Goal: Information Seeking & Learning: Learn about a topic

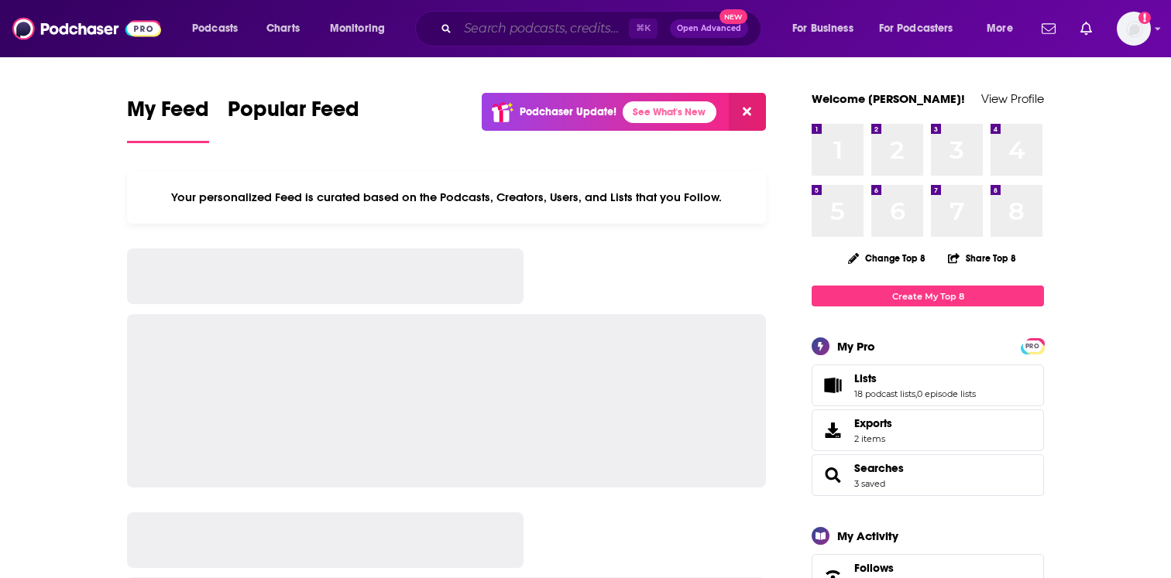
click at [458, 27] on input "Search podcasts, credits, & more..." at bounding box center [543, 28] width 171 height 25
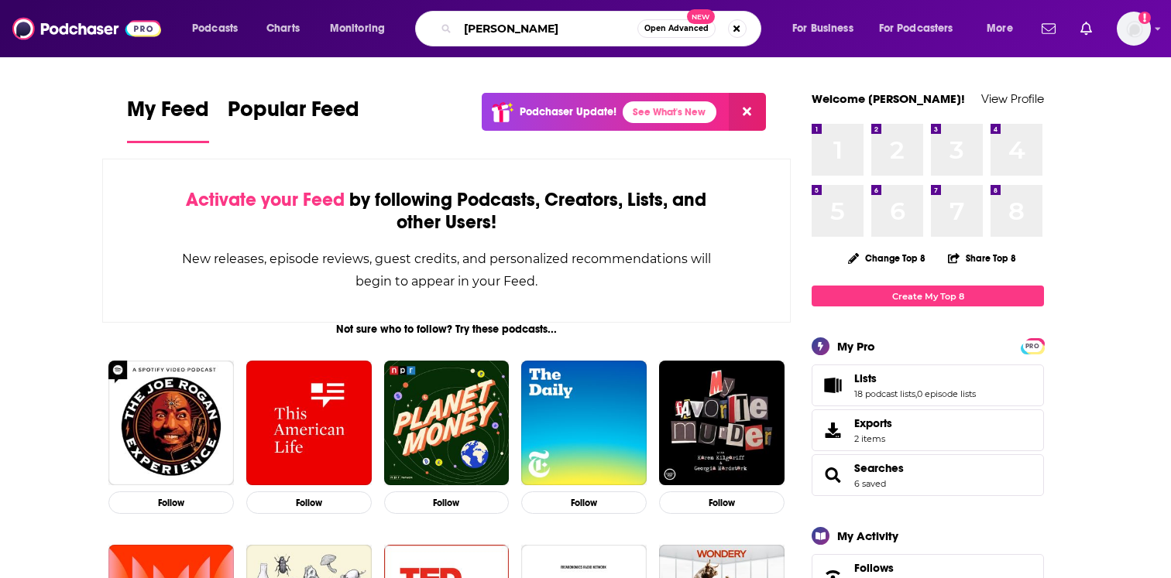
type input "[PERSON_NAME]"
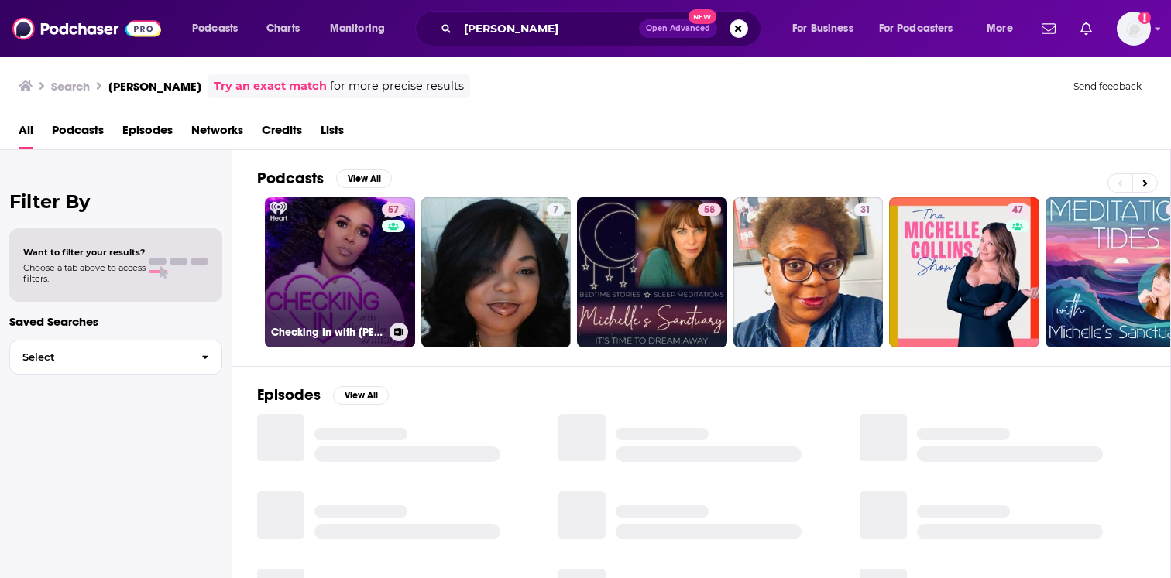
click at [374, 273] on link "57 Checking In with Michelle Williams" at bounding box center [340, 272] width 150 height 150
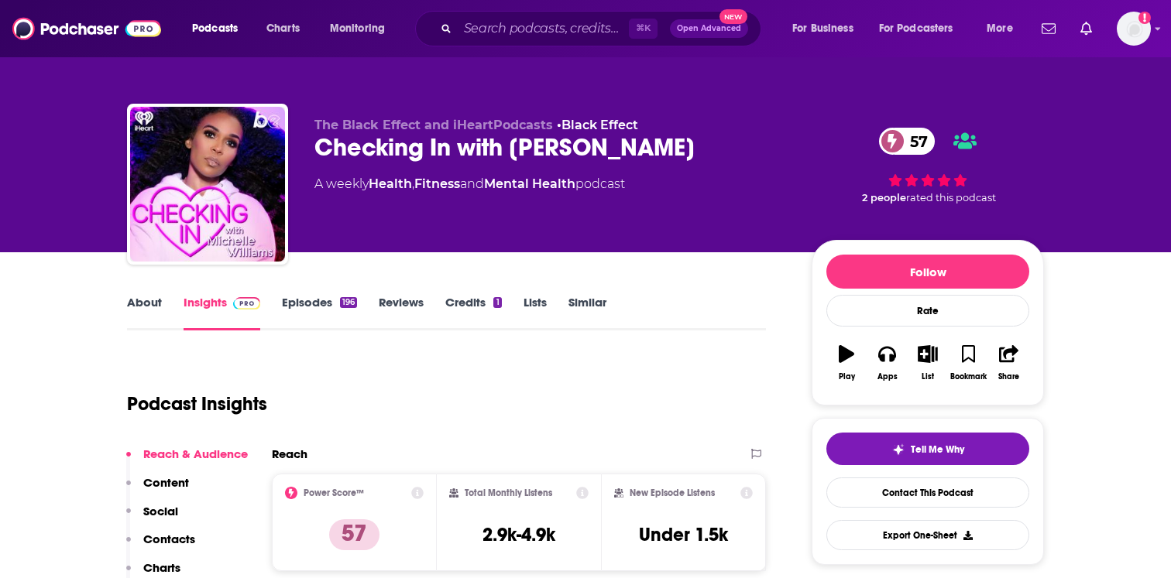
click at [292, 313] on link "Episodes 196" at bounding box center [319, 313] width 75 height 36
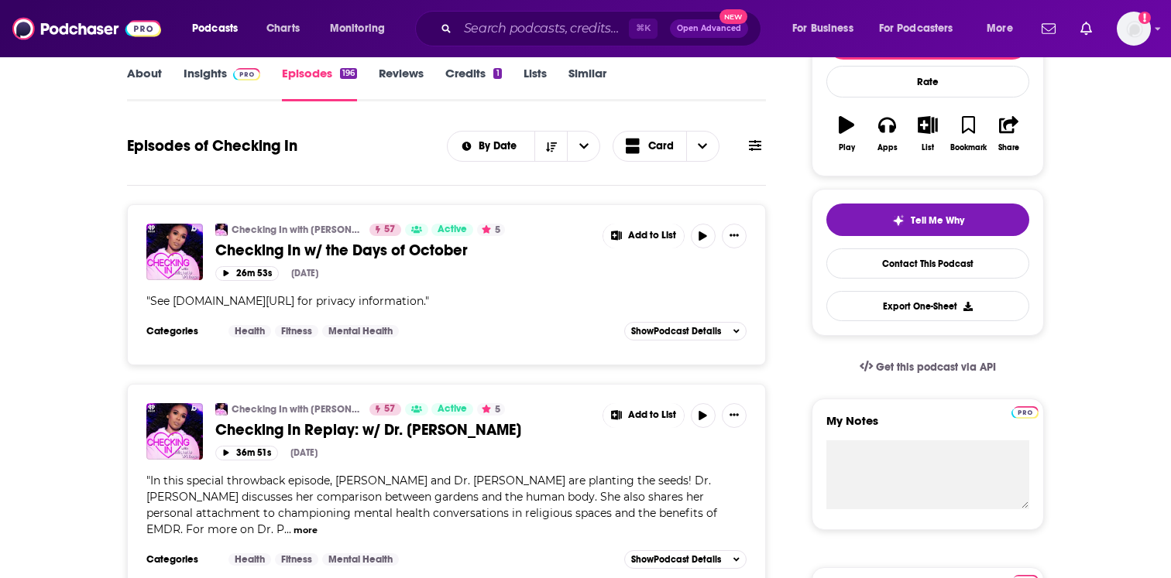
scroll to position [180, 0]
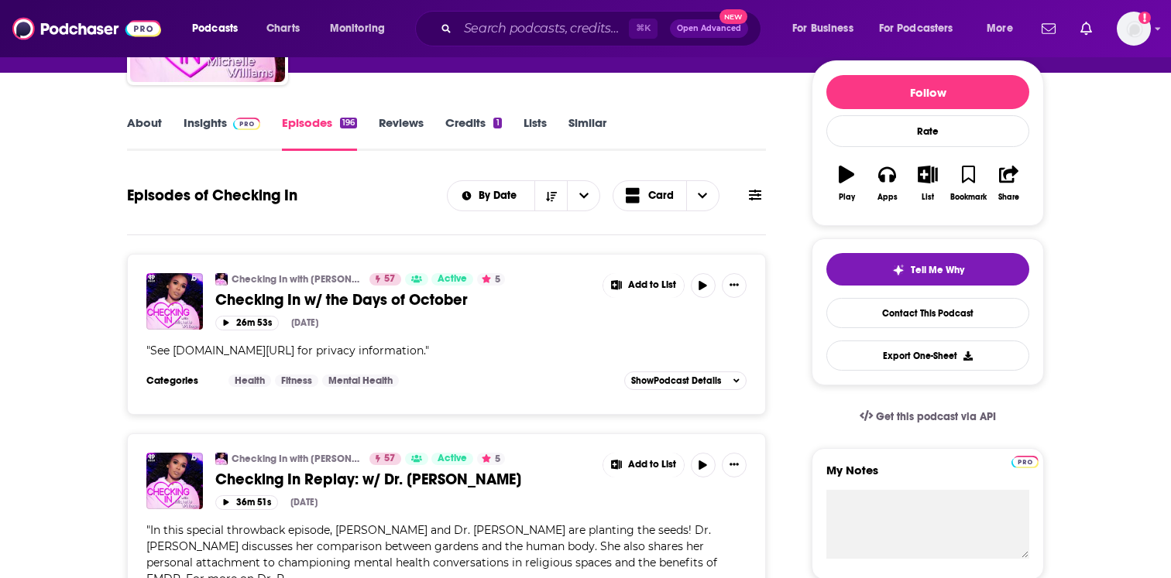
click at [160, 125] on link "About" at bounding box center [144, 133] width 35 height 36
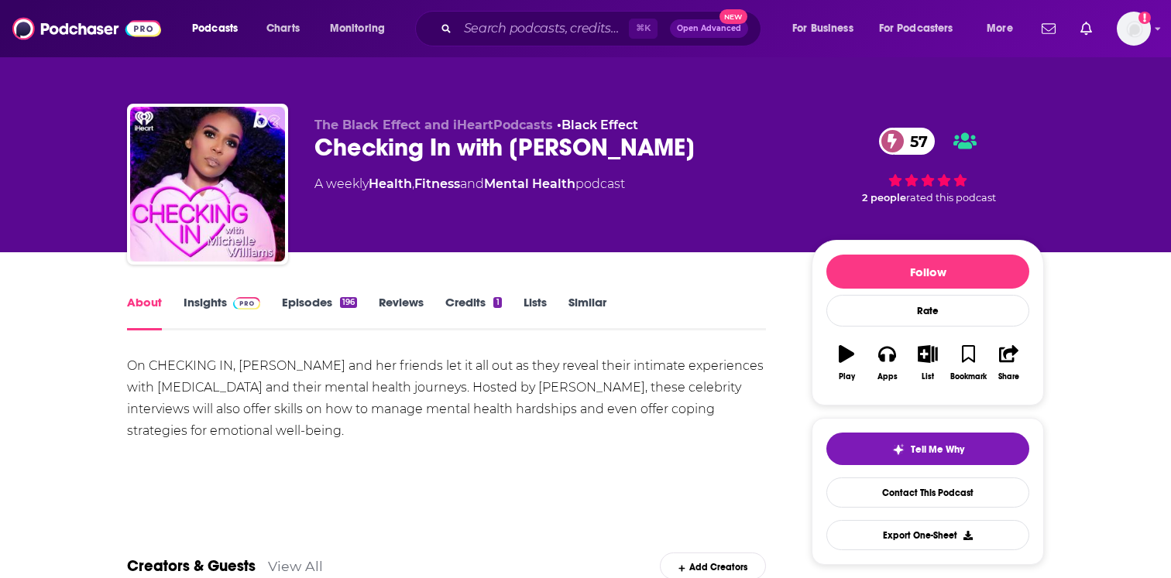
click at [460, 317] on link "Credits 1" at bounding box center [473, 313] width 56 height 36
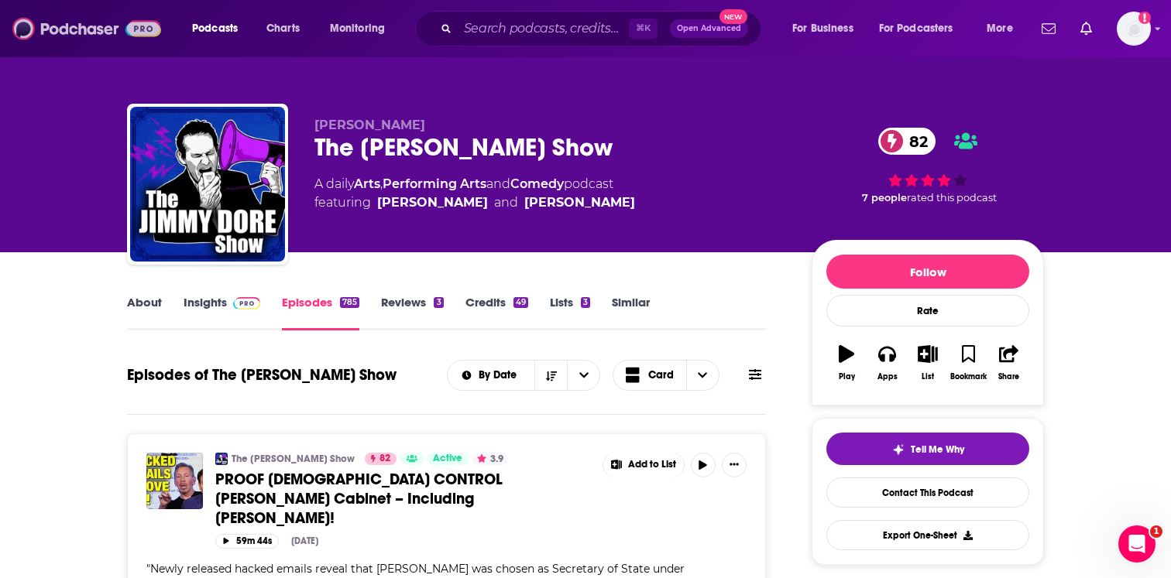
click at [141, 38] on img at bounding box center [86, 28] width 149 height 29
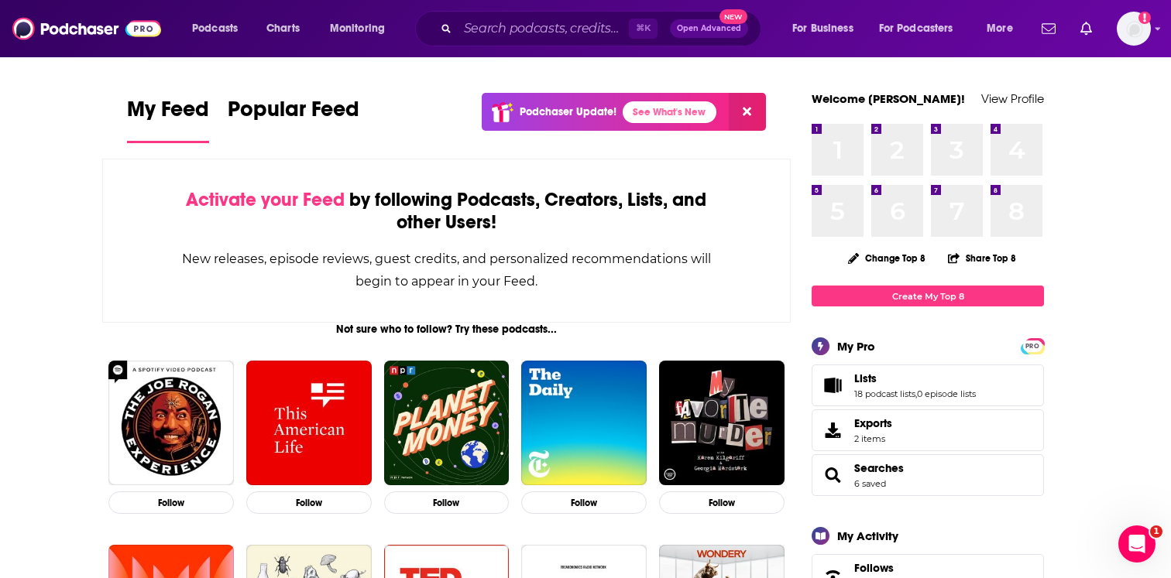
click at [169, 42] on div "Podcasts Charts Monitoring ⌘ K Open Advanced New For Business For Podcasters Mo…" at bounding box center [598, 29] width 859 height 36
click at [202, 33] on span "Podcasts" at bounding box center [215, 29] width 46 height 22
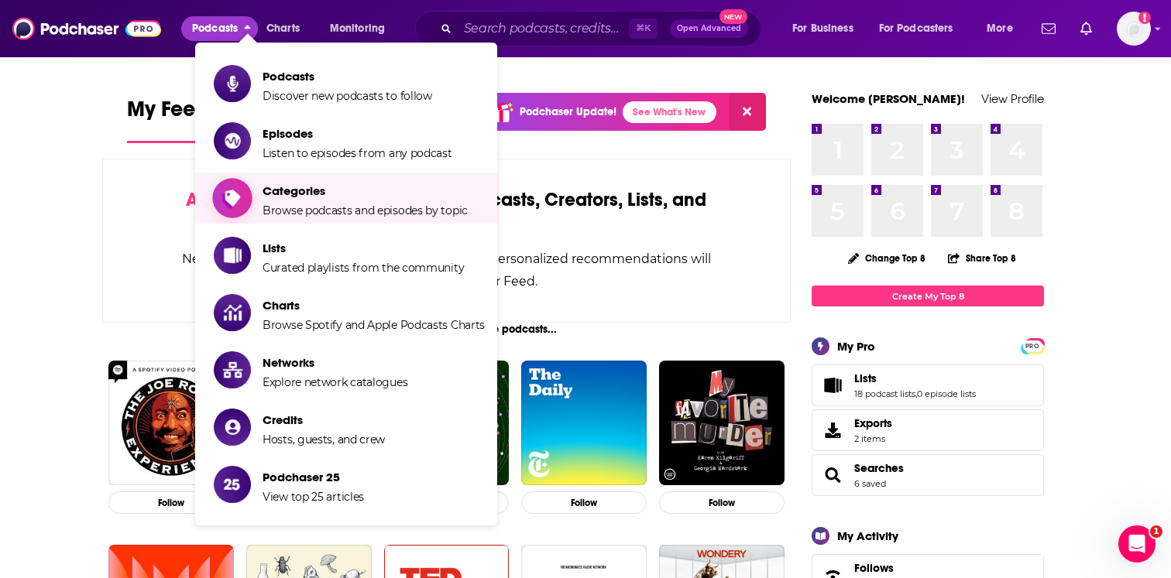
click at [277, 210] on span "Browse podcasts and episodes by topic" at bounding box center [364, 211] width 205 height 14
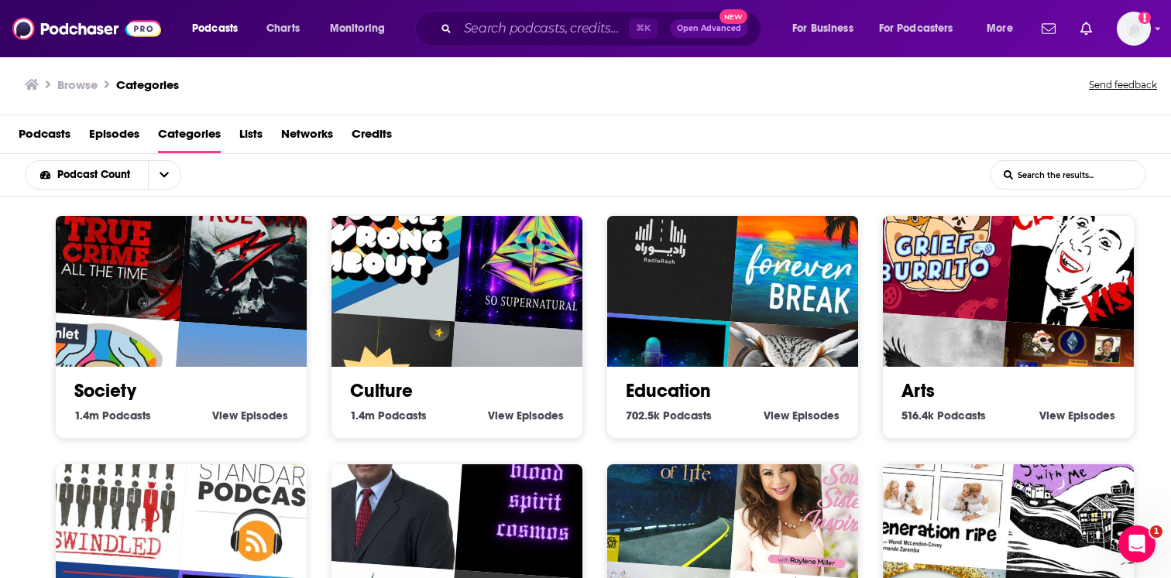
click at [1014, 166] on input "List Search Input" at bounding box center [1067, 175] width 155 height 28
click at [1032, 183] on input "List Search Input" at bounding box center [1067, 175] width 155 height 28
type input "e"
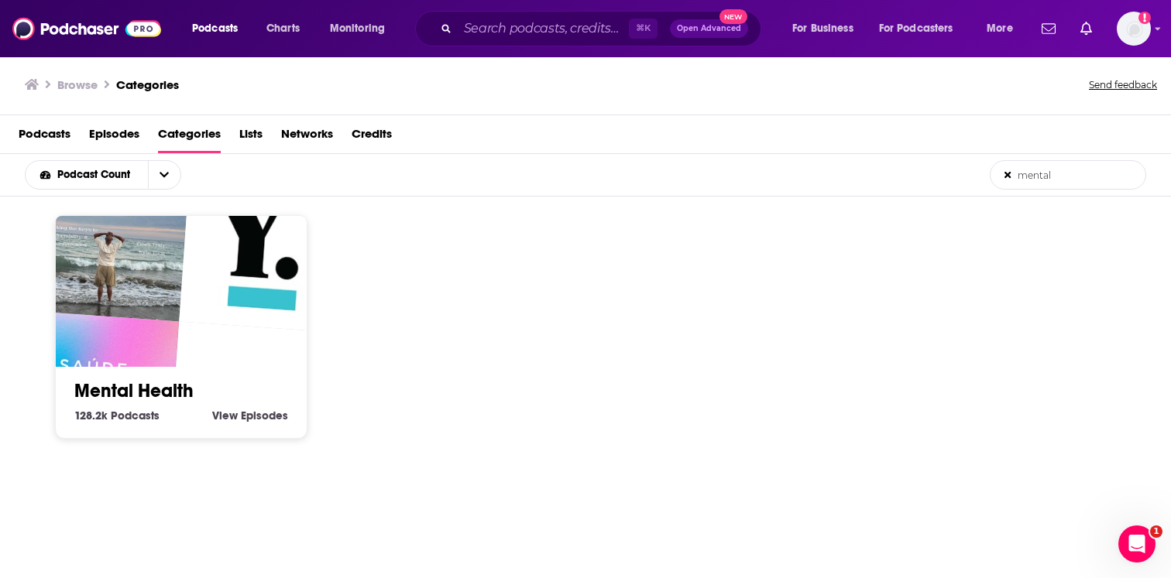
type input "mental"
click at [212, 328] on img "Learning to Adult - The Podcast" at bounding box center [249, 402] width 160 height 160
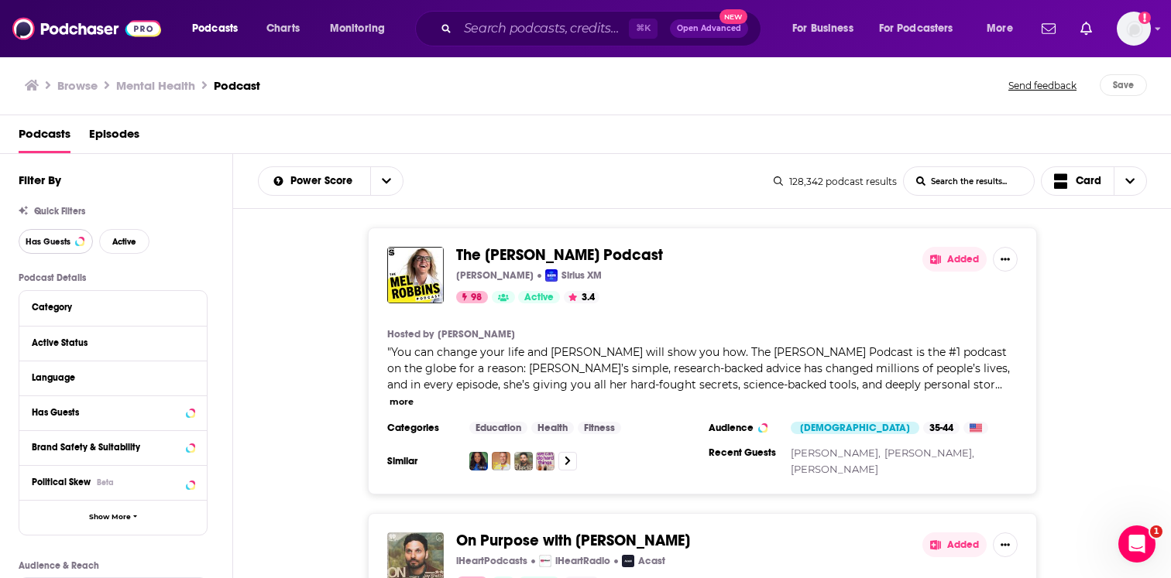
click at [70, 250] on button "Has Guests" at bounding box center [56, 241] width 74 height 25
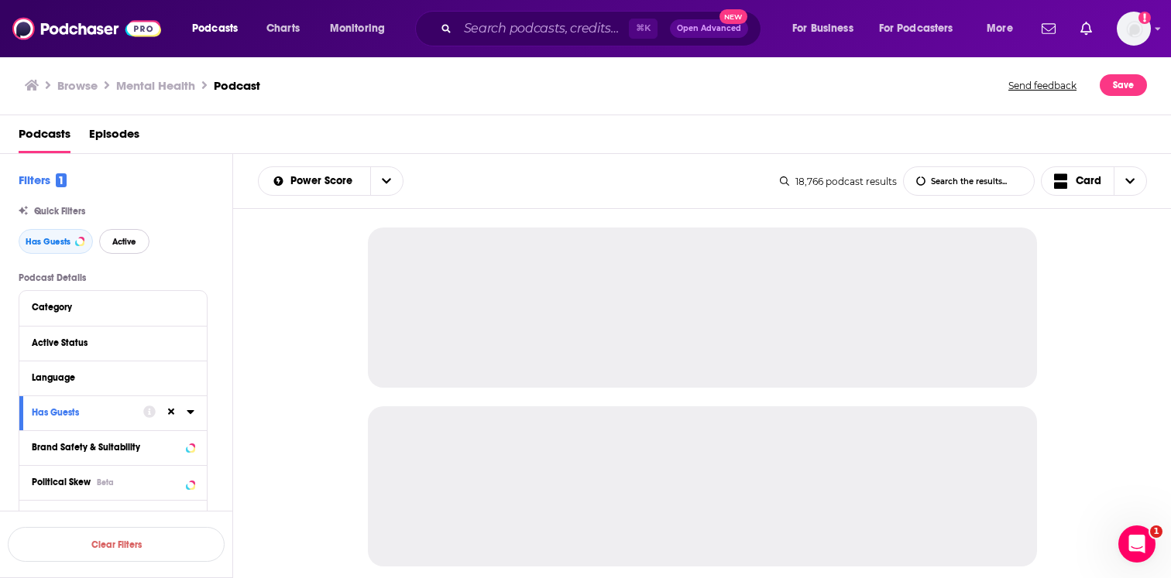
click at [122, 249] on button "Active" at bounding box center [124, 241] width 50 height 25
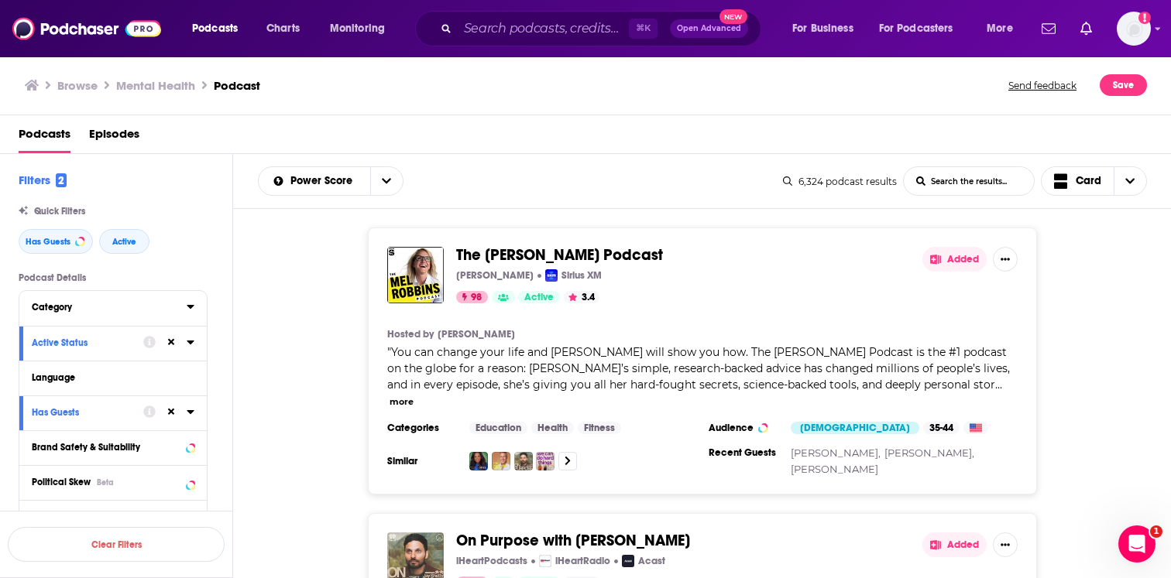
click at [104, 304] on div "Category" at bounding box center [104, 307] width 145 height 11
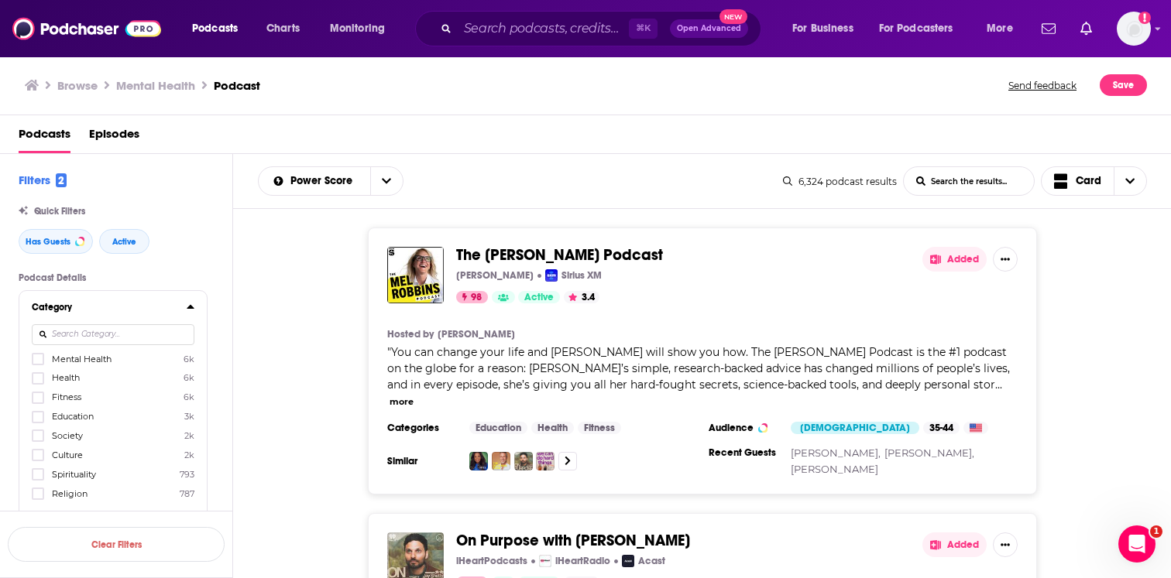
click at [103, 336] on input at bounding box center [113, 334] width 163 height 21
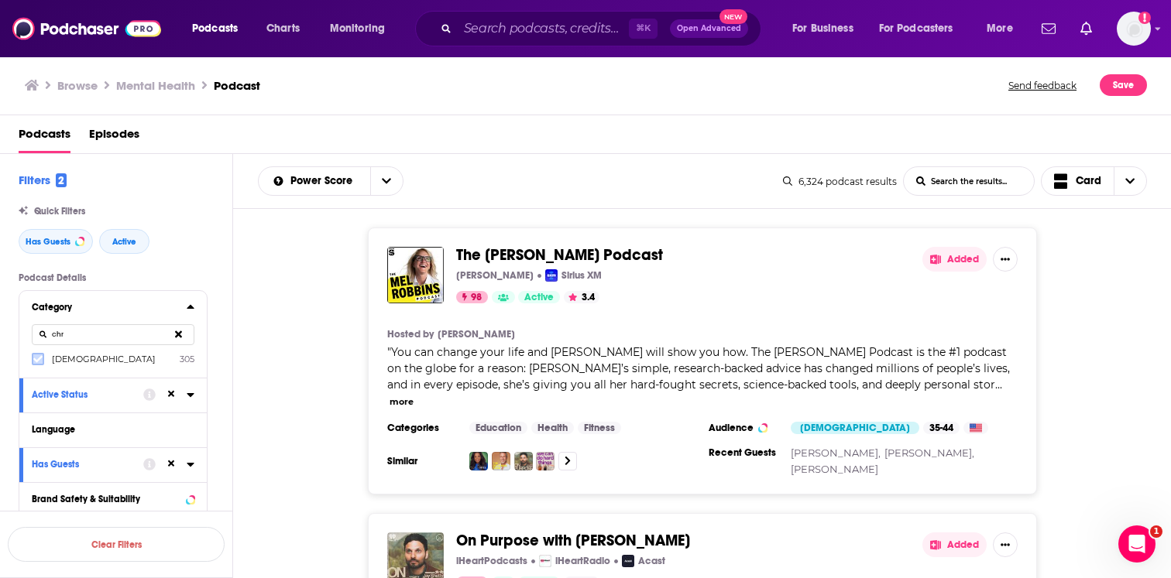
type input "chr"
click at [42, 359] on icon at bounding box center [37, 359] width 9 height 7
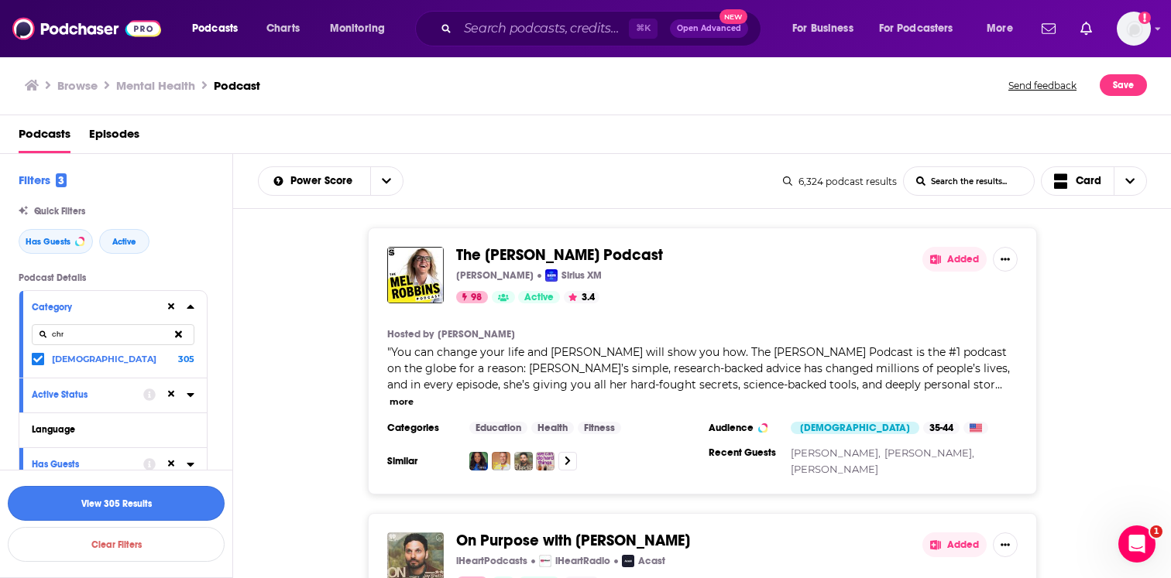
click at [90, 507] on button "View 305 Results" at bounding box center [116, 503] width 217 height 35
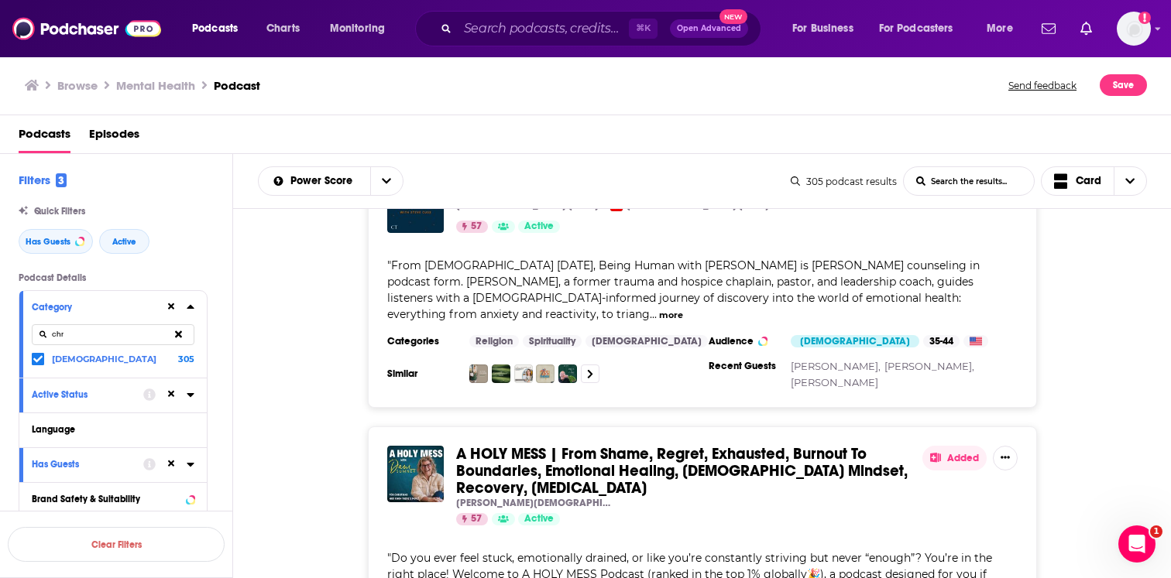
scroll to position [2612, 0]
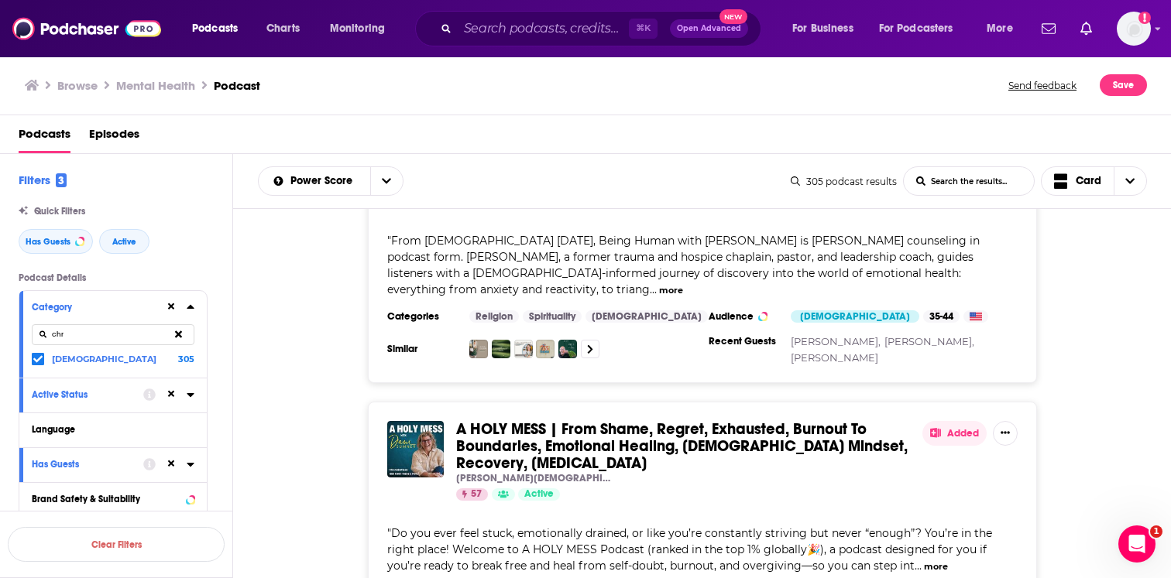
click at [516, 420] on span "A HOLY MESS | From Shame, Regret, Exhausted, Burnout To Boundaries, Emotional H…" at bounding box center [681, 446] width 451 height 53
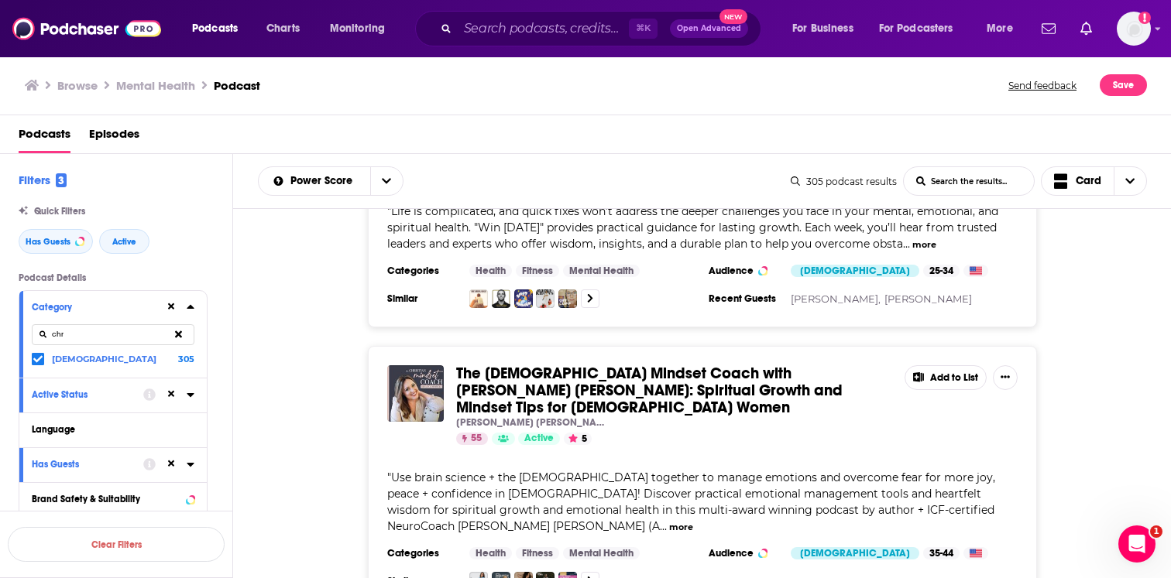
scroll to position [4428, 0]
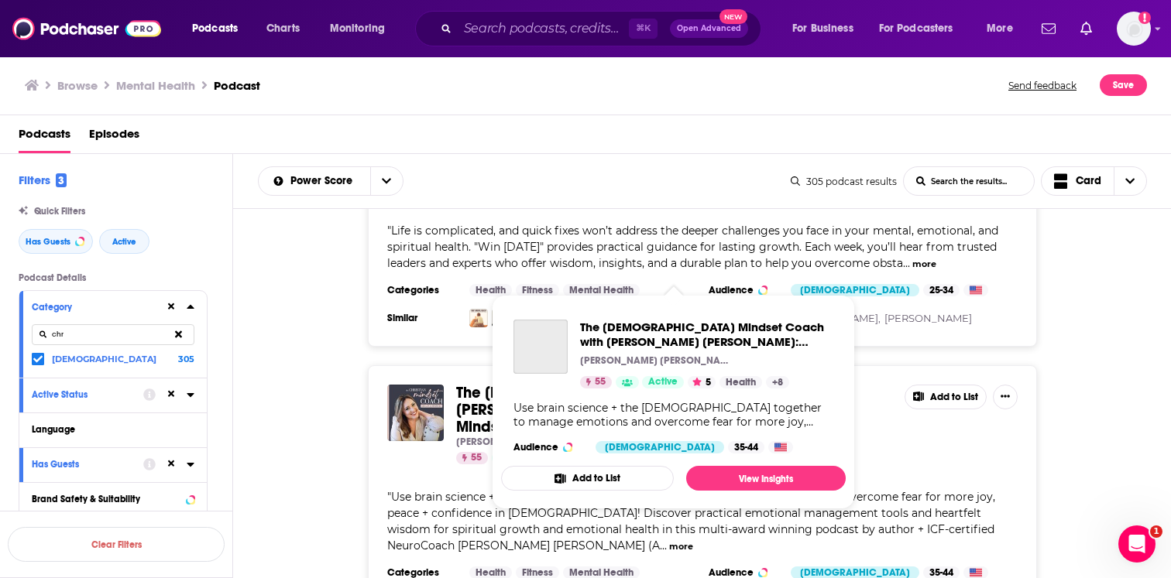
click at [536, 383] on span "The [DEMOGRAPHIC_DATA] Mindset Coach with [PERSON_NAME] [PERSON_NAME]: Spiritua…" at bounding box center [649, 409] width 386 height 53
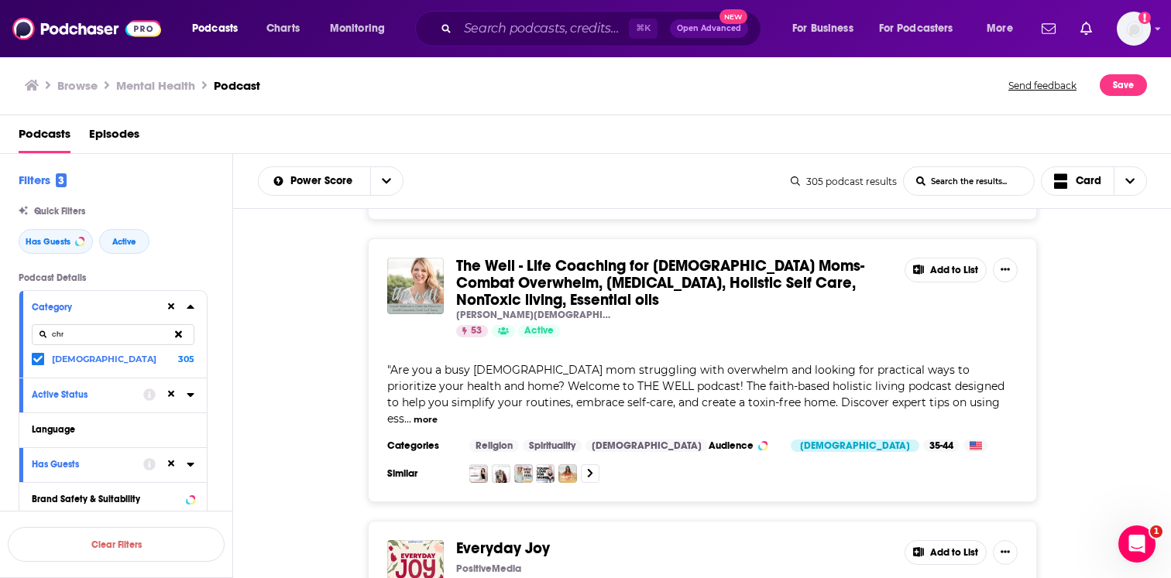
scroll to position [5890, 0]
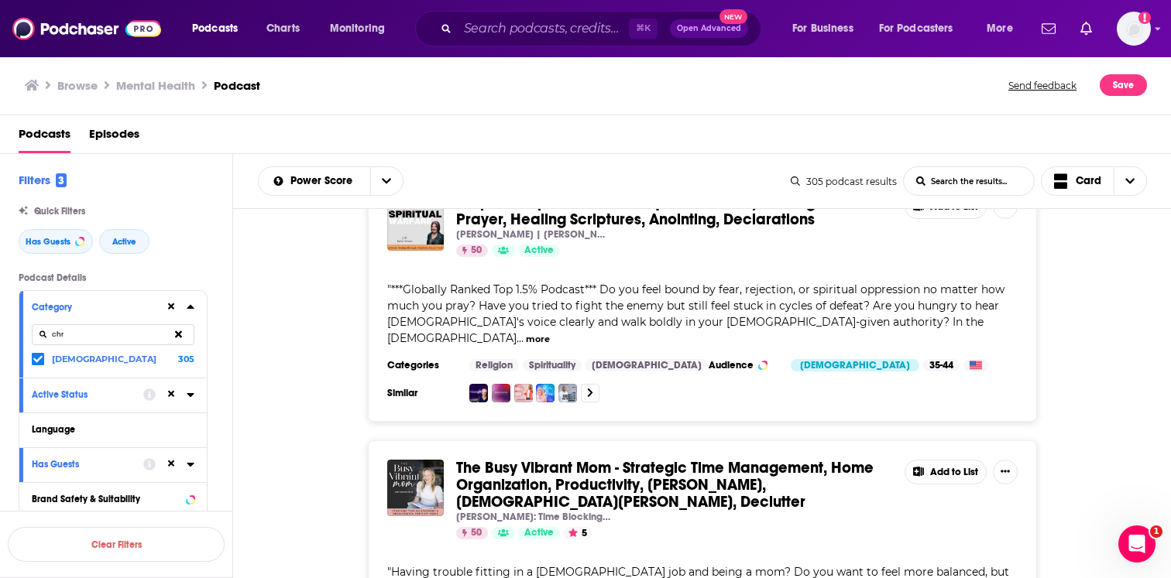
scroll to position [7742, 0]
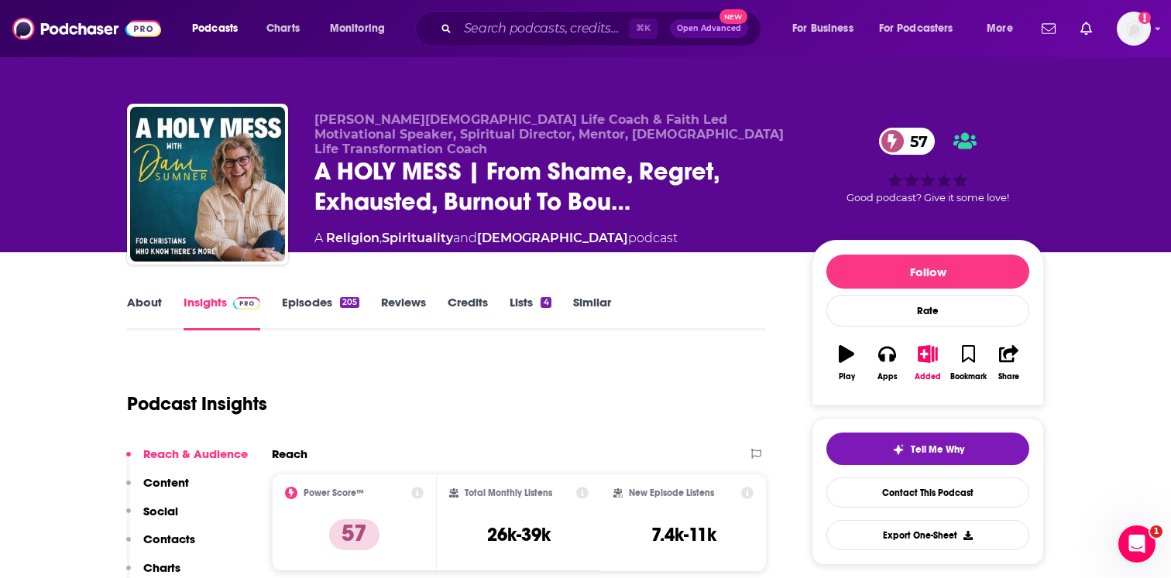
click at [149, 309] on link "About" at bounding box center [144, 313] width 35 height 36
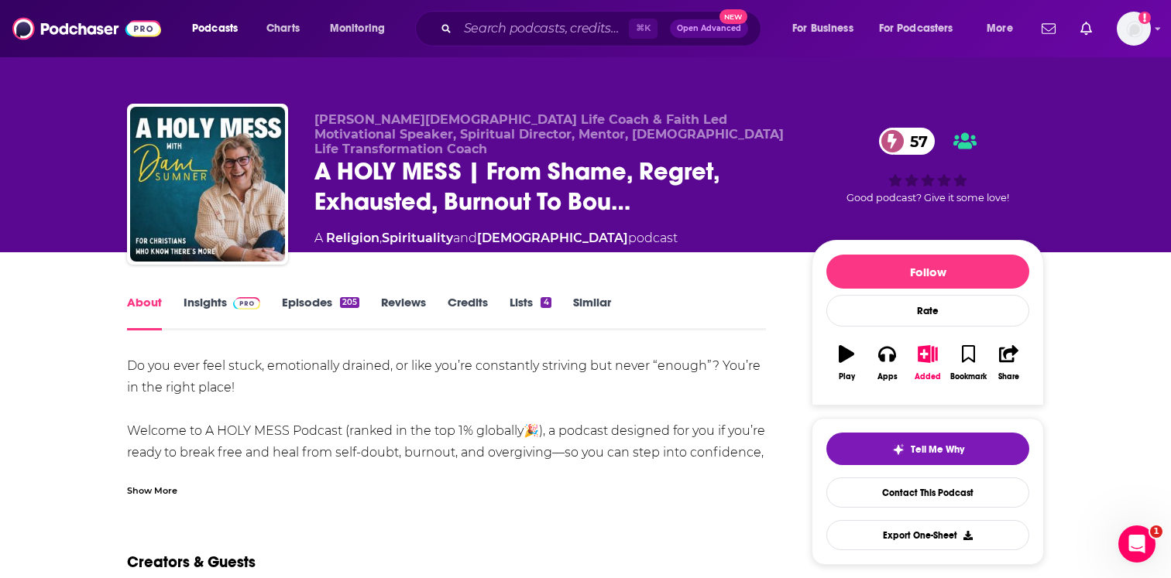
click at [145, 477] on div "Show More" at bounding box center [446, 485] width 639 height 26
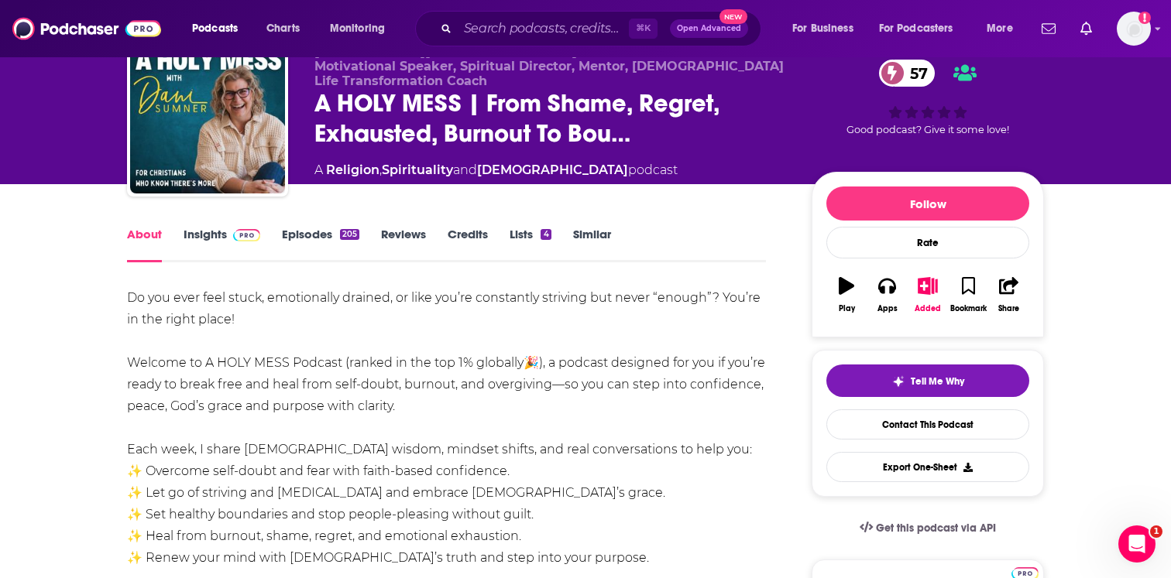
scroll to position [70, 0]
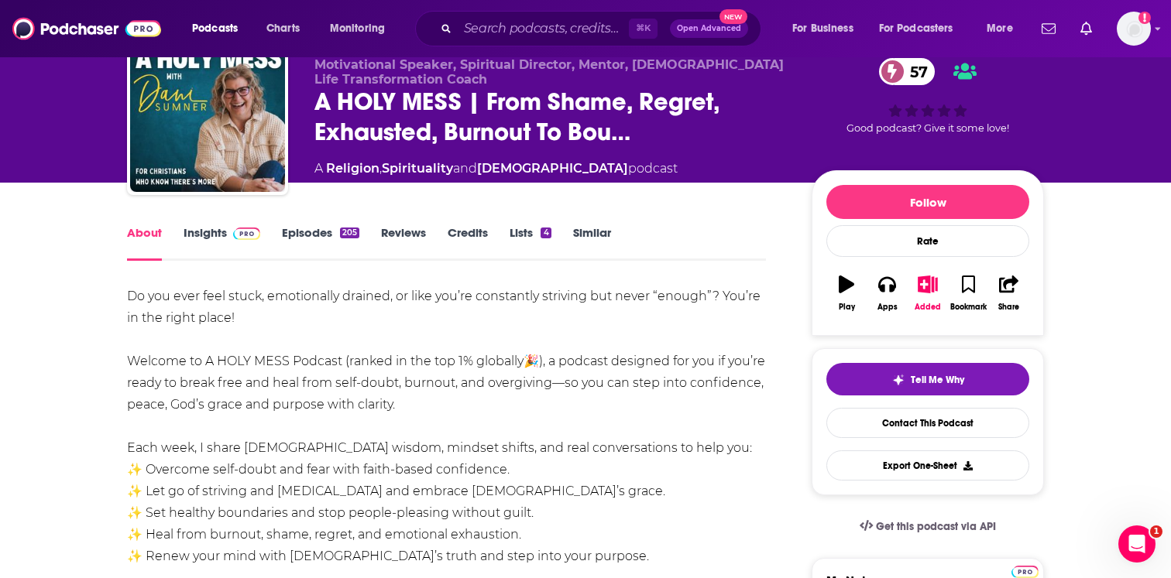
click at [302, 249] on link "Episodes 205" at bounding box center [320, 243] width 77 height 36
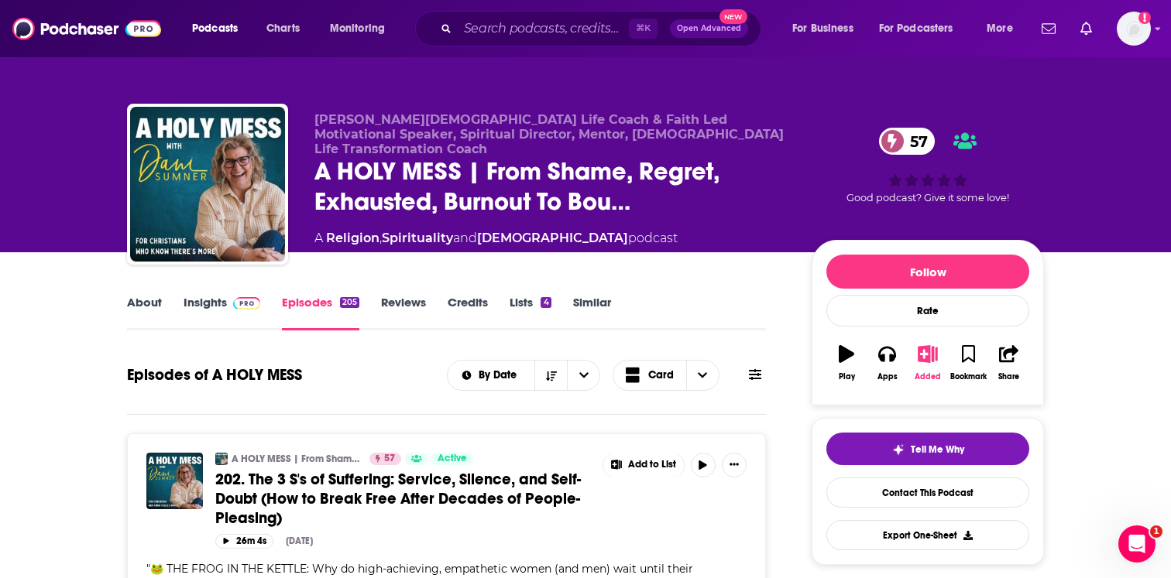
click at [931, 363] on button "Added" at bounding box center [927, 363] width 40 height 56
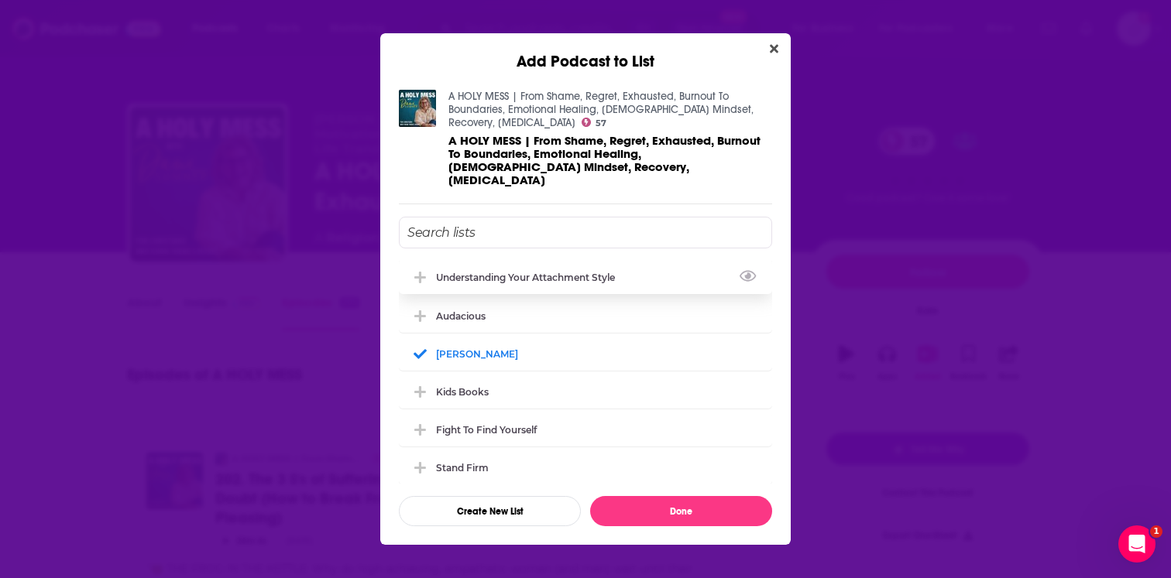
click at [637, 281] on div "understanding your attachment style" at bounding box center [585, 277] width 373 height 34
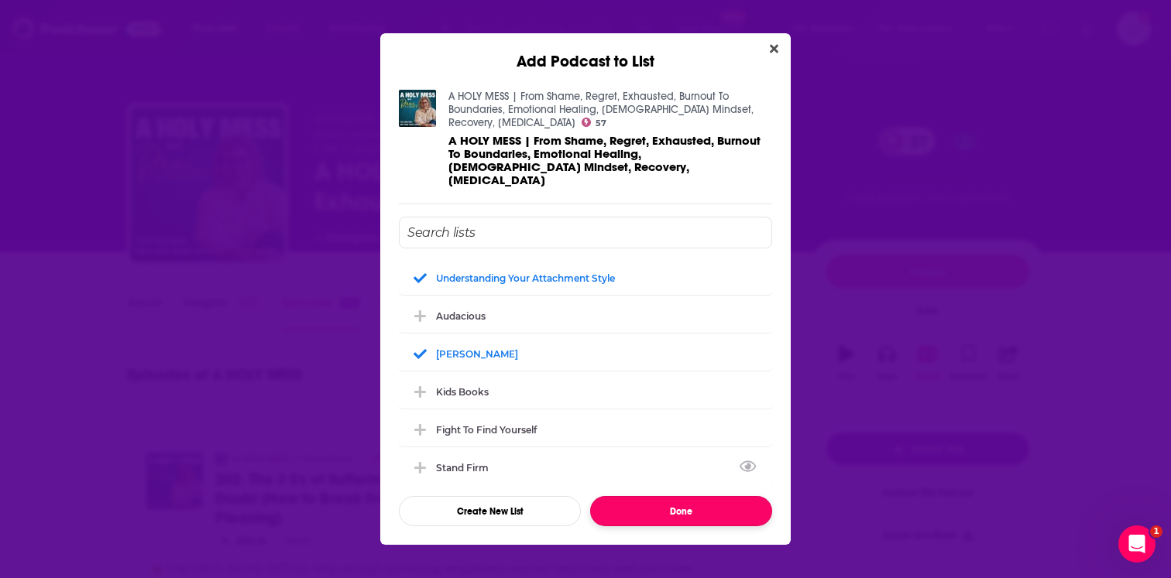
click at [686, 496] on button "Done" at bounding box center [681, 511] width 182 height 30
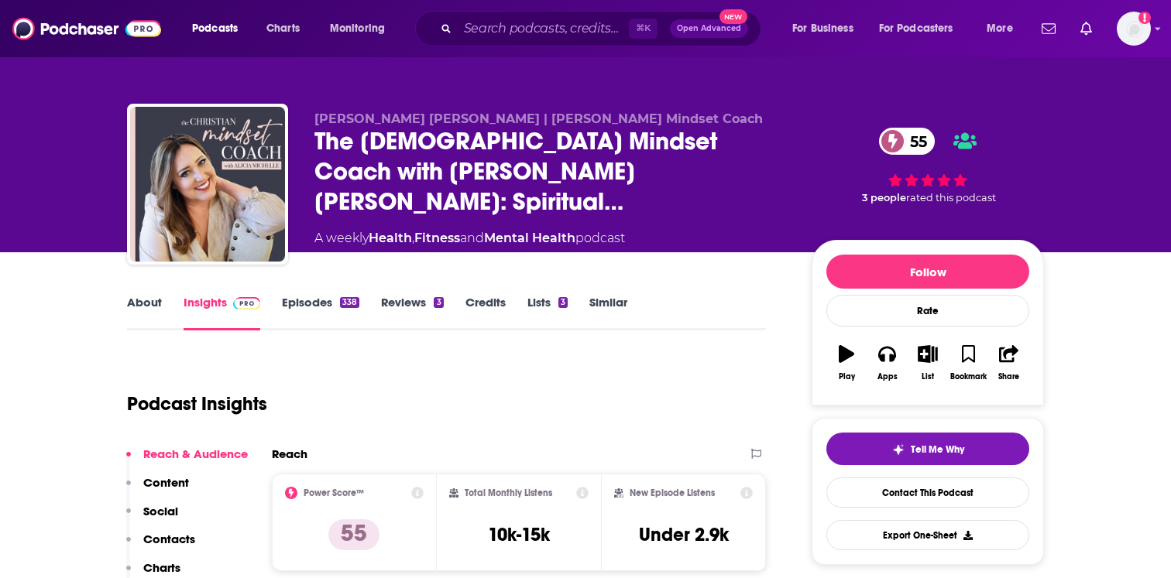
click at [142, 308] on link "About" at bounding box center [144, 313] width 35 height 36
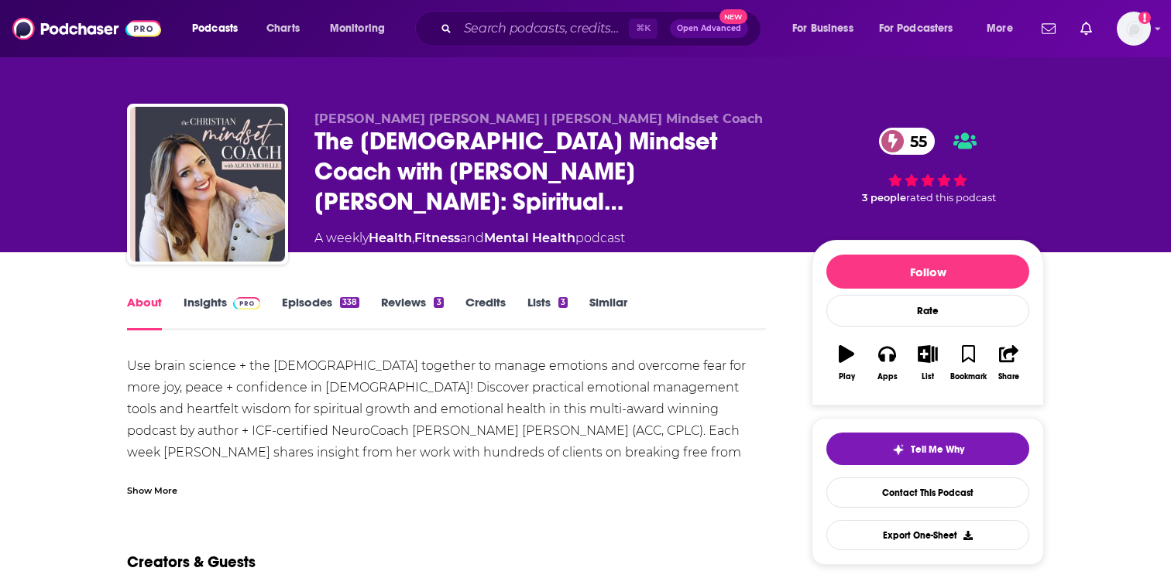
click at [170, 496] on div "Show More" at bounding box center [152, 489] width 50 height 15
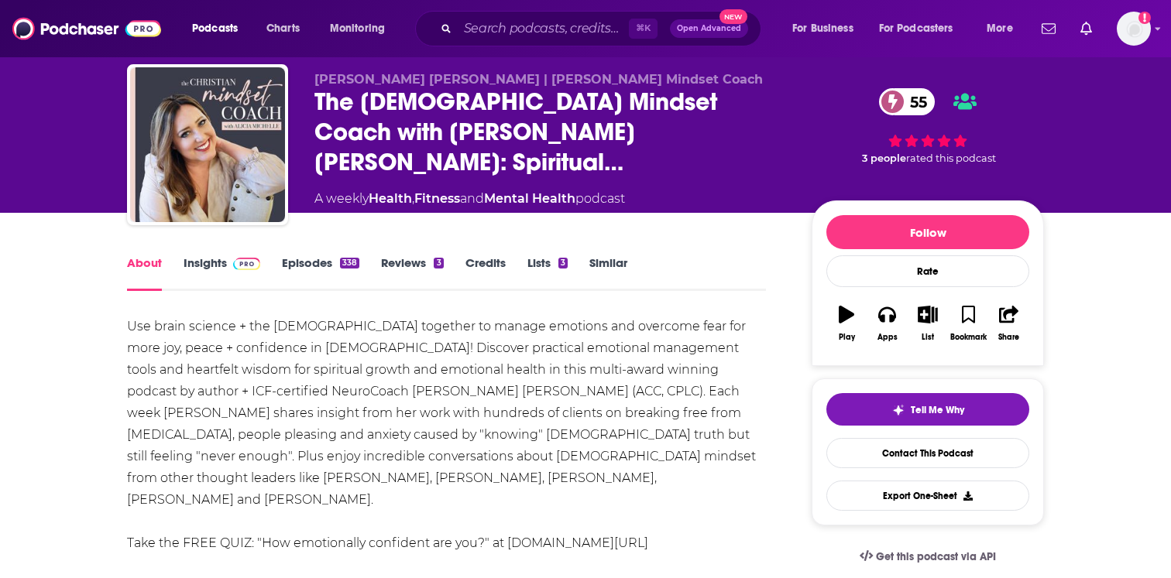
scroll to position [47, 0]
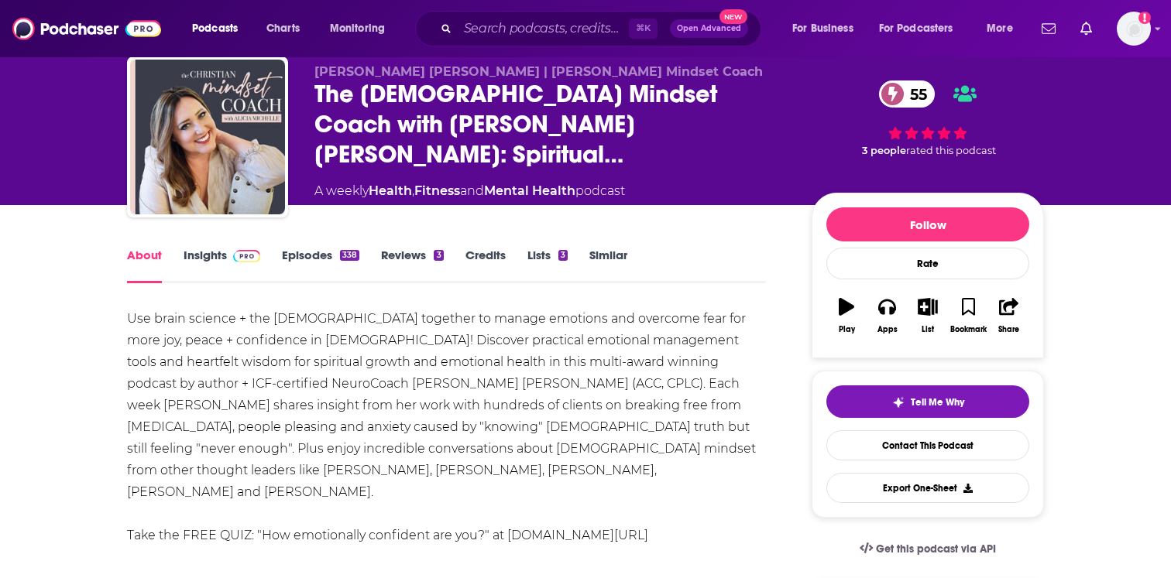
click at [331, 253] on link "Episodes 338" at bounding box center [320, 266] width 77 height 36
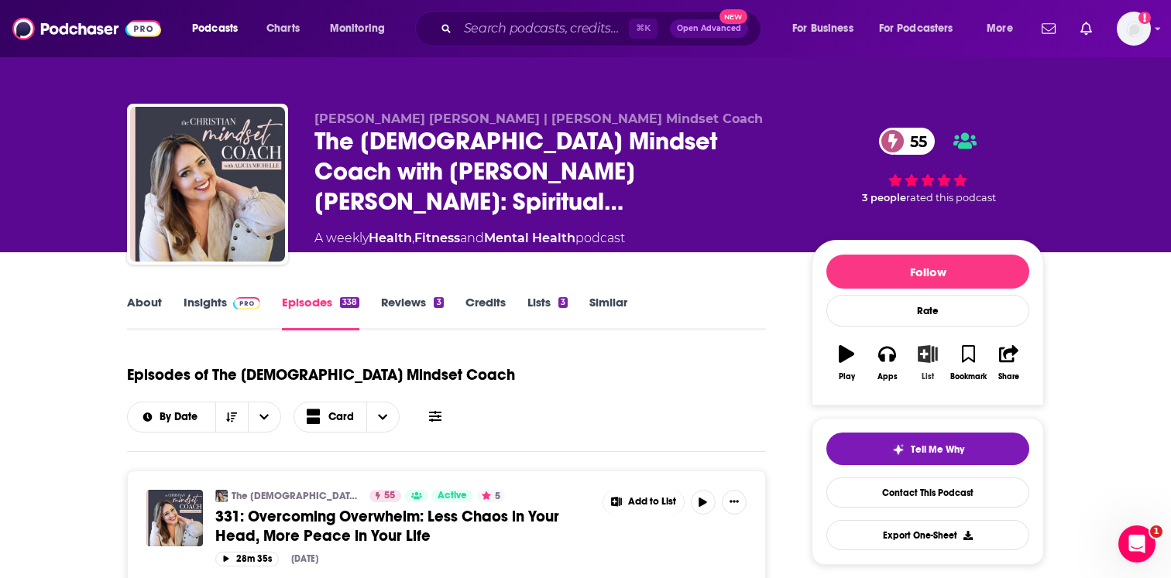
click at [929, 370] on button "List" at bounding box center [927, 363] width 40 height 56
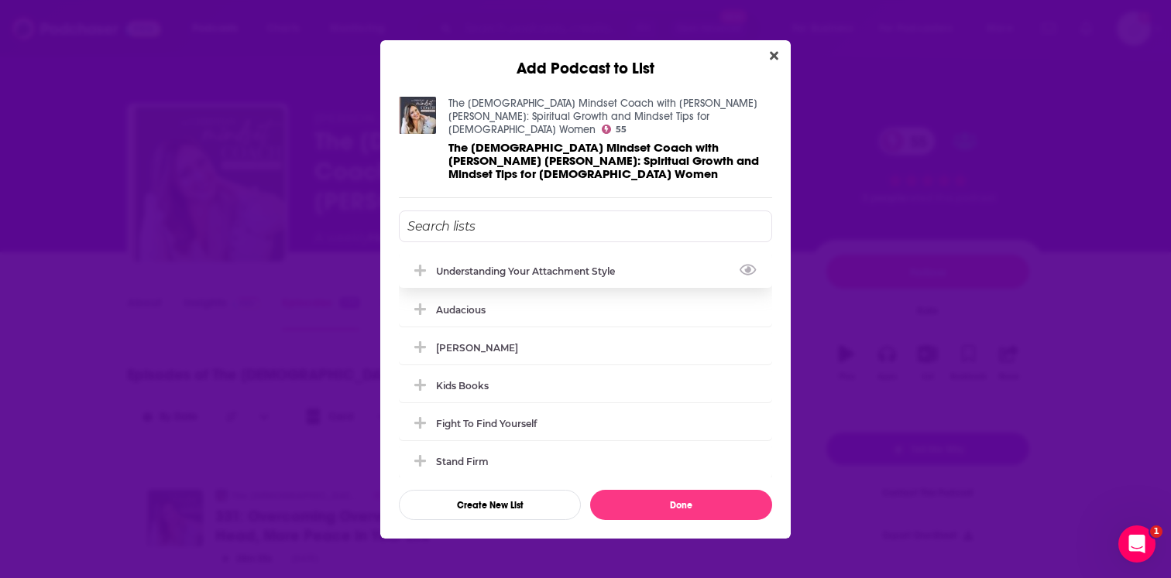
click at [571, 266] on div "understanding your attachment style" at bounding box center [530, 272] width 188 height 12
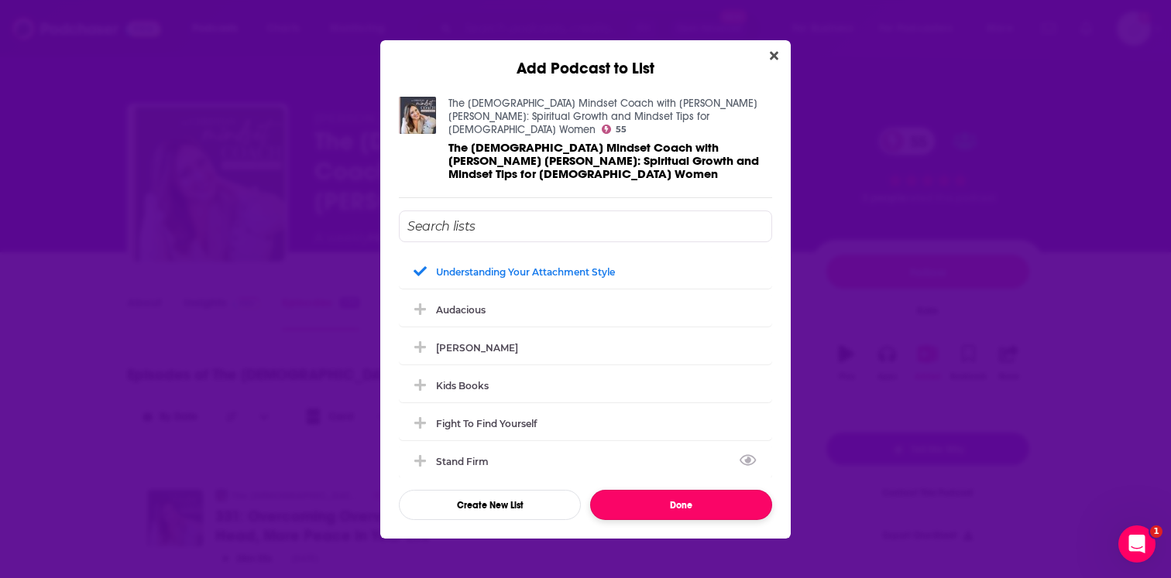
click at [642, 492] on button "Done" at bounding box center [681, 505] width 182 height 30
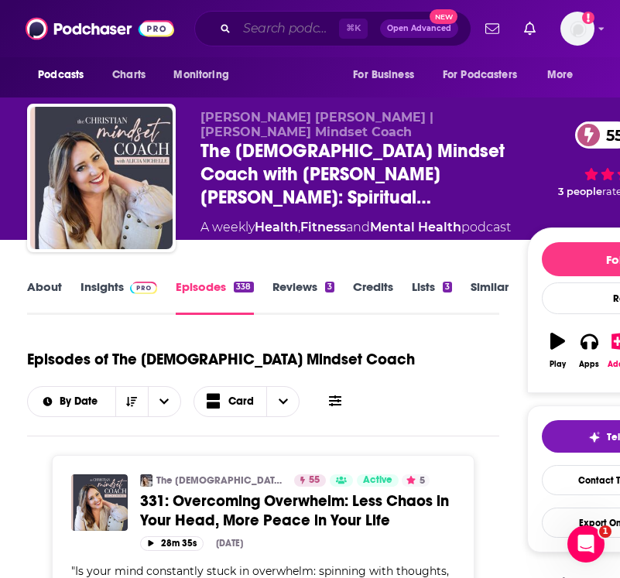
click at [280, 26] on input "Search podcasts, credits, & more..." at bounding box center [288, 28] width 102 height 25
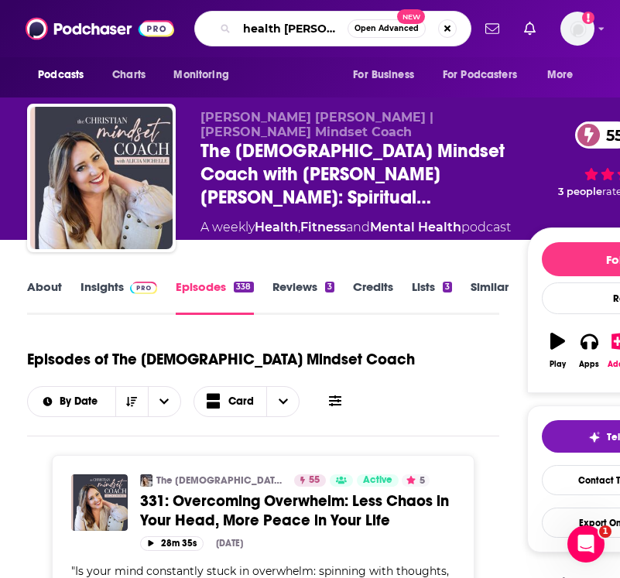
type input "health power"
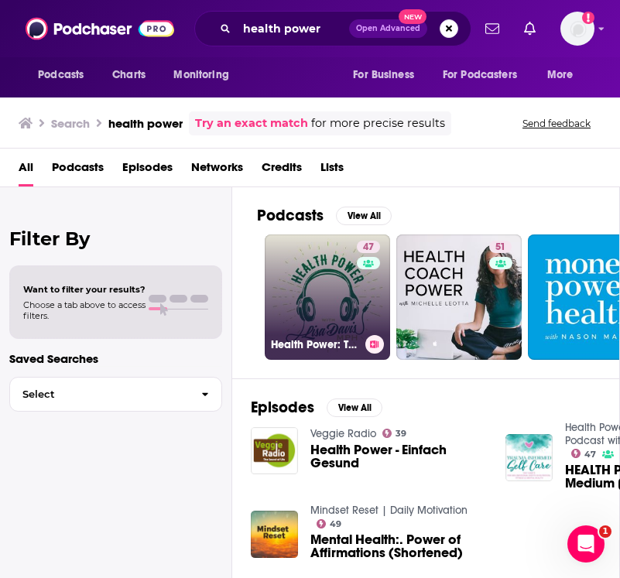
click at [328, 322] on link "47 Health Power: The OG Health Podcast with Lisa Davis, MPH" at bounding box center [327, 297] width 125 height 125
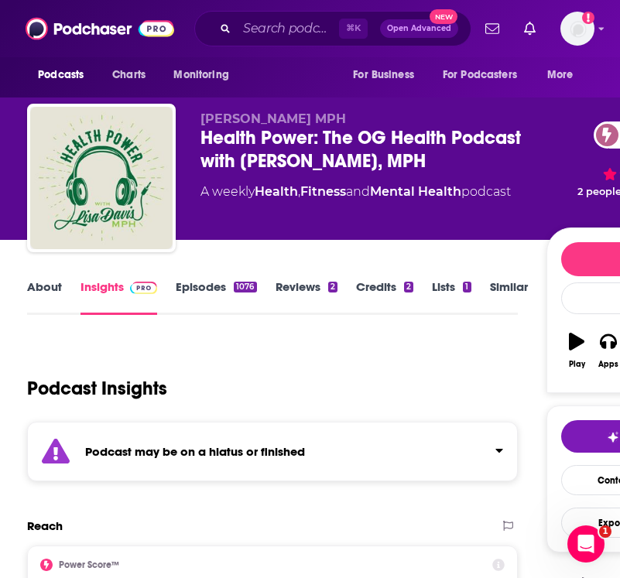
click at [304, 451] on strong "Podcast may be on a hiatus or finished" at bounding box center [195, 451] width 220 height 15
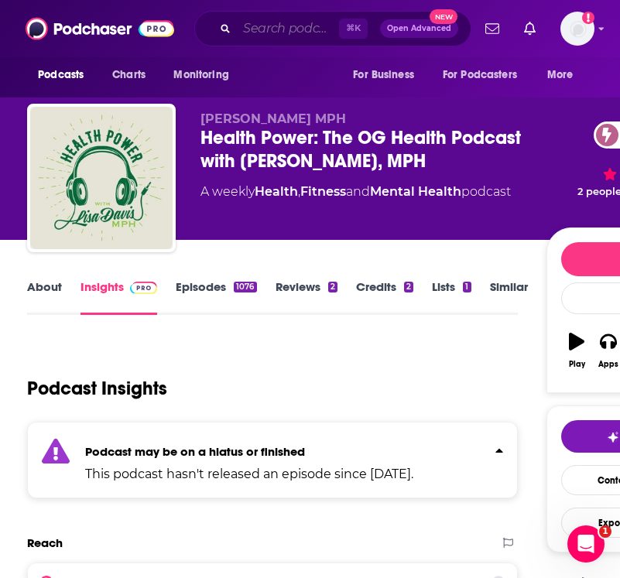
click at [246, 27] on input "Search podcasts, credits, & more..." at bounding box center [288, 28] width 102 height 25
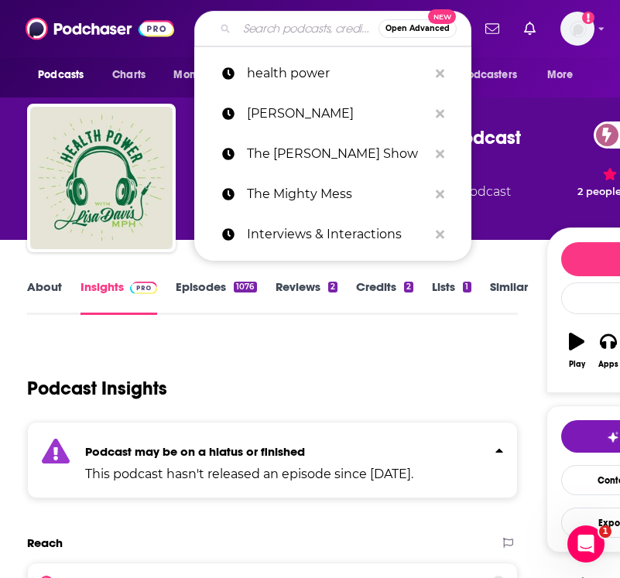
paste input "The Higher Practice"
type input "The Higher Practice"
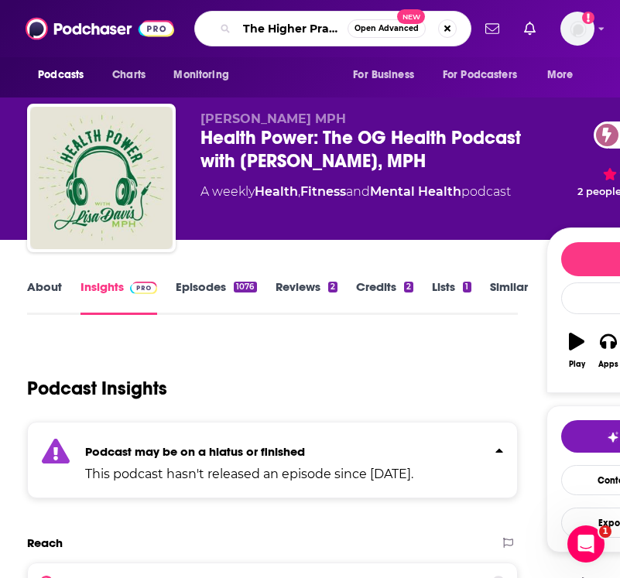
scroll to position [0, 15]
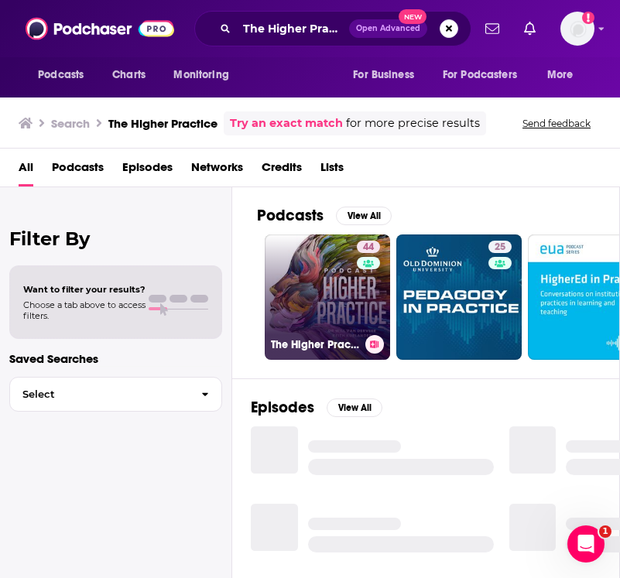
click at [350, 285] on link "44 The Higher Practice Podcast for Optimal Mental Health" at bounding box center [327, 297] width 125 height 125
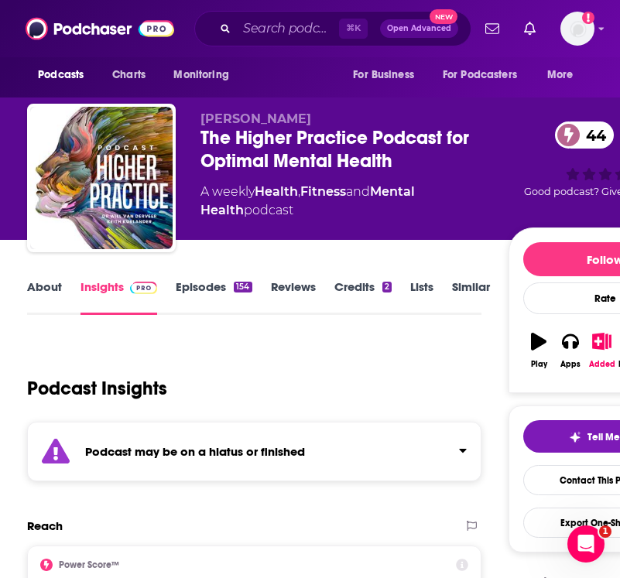
click at [266, 463] on div "Podcast may be on a hiatus or finished" at bounding box center [254, 452] width 455 height 60
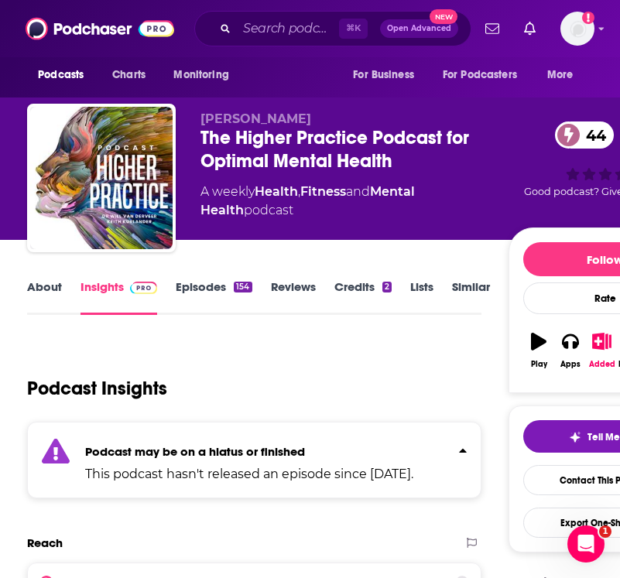
click at [264, 456] on strong "Podcast may be on a hiatus or finished" at bounding box center [195, 451] width 220 height 15
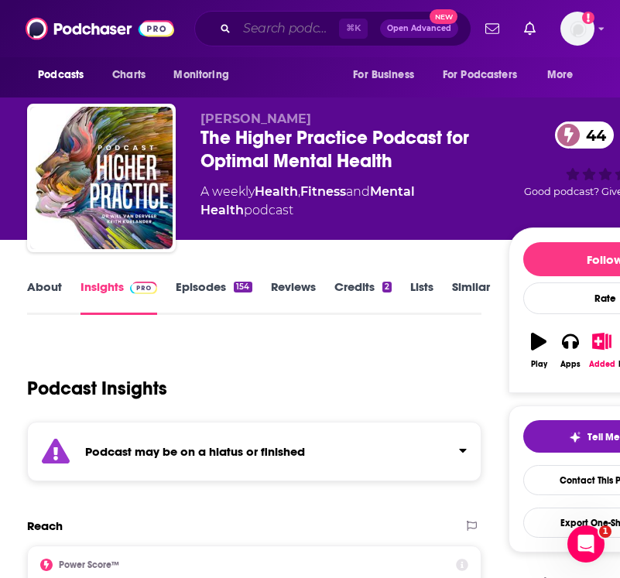
click at [298, 29] on input "Search podcasts, credits, & more..." at bounding box center [288, 28] width 102 height 25
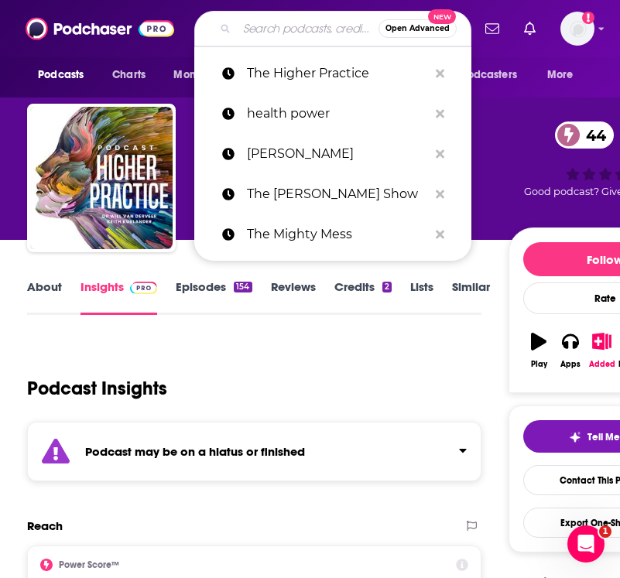
paste input "I Choose My Best Life"
type input "I Choose My Best Life"
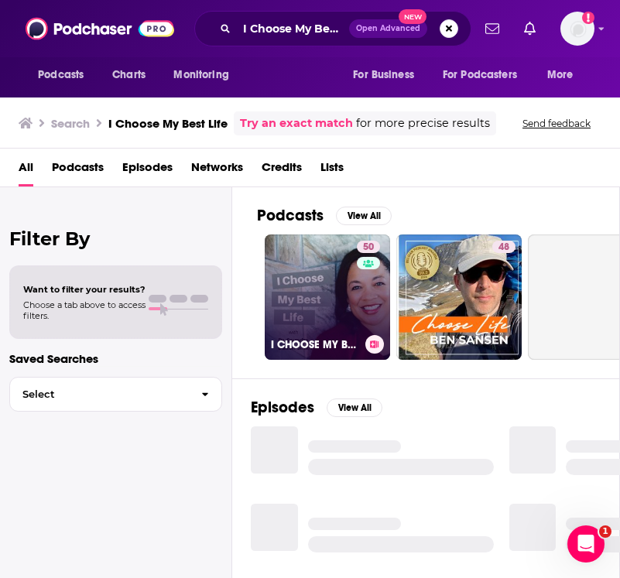
click at [332, 298] on link "50 I CHOOSE MY BEST LIFE" at bounding box center [327, 297] width 125 height 125
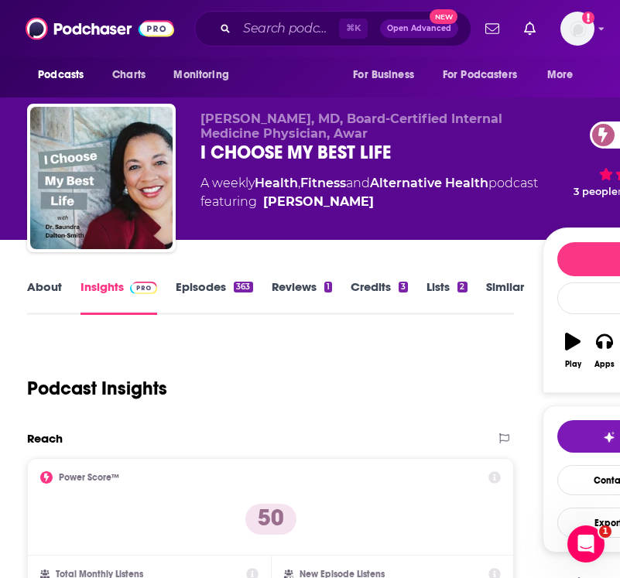
click at [53, 292] on link "About" at bounding box center [44, 298] width 35 height 36
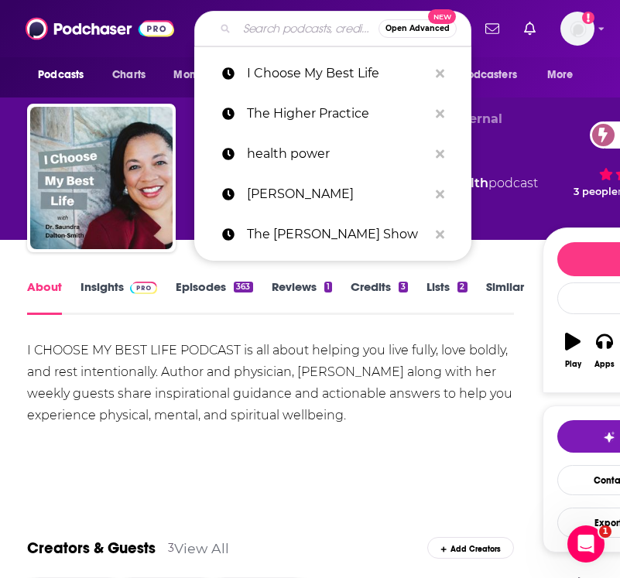
click at [308, 19] on input "Search podcasts, credits, & more..." at bounding box center [308, 28] width 142 height 25
paste input "The Self-Love Recovery Podcast"
type input "The Self-Love Recovery Podcast"
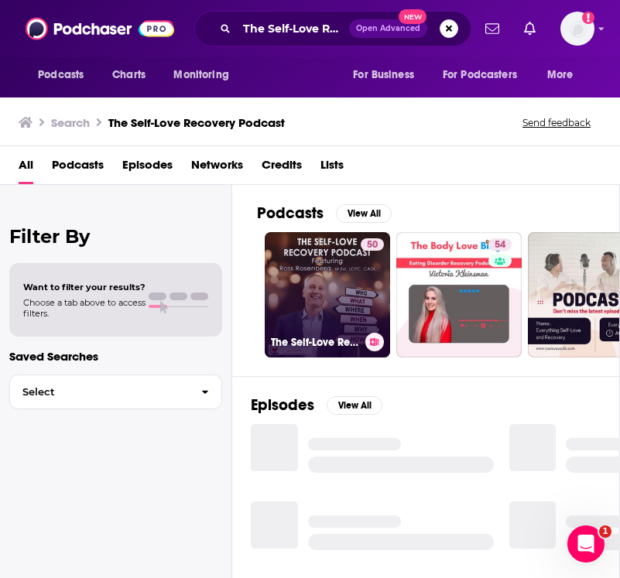
click at [315, 299] on link "50 The Self-Love Recovery Podcast" at bounding box center [327, 294] width 125 height 125
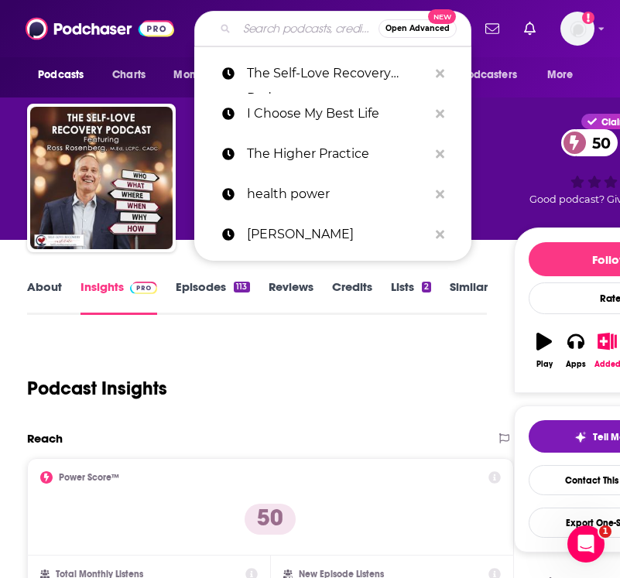
click at [288, 32] on input "Search podcasts, credits, & more..." at bounding box center [308, 28] width 142 height 25
paste input "Transforming Trauma"
type input "Transforming Trauma"
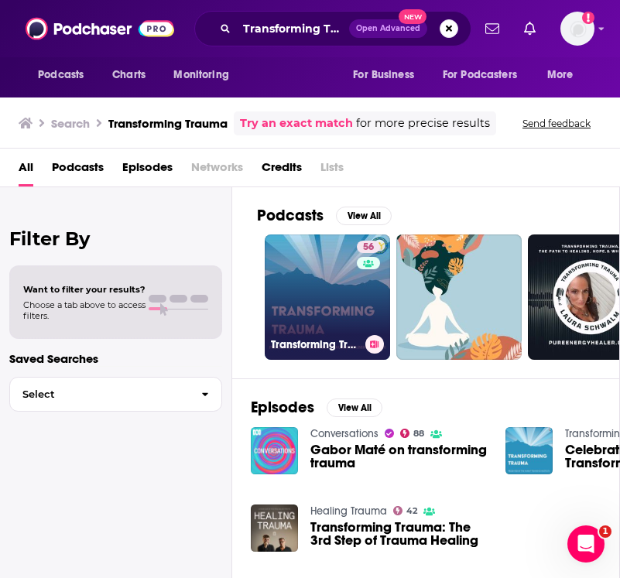
click at [331, 300] on link "56 Transforming Trauma" at bounding box center [327, 297] width 125 height 125
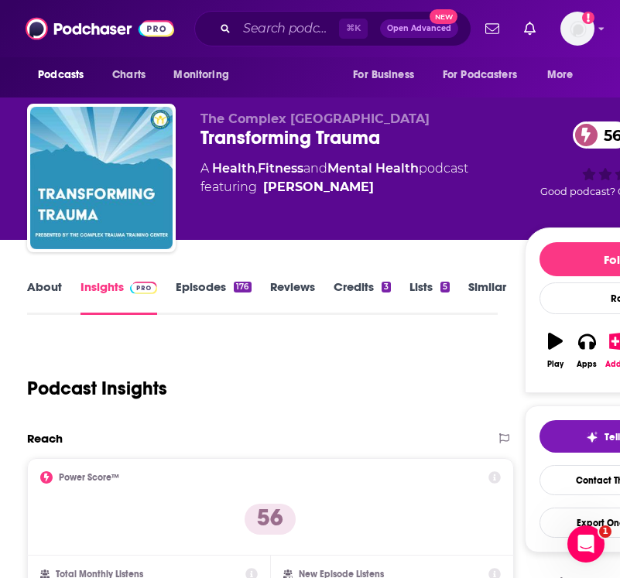
click at [38, 280] on link "About" at bounding box center [44, 298] width 35 height 36
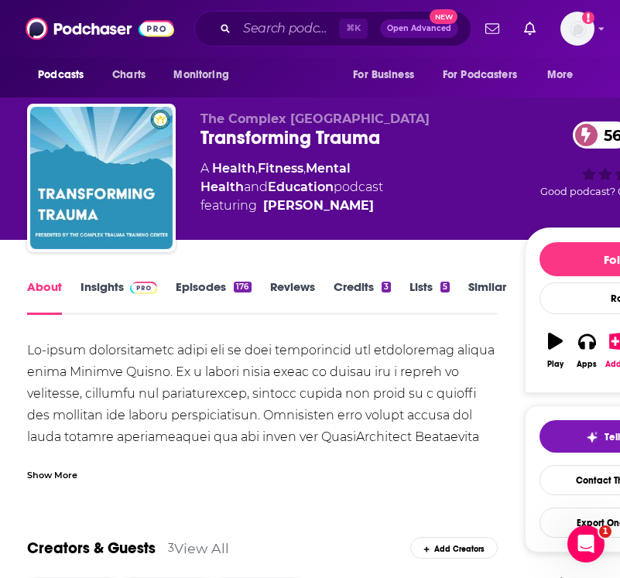
click at [50, 481] on div "Show More" at bounding box center [52, 474] width 50 height 15
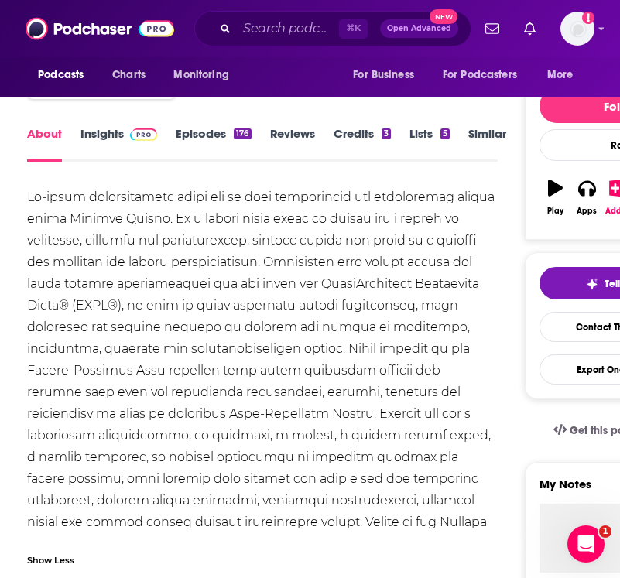
scroll to position [101, 0]
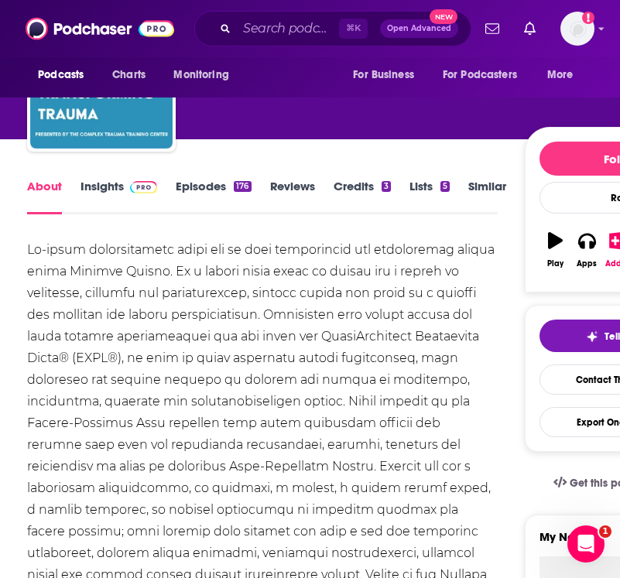
click at [205, 197] on link "Episodes 176" at bounding box center [213, 197] width 75 height 36
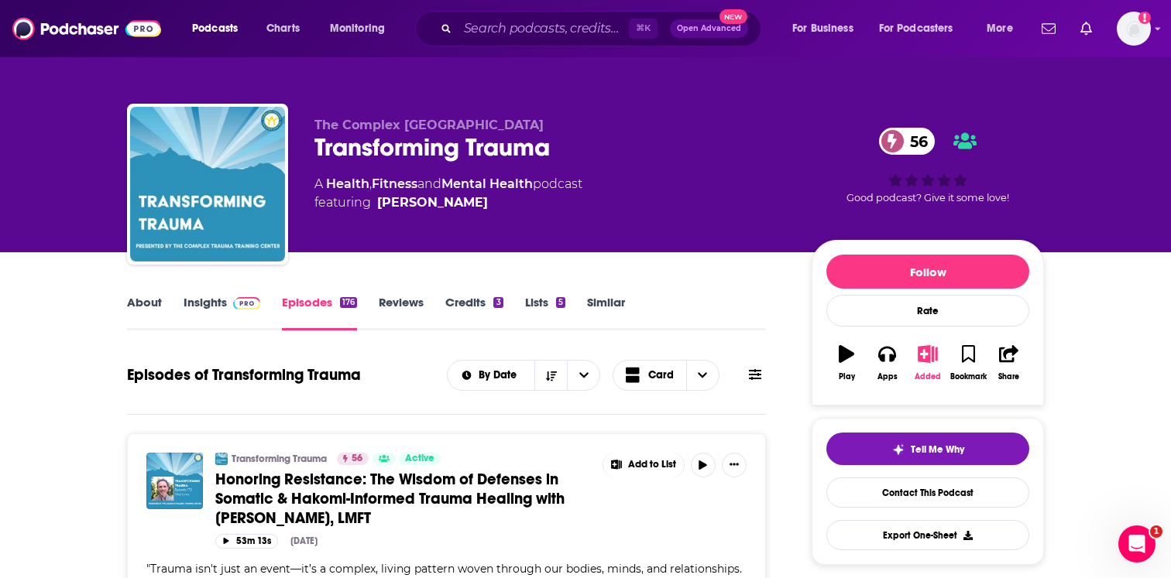
click at [934, 363] on button "Added" at bounding box center [927, 363] width 40 height 56
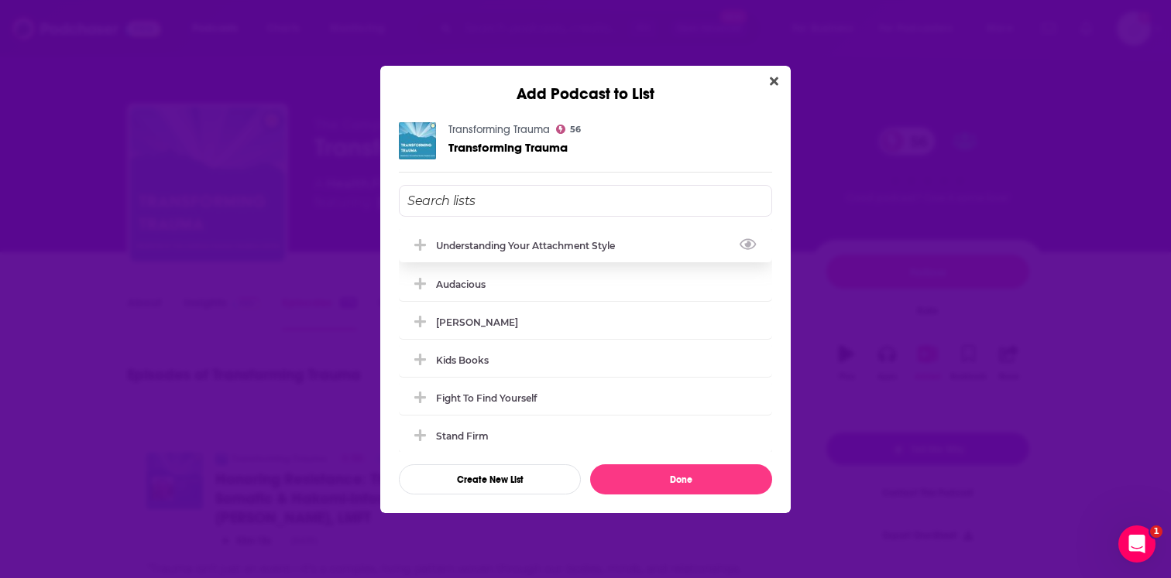
click at [530, 245] on div "understanding your attachment style" at bounding box center [530, 246] width 188 height 12
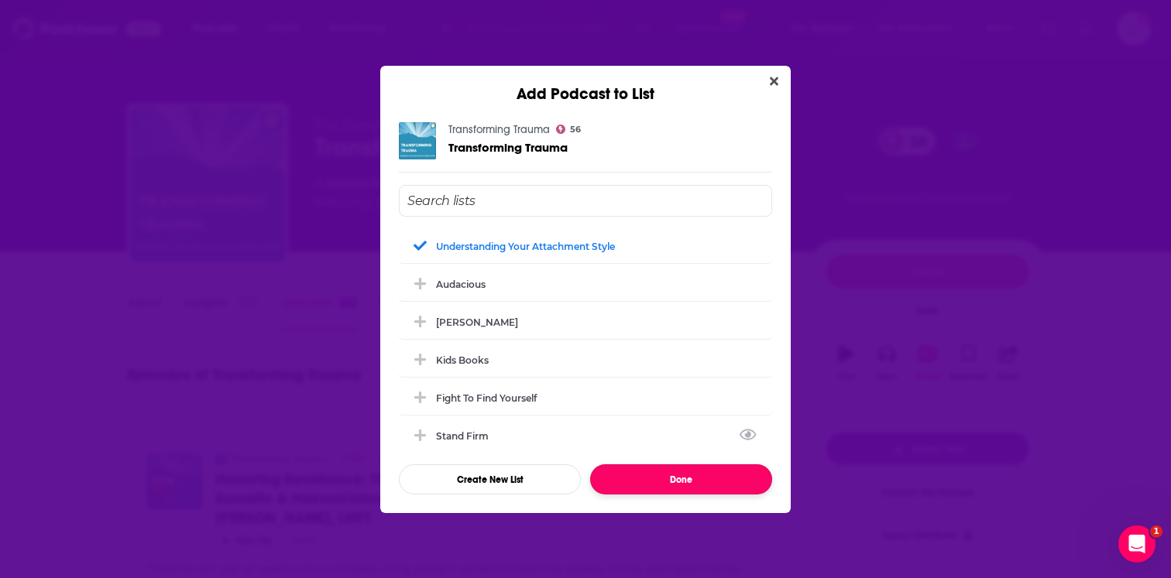
click at [672, 473] on button "Done" at bounding box center [681, 480] width 182 height 30
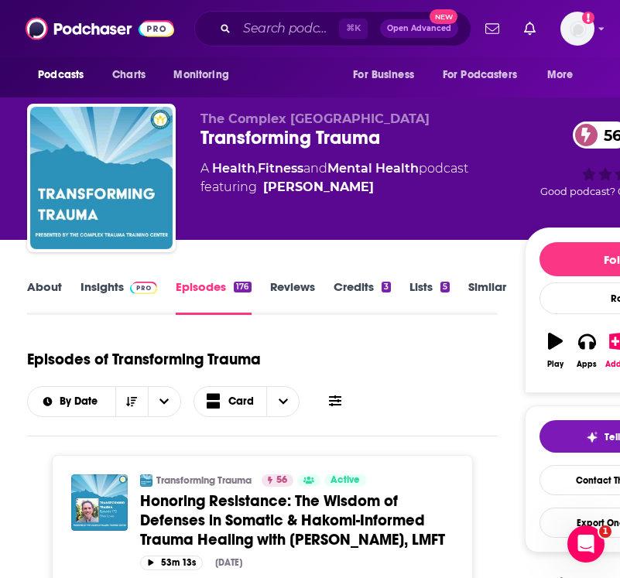
click at [281, 43] on div "⌘ K Open Advanced New" at bounding box center [332, 29] width 277 height 36
click at [281, 37] on input "Search podcasts, credits, & more..." at bounding box center [288, 28] width 102 height 25
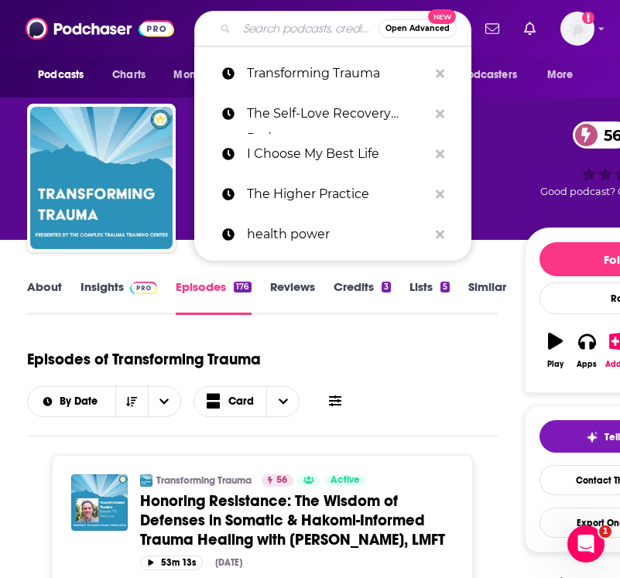
paste input "Adult Child"
type input "Adult Child"
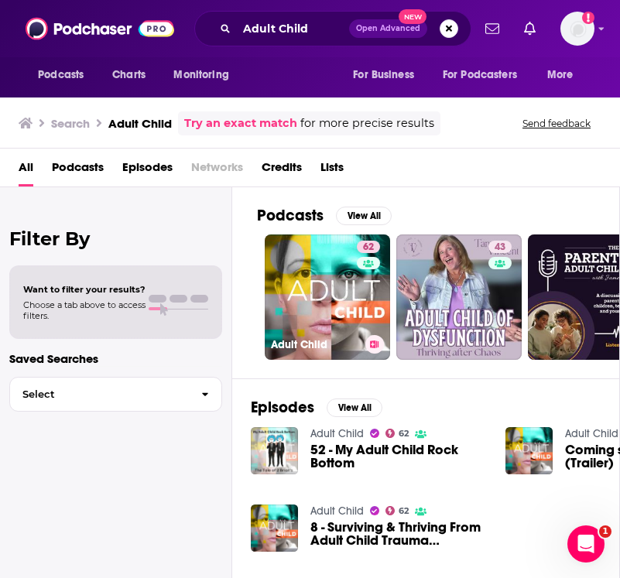
click at [282, 304] on link "62 Adult Child" at bounding box center [327, 297] width 125 height 125
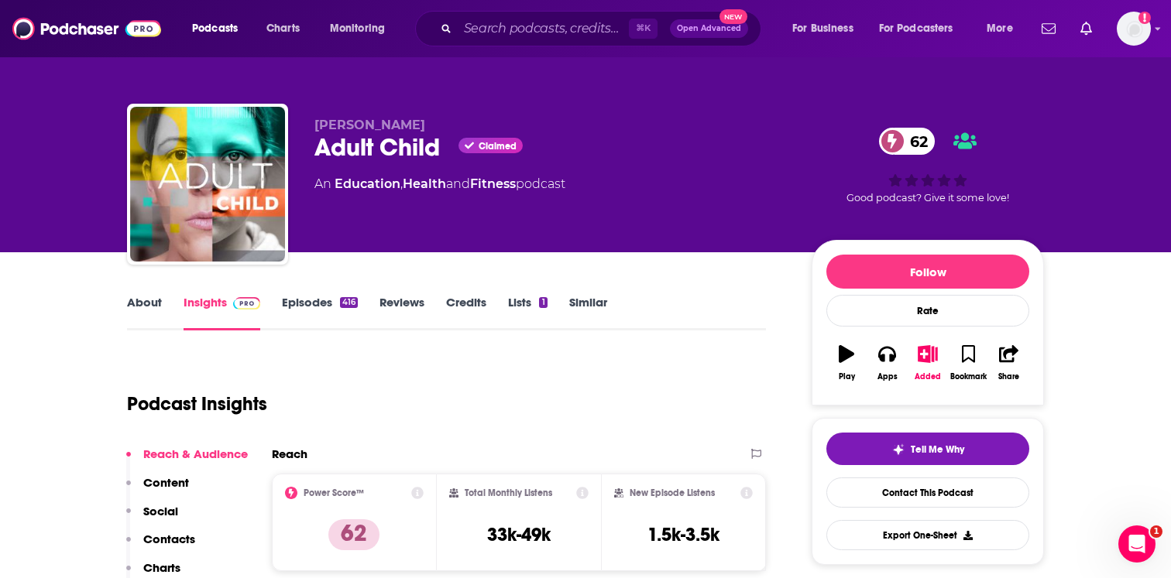
click at [153, 302] on link "About" at bounding box center [144, 313] width 35 height 36
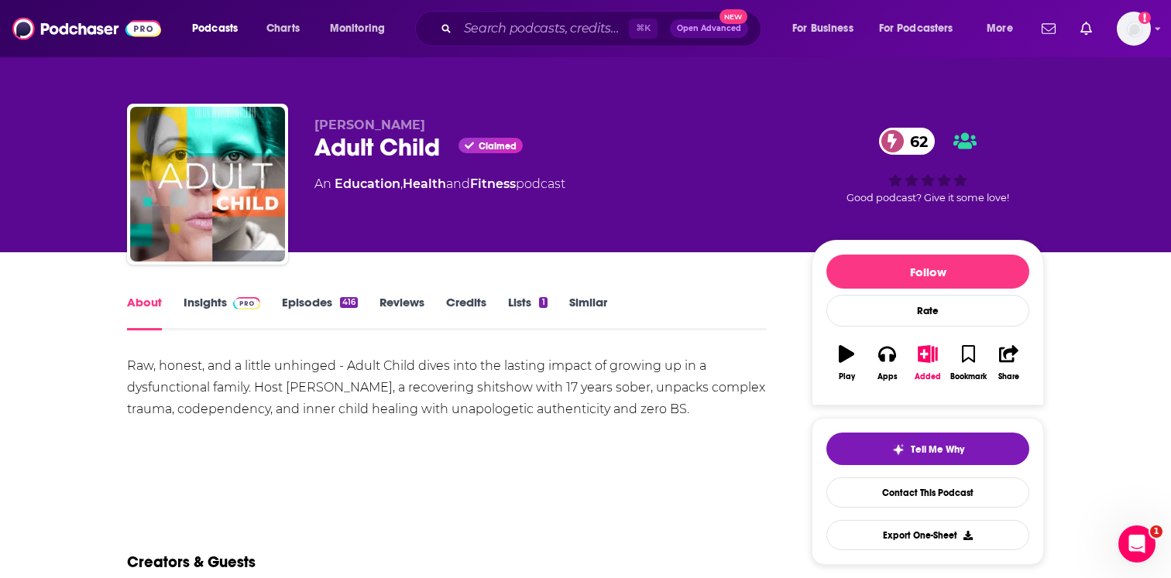
click at [306, 304] on link "Episodes 416" at bounding box center [320, 313] width 76 height 36
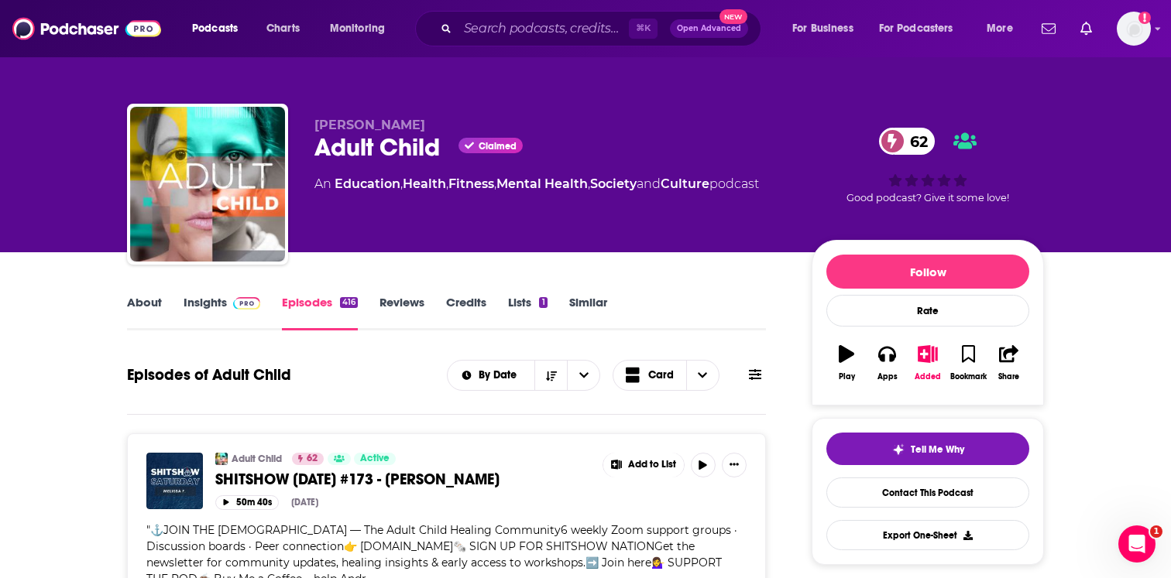
click at [227, 295] on span at bounding box center [243, 302] width 33 height 15
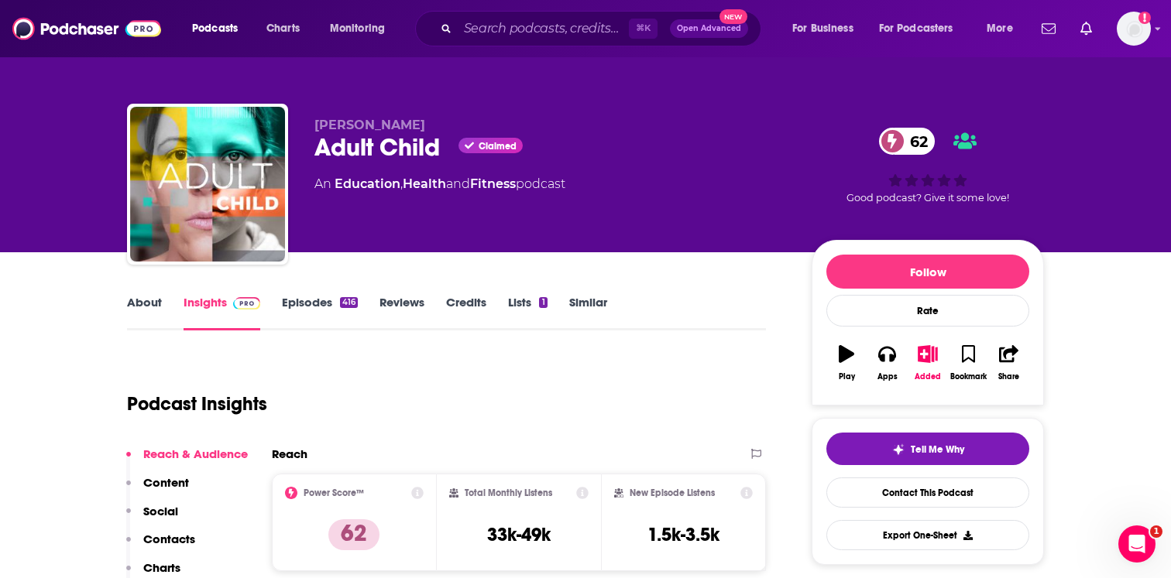
click at [330, 300] on link "Episodes 416" at bounding box center [320, 313] width 76 height 36
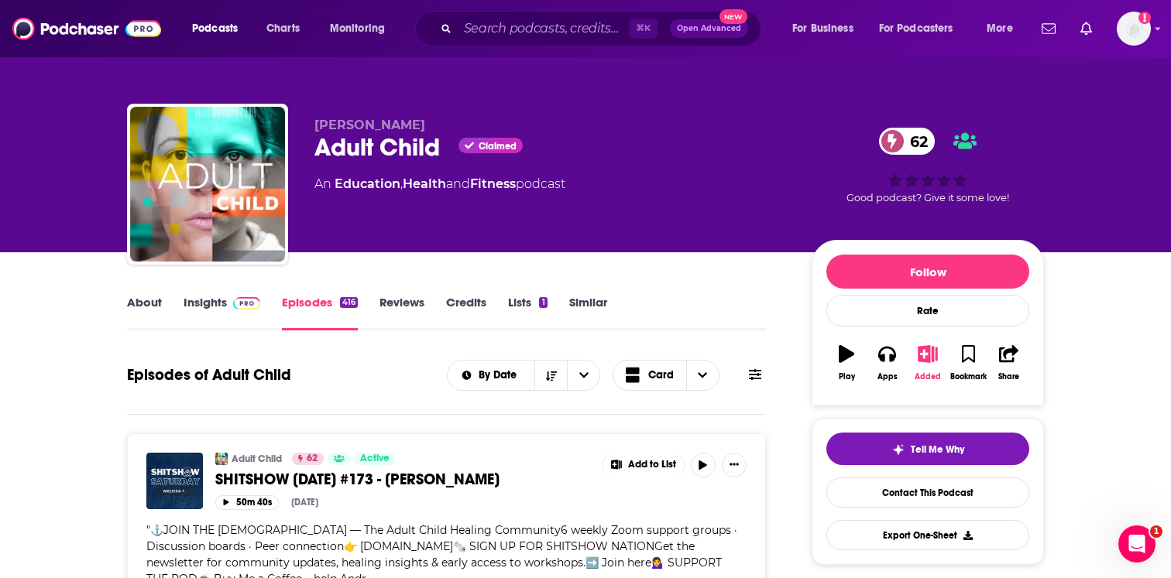
click at [931, 349] on icon "button" at bounding box center [927, 353] width 19 height 17
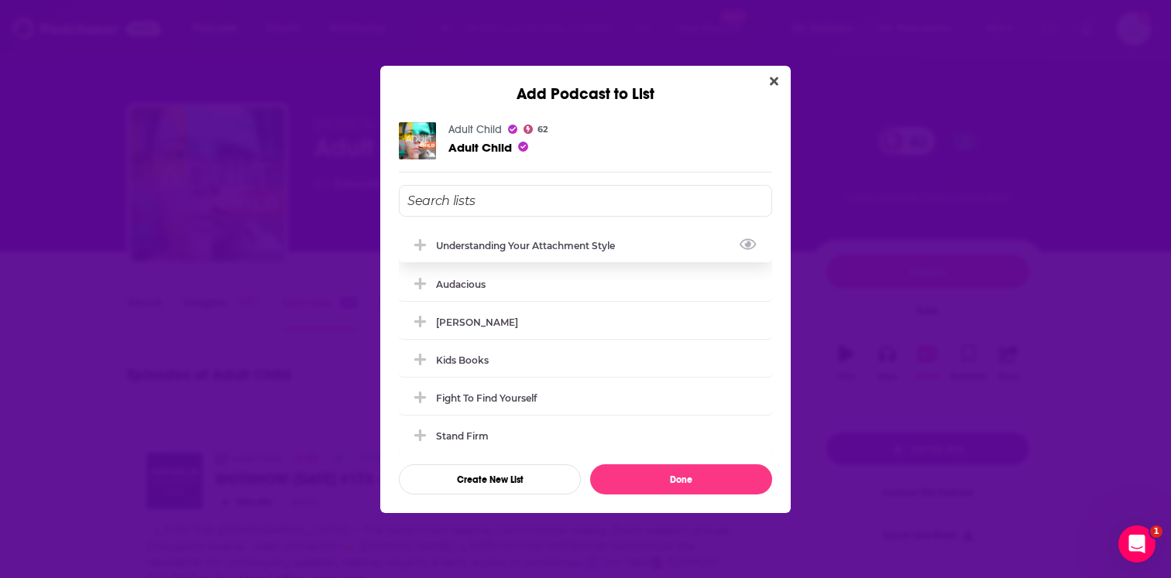
click at [692, 252] on div "understanding your attachment style" at bounding box center [585, 245] width 373 height 34
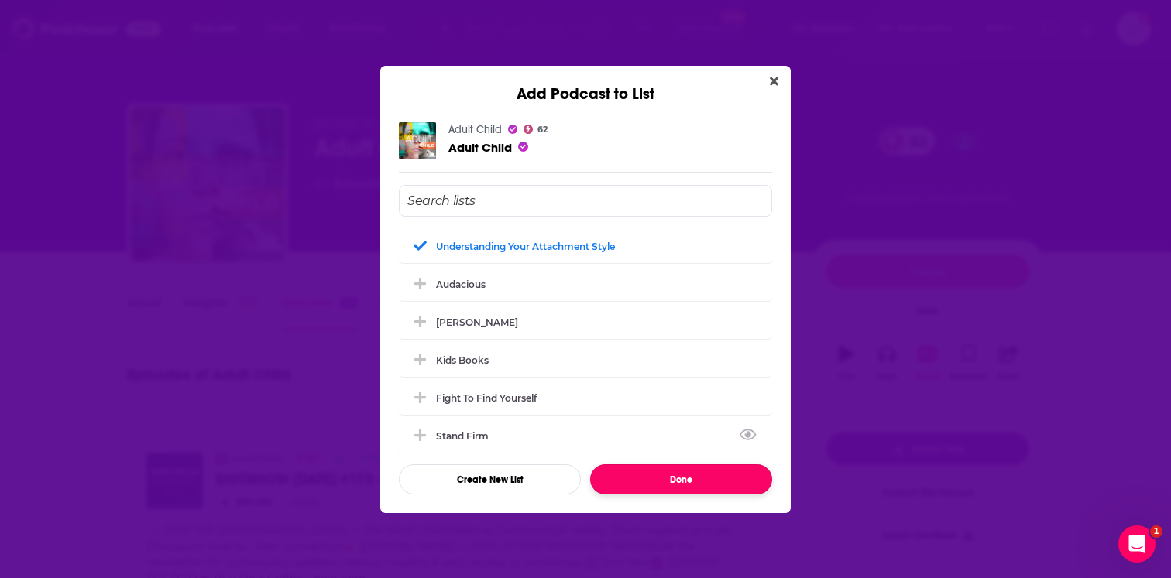
click at [688, 484] on button "Done" at bounding box center [681, 480] width 182 height 30
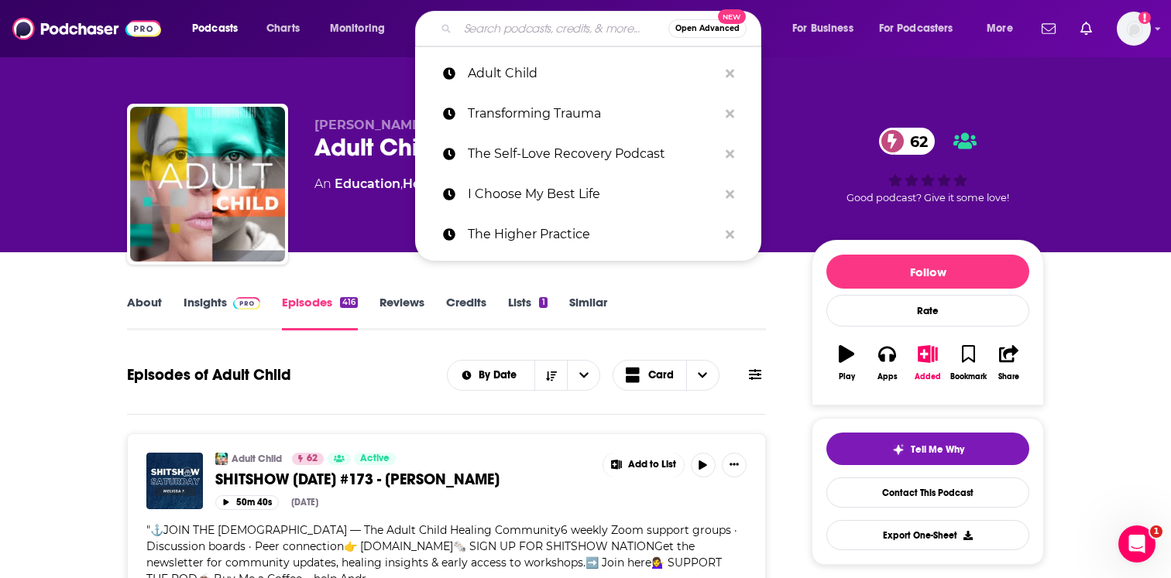
click at [484, 32] on input "Search podcasts, credits, & more..." at bounding box center [563, 28] width 211 height 25
paste input "The Michelle Chalfant Show"
type input "The Michelle Chalfant Show"
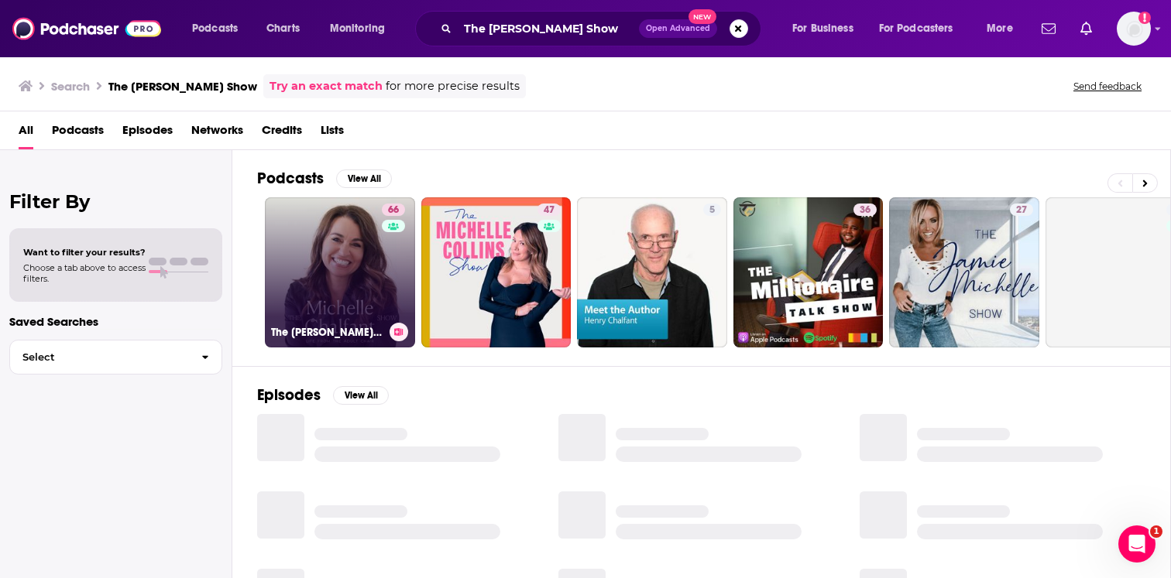
click at [359, 300] on link "66 The Michelle Chalfant Show — Life from the Adult Chair" at bounding box center [340, 272] width 150 height 150
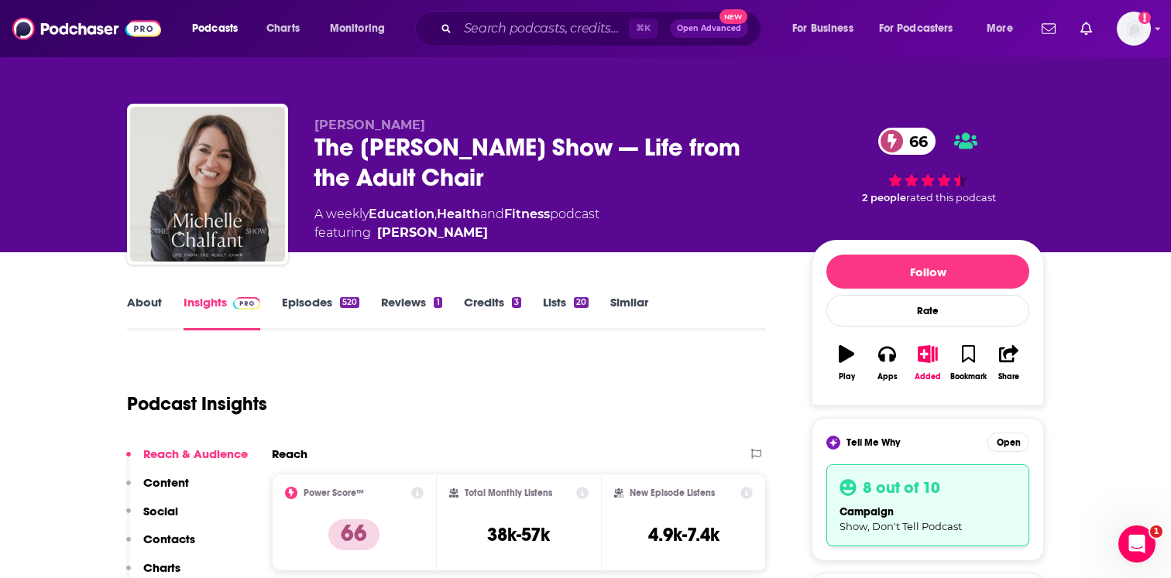
click at [140, 311] on link "About" at bounding box center [144, 313] width 35 height 36
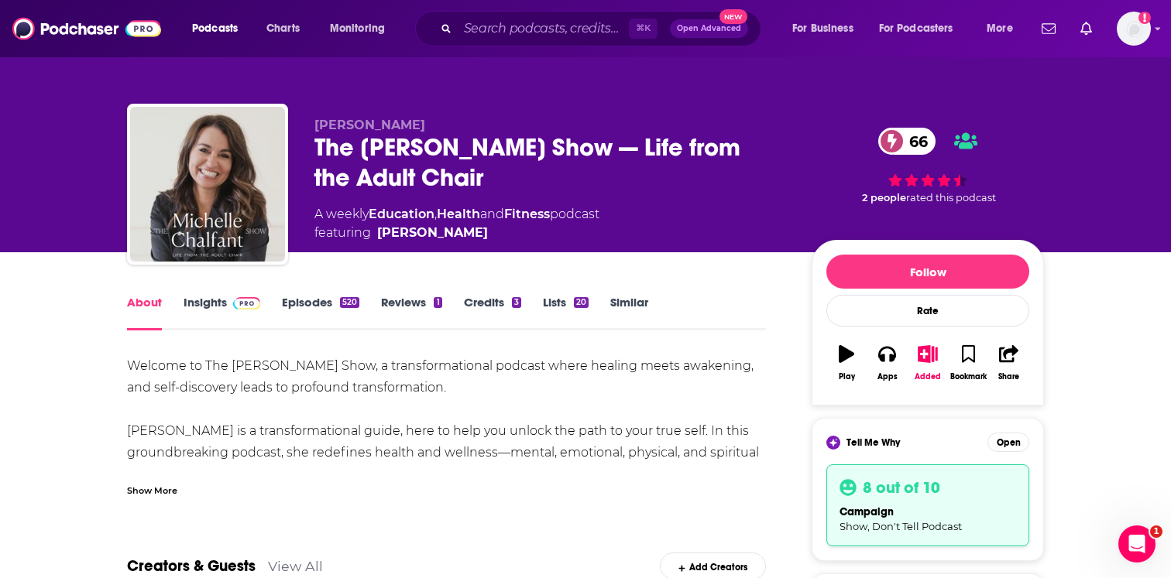
click at [147, 487] on div "Show More" at bounding box center [152, 489] width 50 height 15
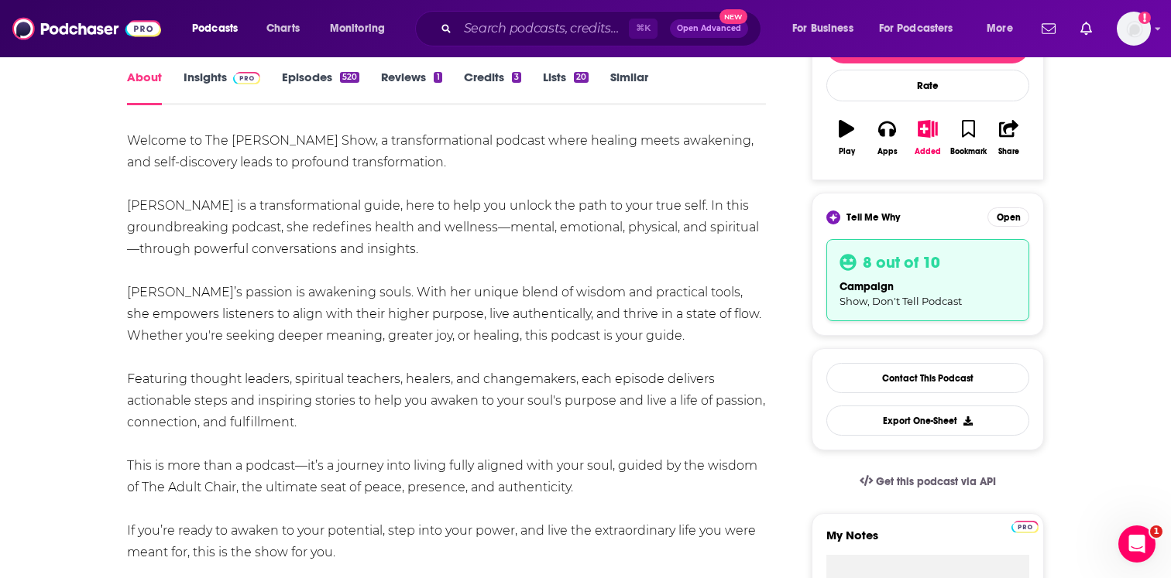
scroll to position [227, 0]
click at [324, 86] on link "Episodes 520" at bounding box center [320, 86] width 77 height 36
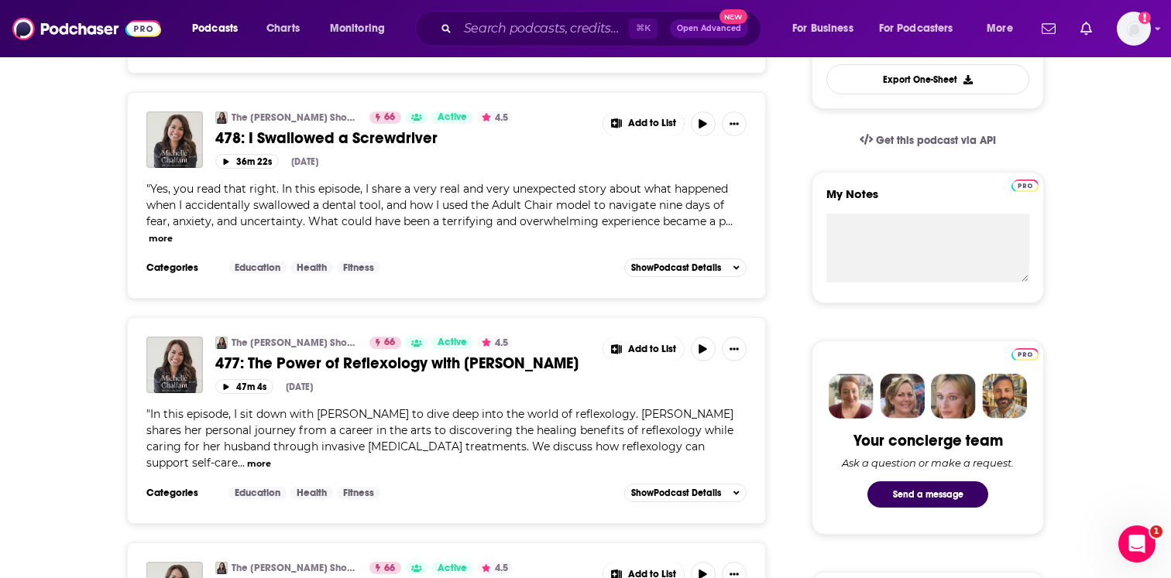
scroll to position [568, 0]
click at [489, 22] on input "Search podcasts, credits, & more..." at bounding box center [543, 28] width 171 height 25
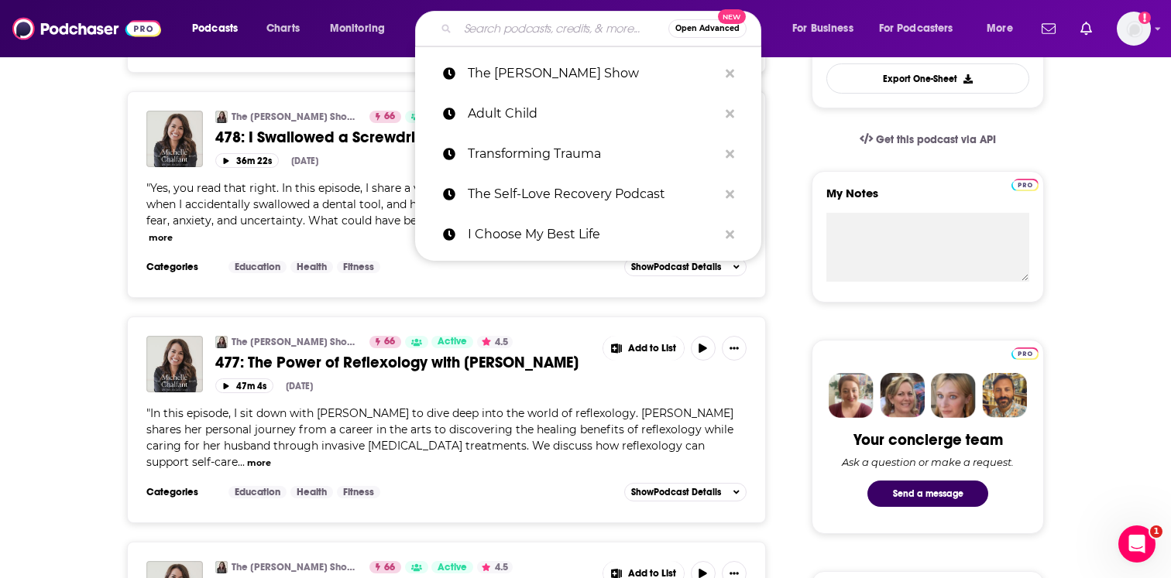
paste input "Attachment Theory in Action"
type input "Attachment Theory in Action"
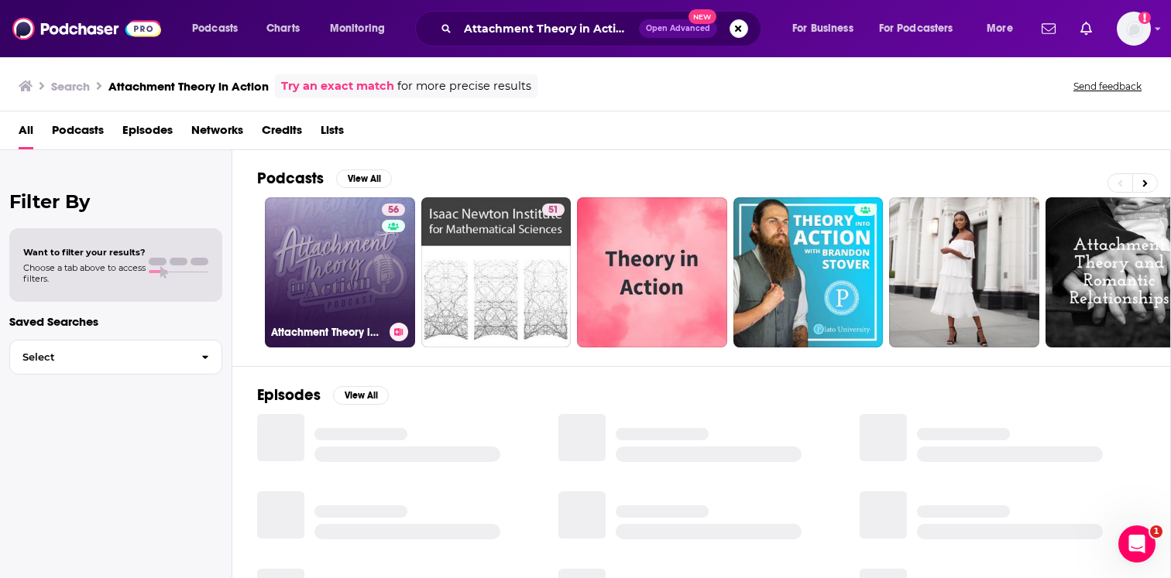
click at [321, 297] on link "56 Attachment Theory in Action" at bounding box center [340, 272] width 150 height 150
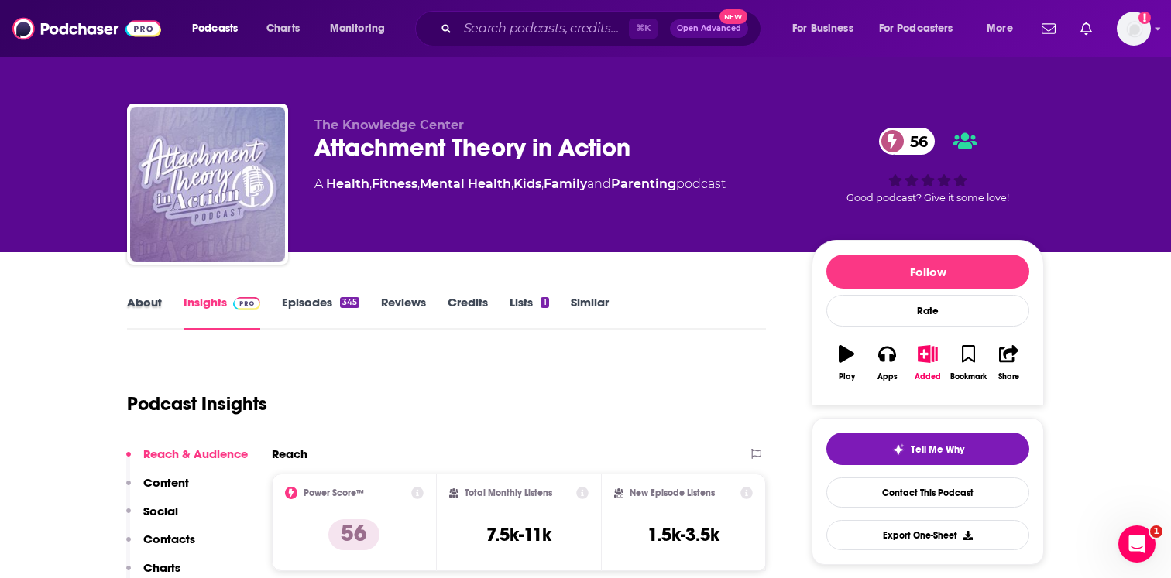
click at [173, 297] on div "About" at bounding box center [155, 313] width 57 height 36
click at [158, 317] on link "About" at bounding box center [144, 313] width 35 height 36
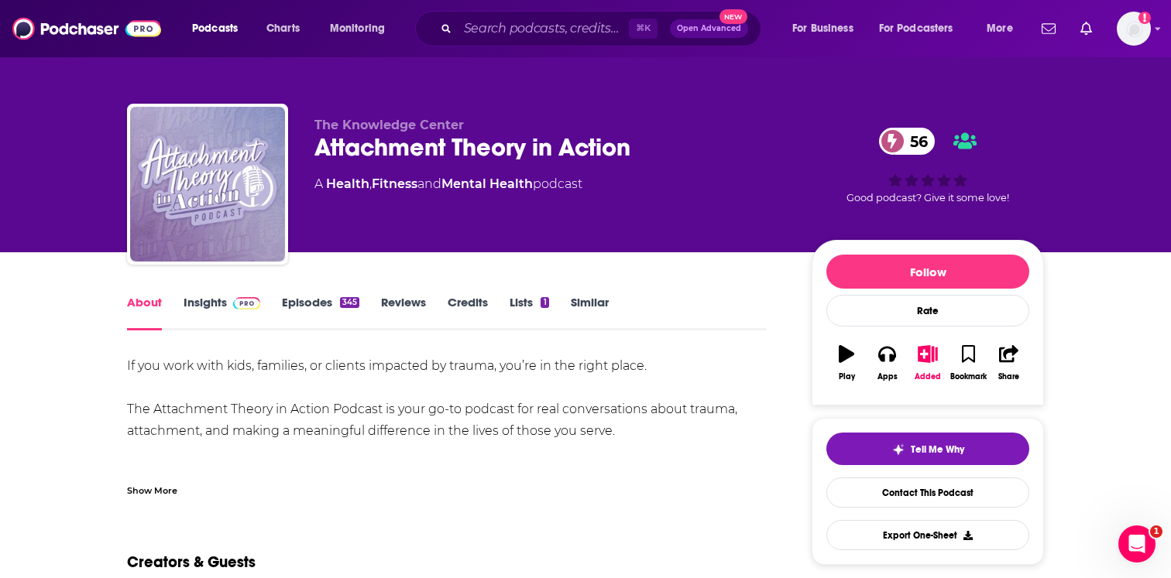
click at [184, 470] on div "If you work with kids, families, or clients impacted by trauma, you’re in the r…" at bounding box center [446, 426] width 639 height 142
click at [180, 484] on div "Show More" at bounding box center [446, 485] width 639 height 26
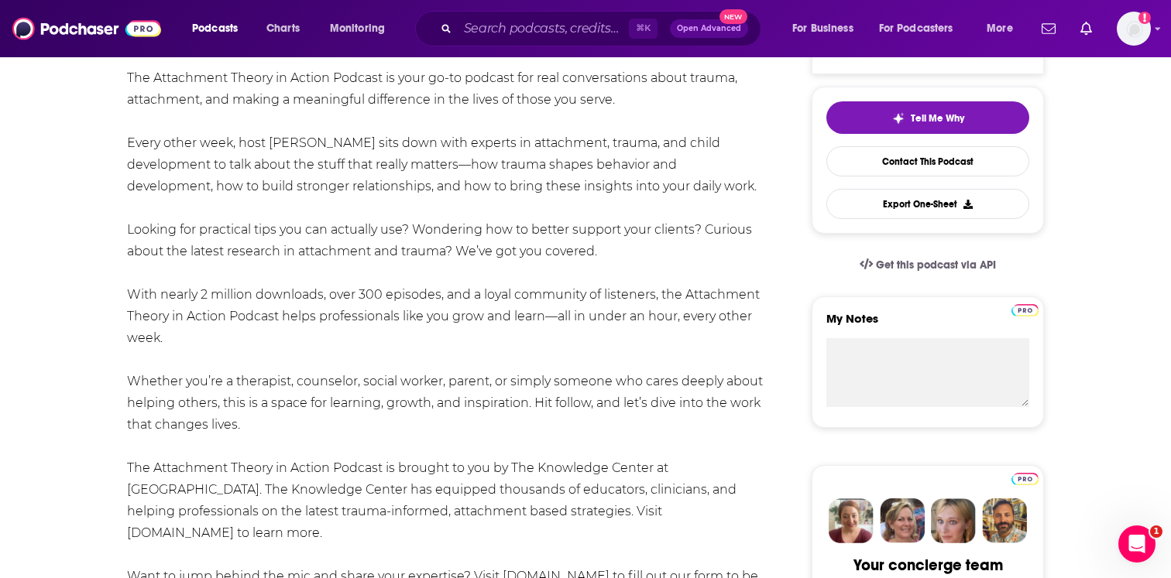
scroll to position [121, 0]
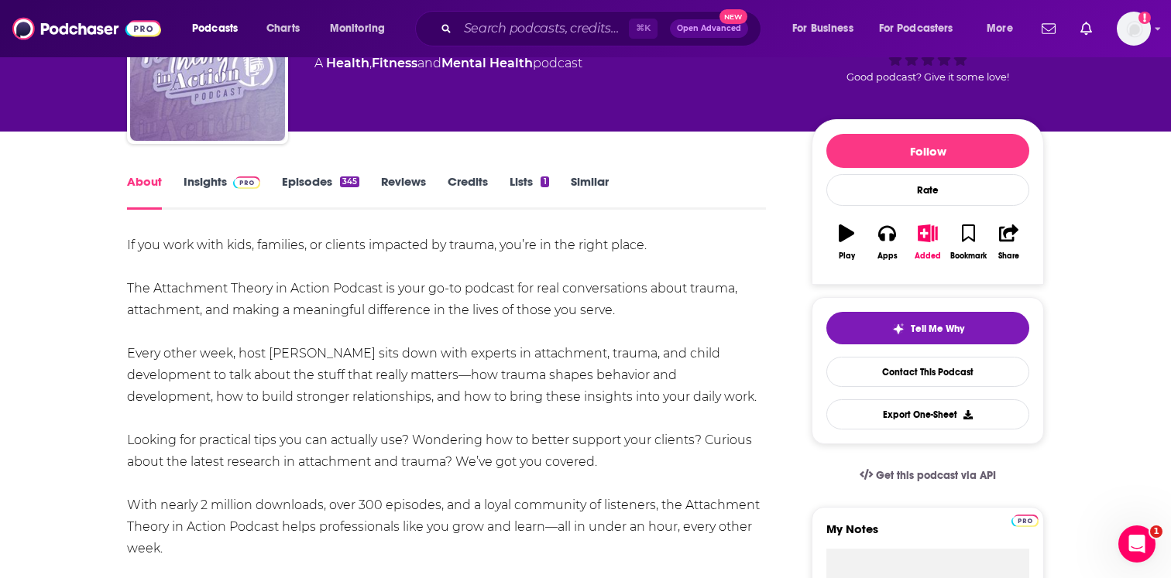
click at [340, 176] on link "Episodes 345" at bounding box center [320, 192] width 77 height 36
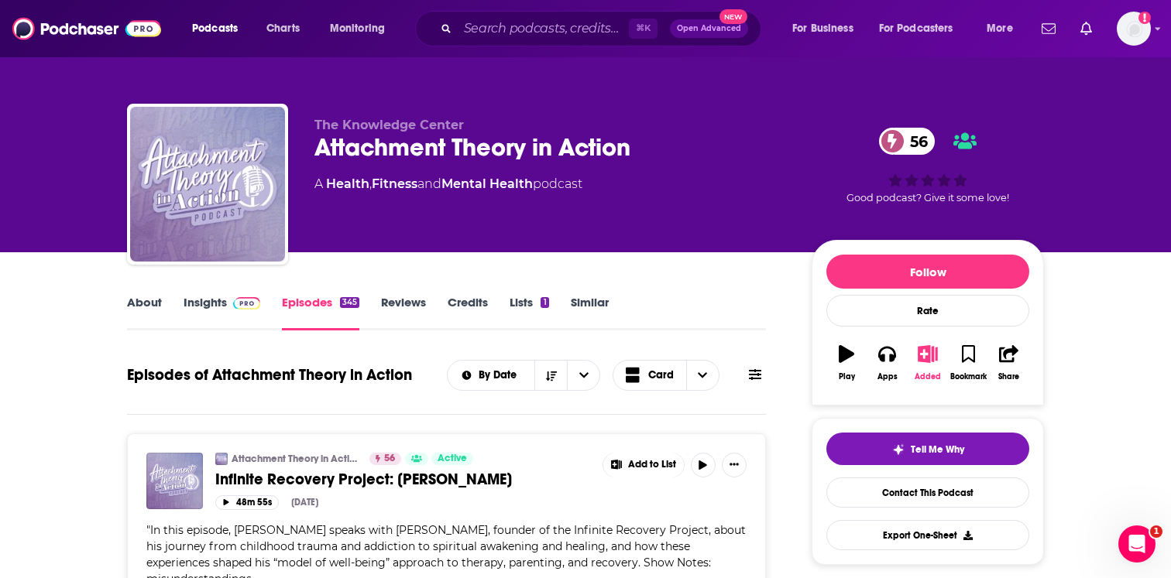
click at [935, 362] on icon "button" at bounding box center [927, 353] width 19 height 17
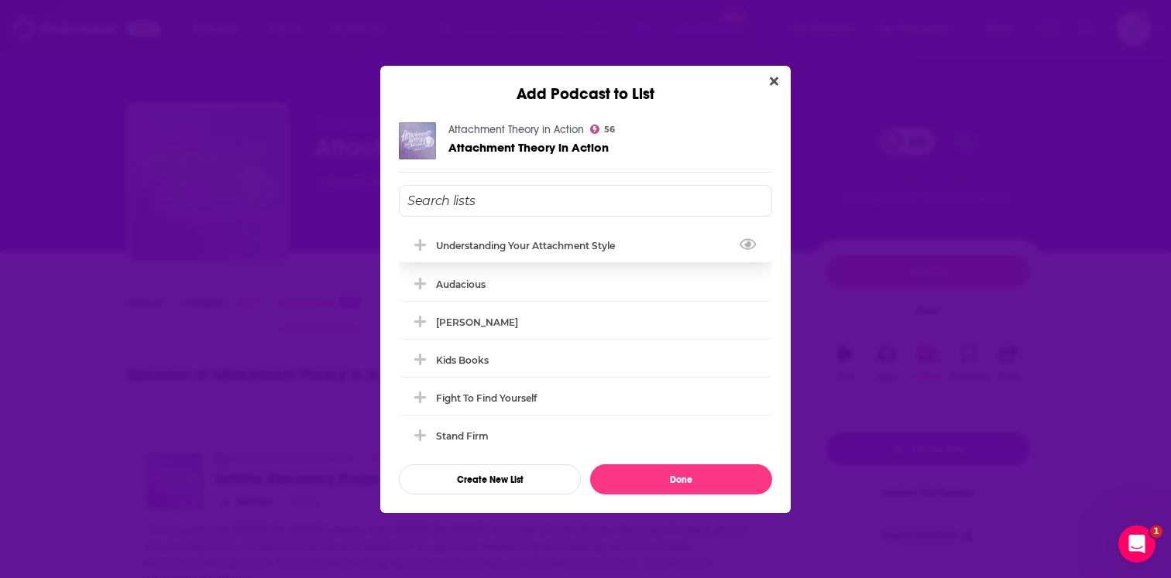
click at [569, 244] on div "understanding your attachment style" at bounding box center [530, 246] width 188 height 12
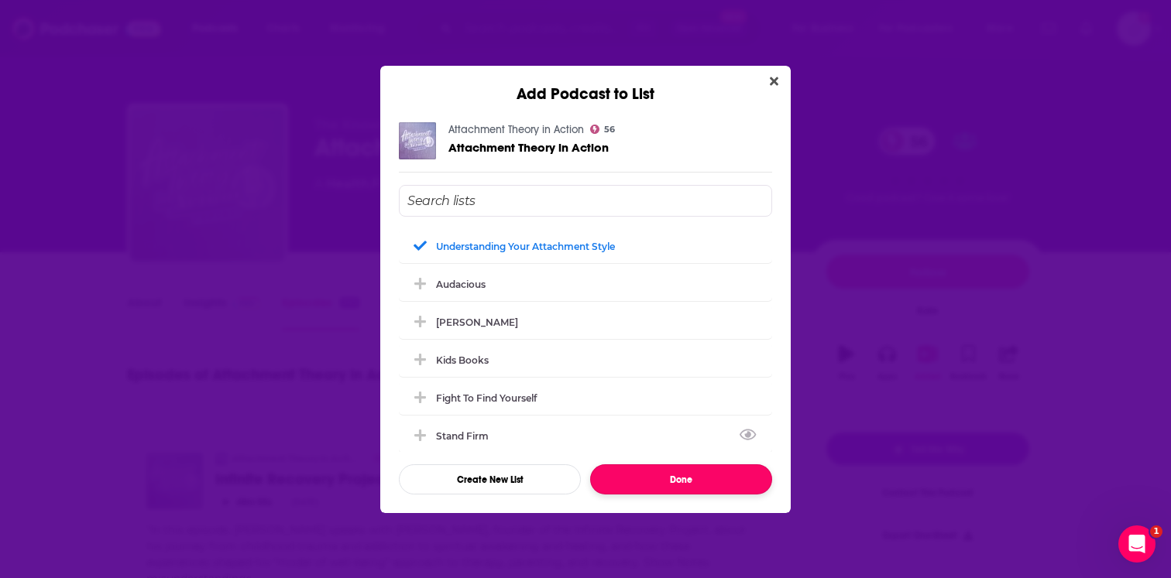
click at [637, 467] on button "Done" at bounding box center [681, 480] width 182 height 30
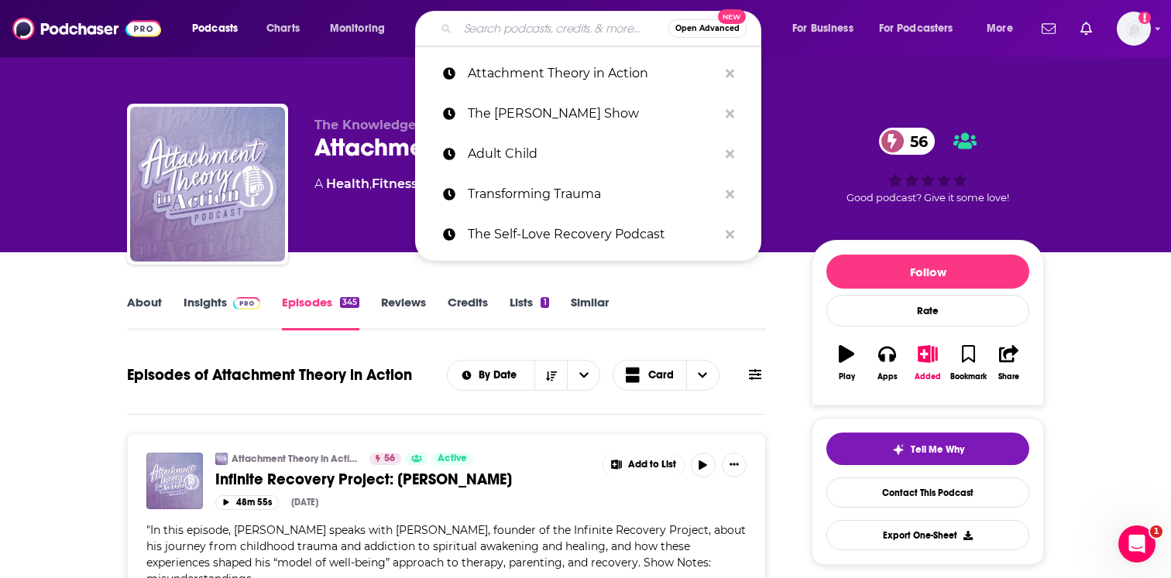
click at [478, 26] on input "Search podcasts, credits, & more..." at bounding box center [563, 28] width 211 height 25
paste input "The Betrayal Recovery Transformation"
type input "The Betrayal Recovery Transformation"
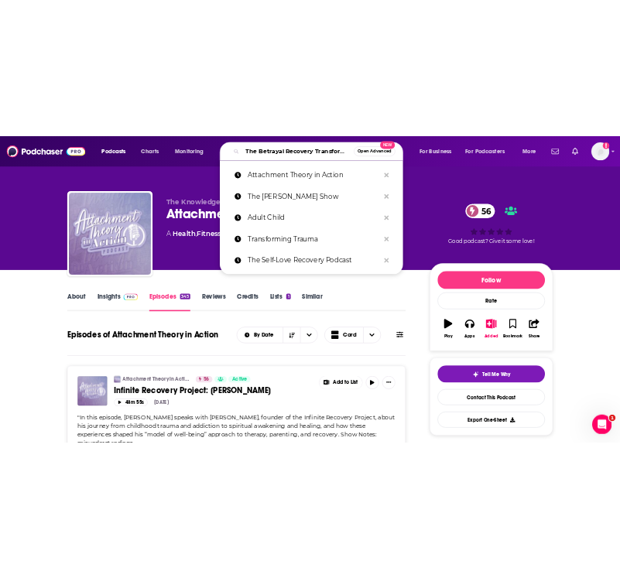
scroll to position [0, 52]
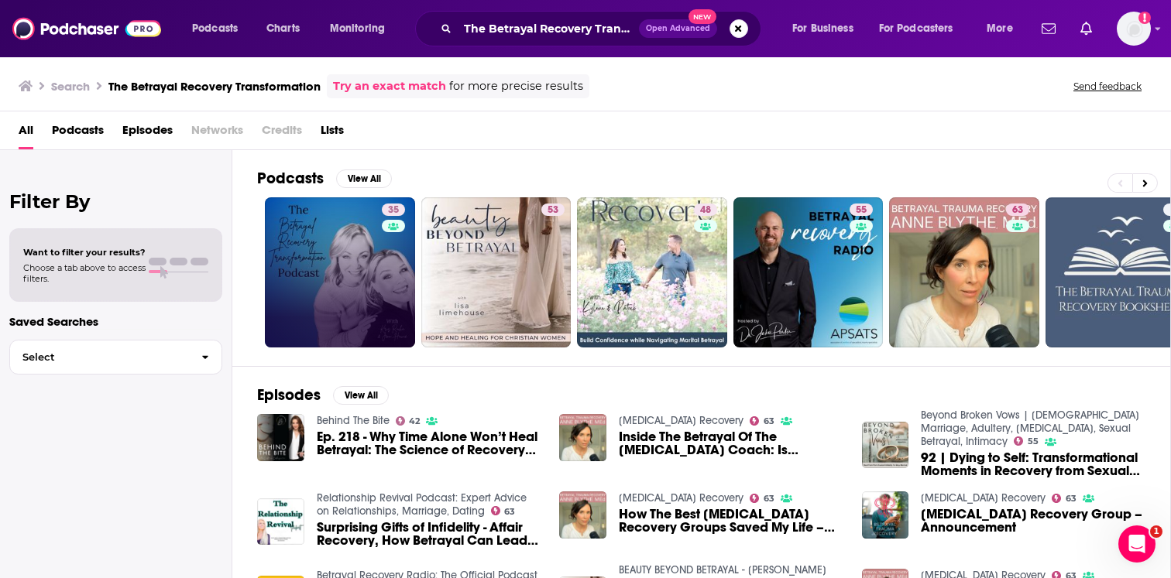
click at [370, 262] on link "35" at bounding box center [340, 272] width 150 height 150
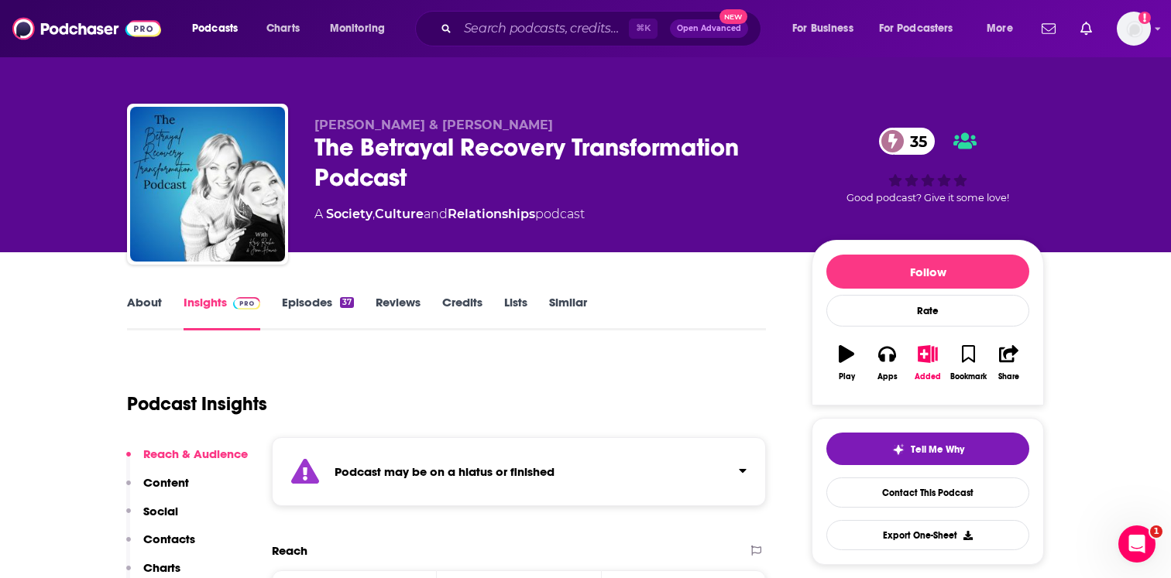
click at [396, 437] on div "Podcast may be on a hiatus or finished" at bounding box center [519, 471] width 494 height 69
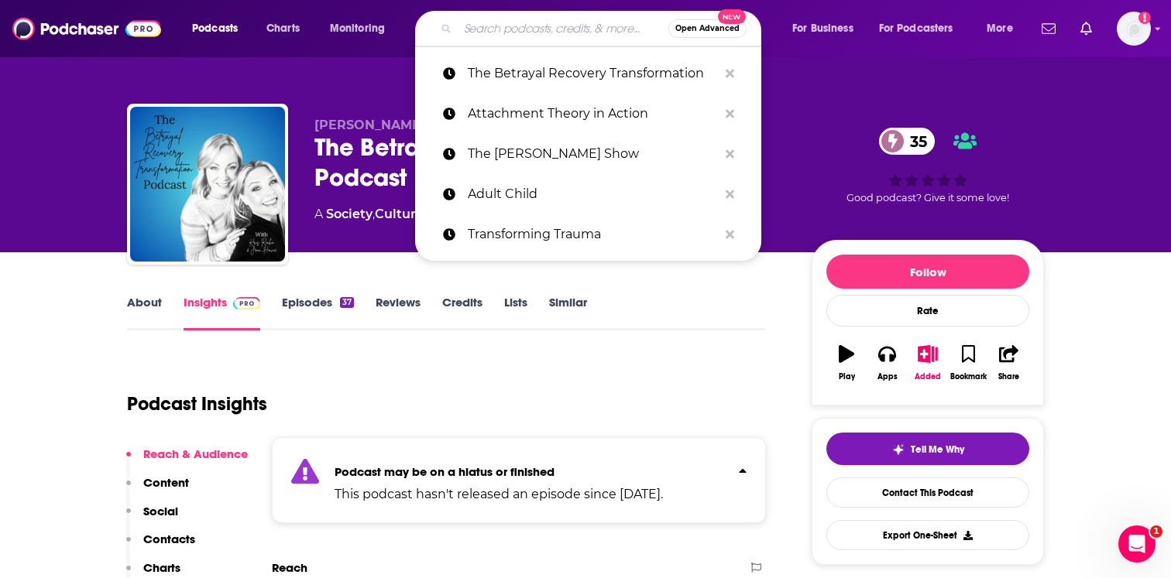
click at [485, 30] on input "Search podcasts, credits, & more..." at bounding box center [563, 28] width 211 height 25
paste input "The Wellness Cafe"
type input "The Wellness Cafe"
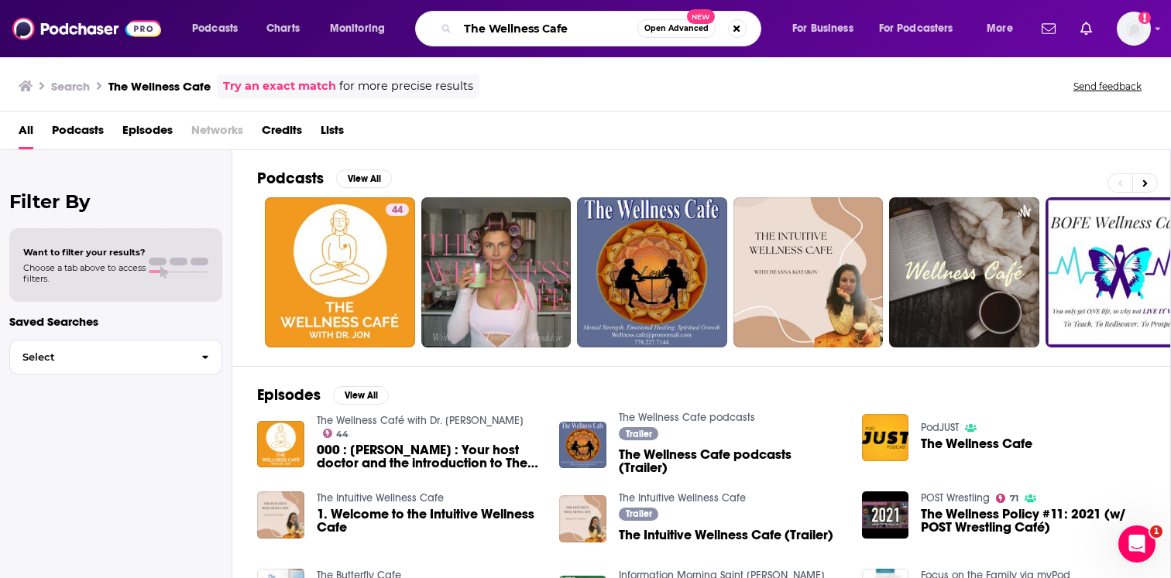
click at [487, 34] on input "The Wellness Cafe" at bounding box center [548, 28] width 180 height 25
paste input "After School Is After"
type input "After School Is After"
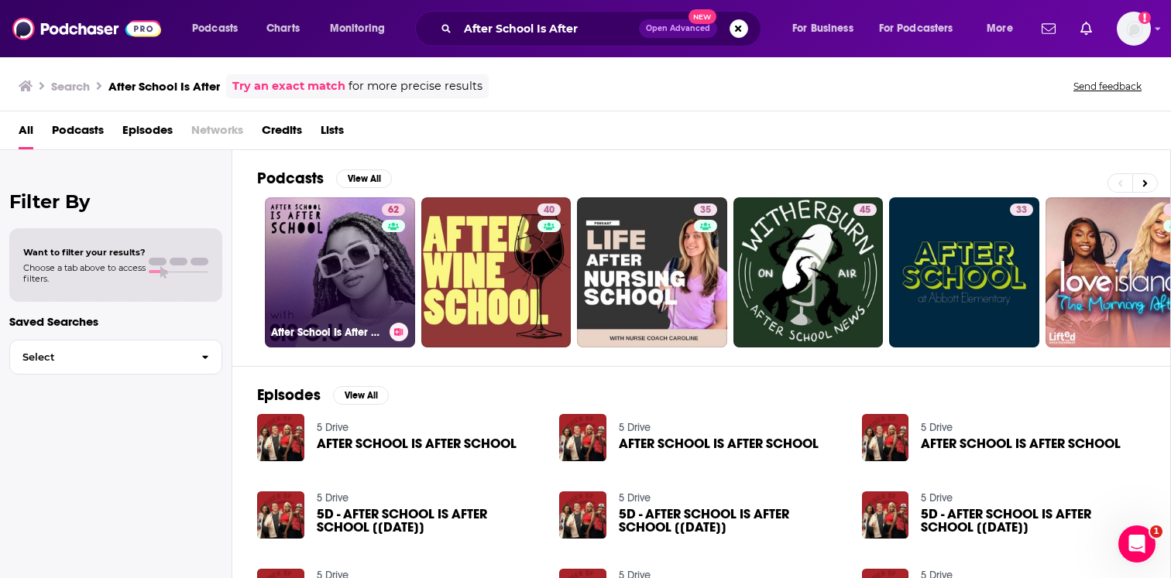
click at [360, 290] on link "62 After School Is After School With Sis G.U" at bounding box center [340, 272] width 150 height 150
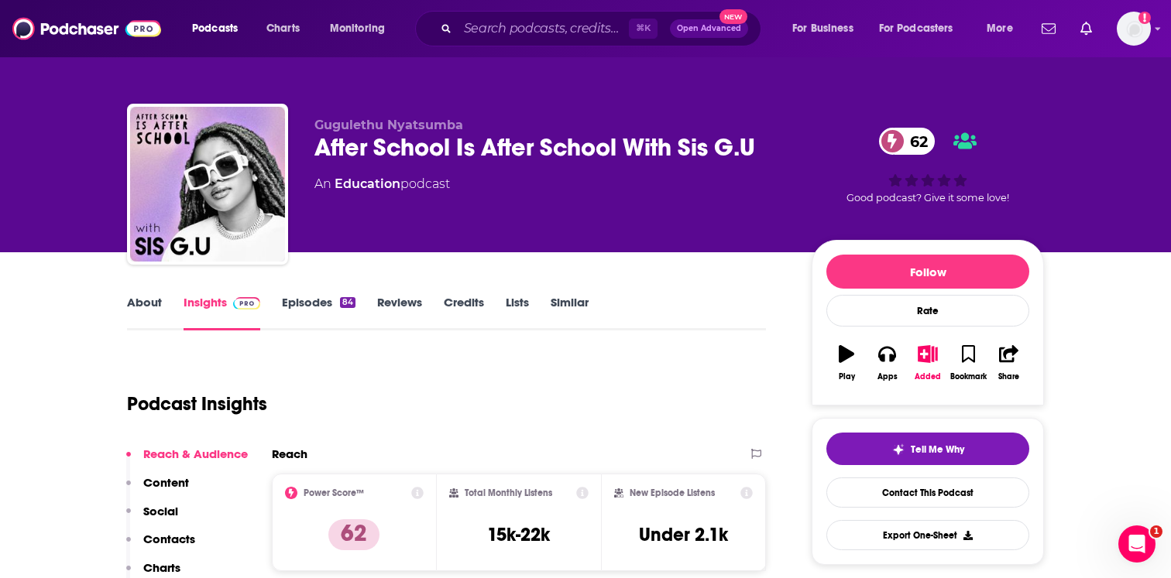
click at [156, 317] on link "About" at bounding box center [144, 313] width 35 height 36
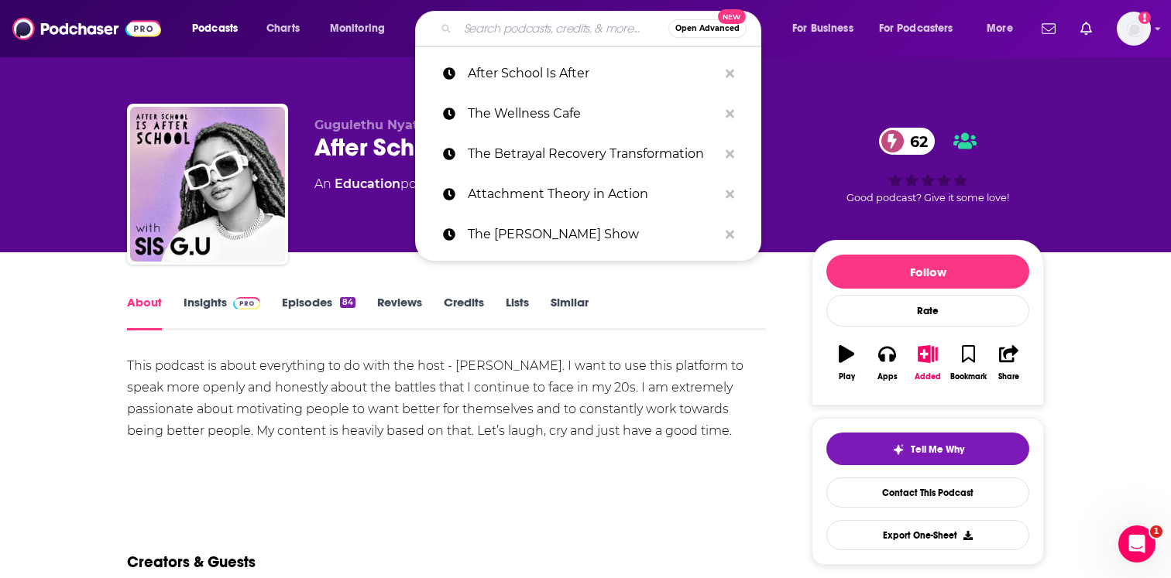
click at [502, 26] on input "Search podcasts, credits, & more..." at bounding box center [563, 28] width 211 height 25
paste input "Pretty Lonesome"
type input "Pretty Lonesome"
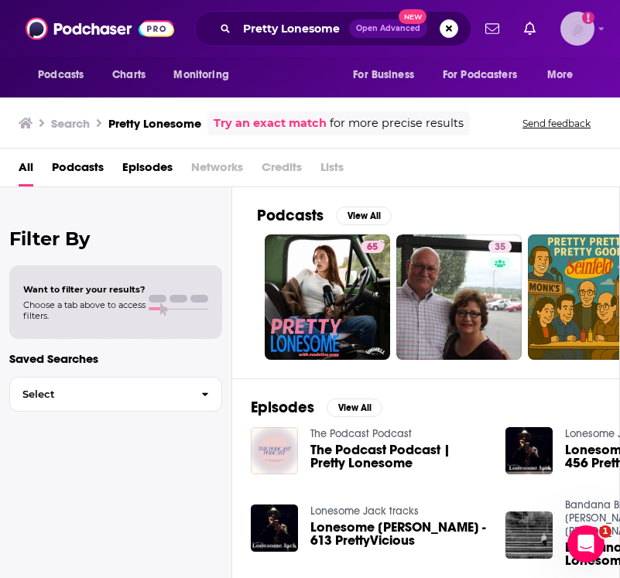
click at [572, 36] on img "Logged in as EllaRoseMurphy" at bounding box center [578, 29] width 34 height 34
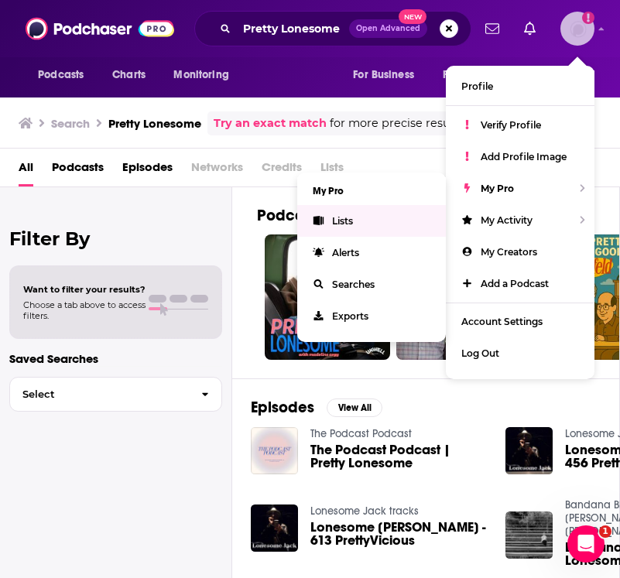
click at [384, 224] on link "Lists" at bounding box center [371, 221] width 149 height 32
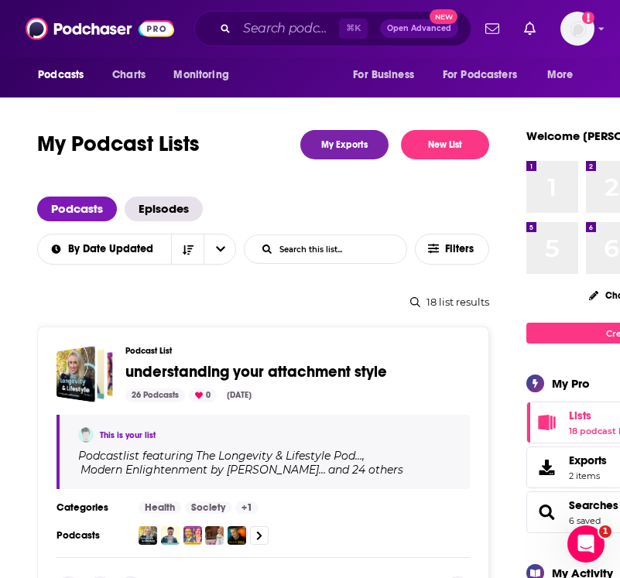
click at [308, 376] on span "understanding your attachment style" at bounding box center [256, 371] width 262 height 19
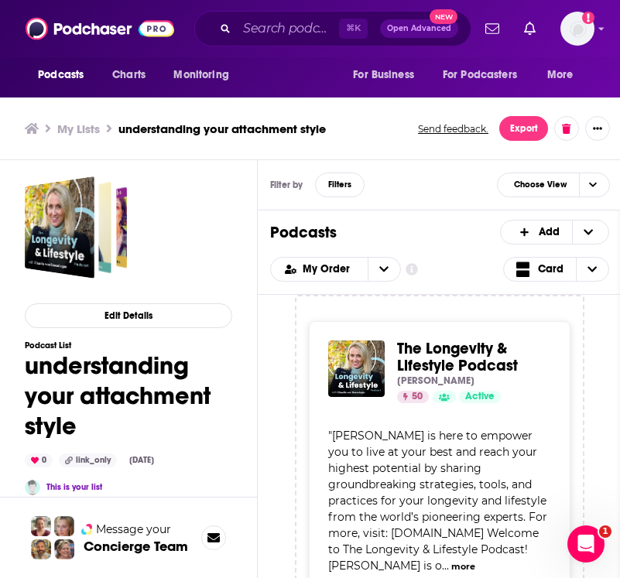
click at [413, 355] on span "The Longevity & Lifestyle Podcast" at bounding box center [457, 357] width 121 height 36
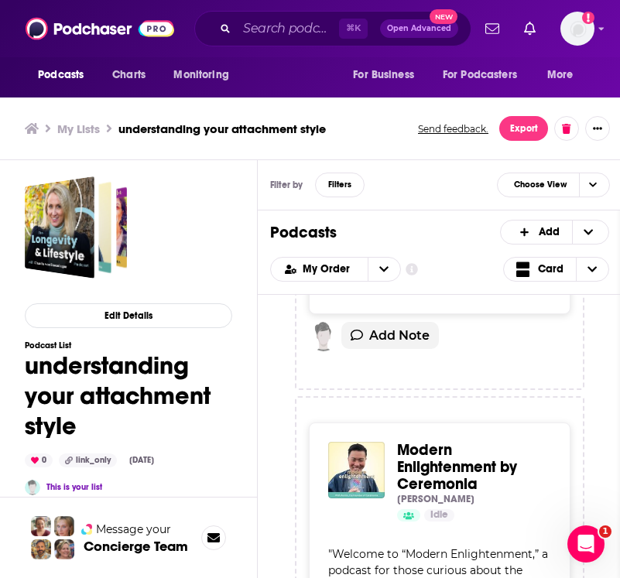
scroll to position [403, 0]
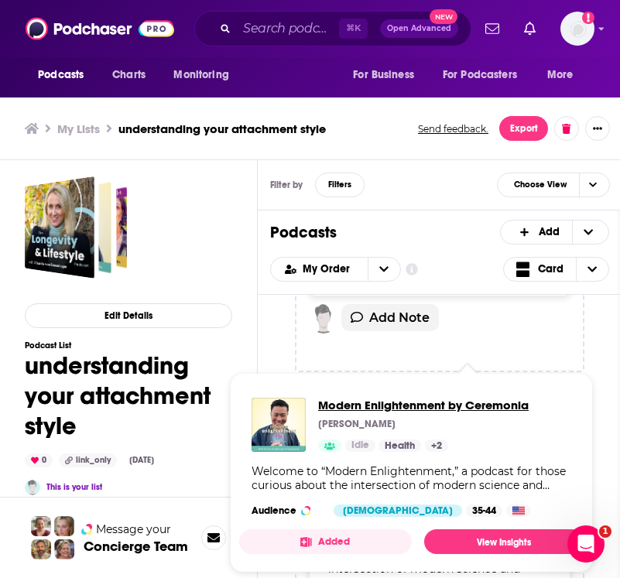
click at [426, 405] on span "Modern Enlightenment by Ceremonia" at bounding box center [423, 405] width 211 height 15
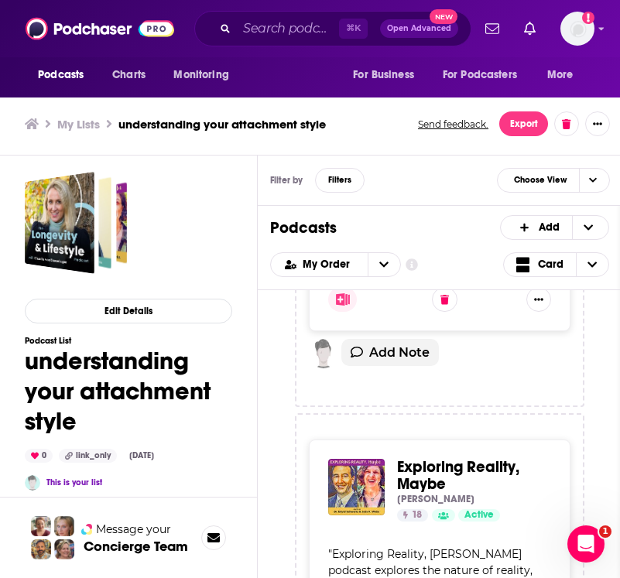
scroll to position [900, 0]
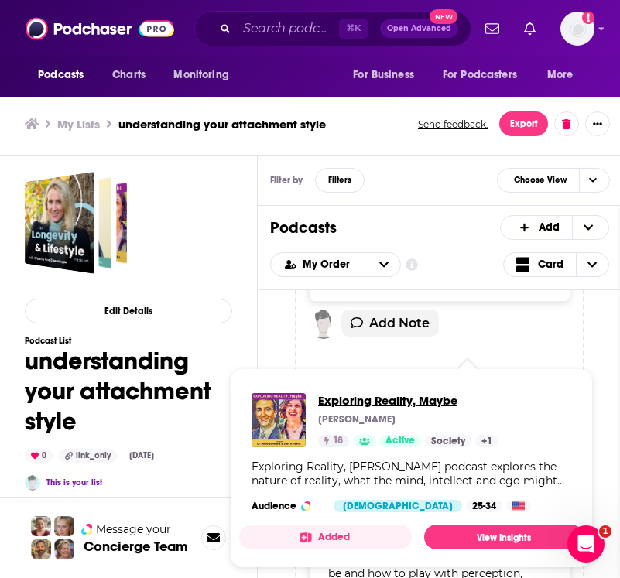
click at [424, 400] on span "Exploring Reality, Maybe" at bounding box center [408, 400] width 180 height 15
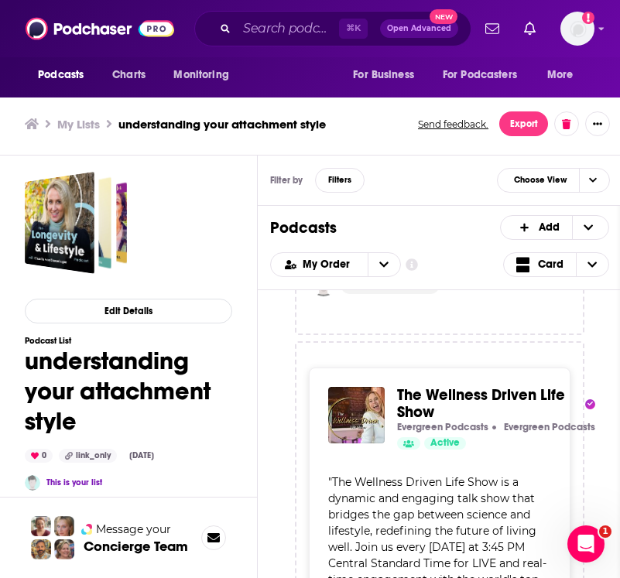
scroll to position [1422, 0]
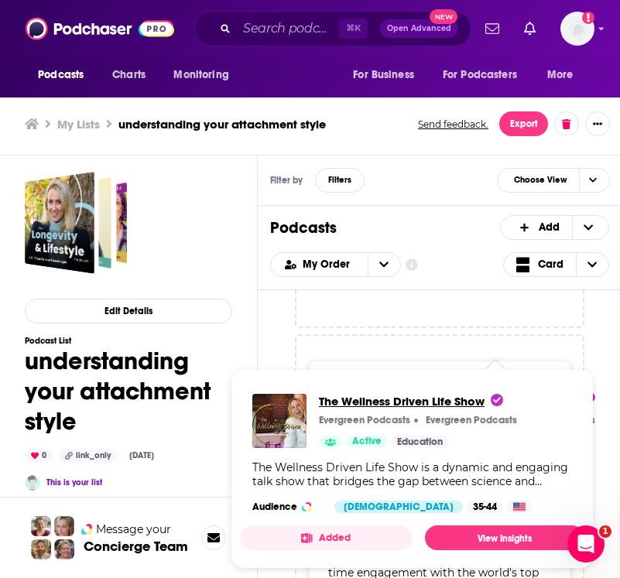
click at [430, 403] on span "The Wellness Driven Life Show" at bounding box center [411, 401] width 184 height 15
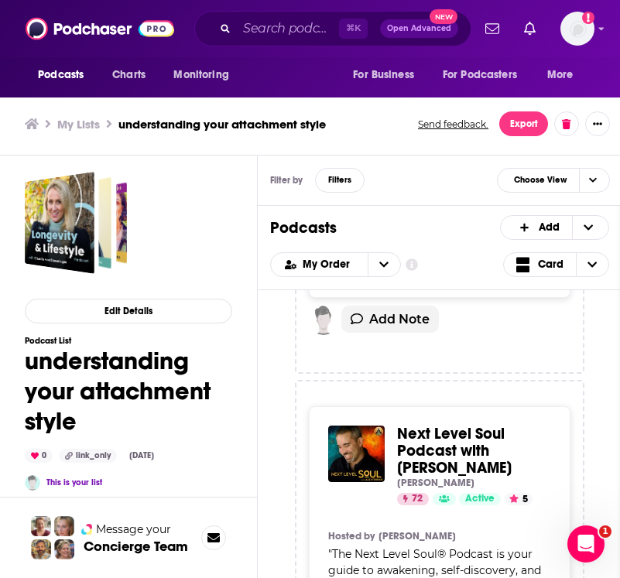
scroll to position [1884, 0]
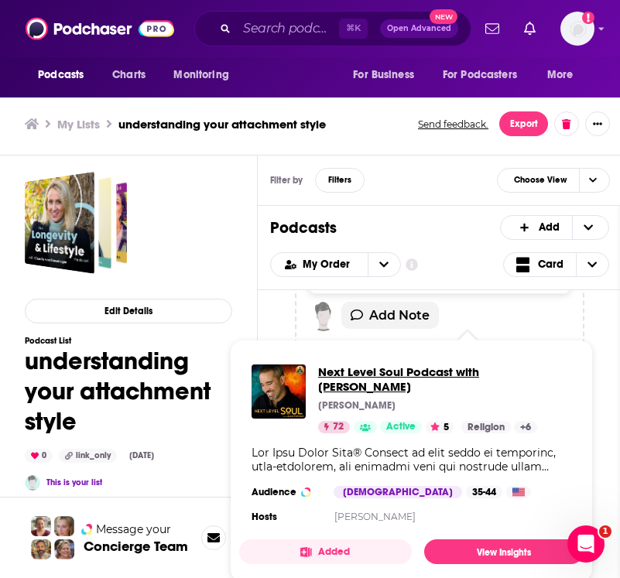
click at [437, 372] on span "Next Level Soul Podcast with Alex Ferrari" at bounding box center [444, 379] width 253 height 29
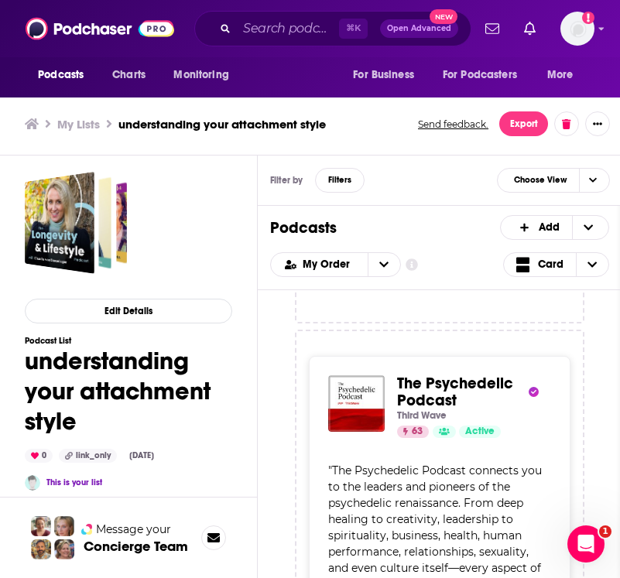
scroll to position [2479, 0]
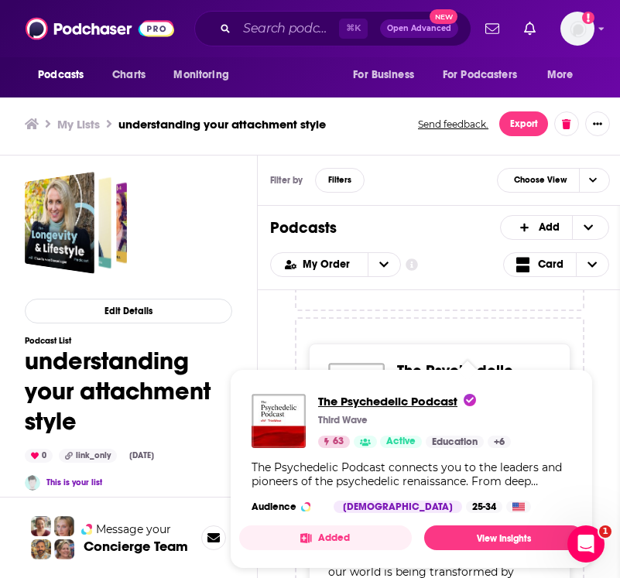
click at [417, 395] on span "The Psychedelic Podcast" at bounding box center [397, 401] width 158 height 15
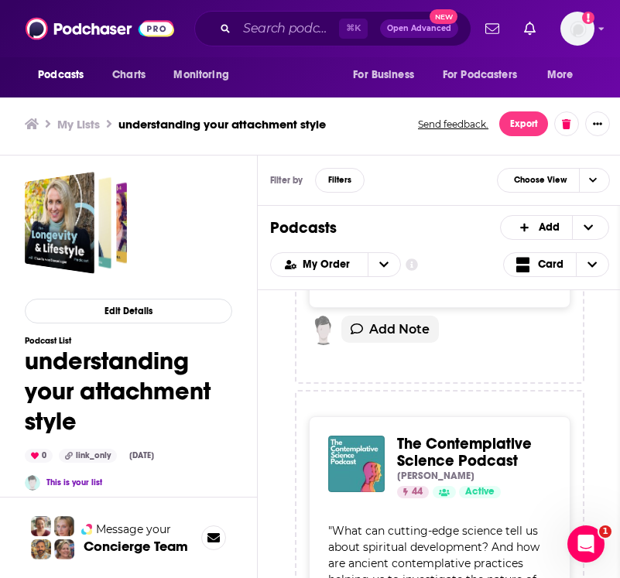
scroll to position [2952, 0]
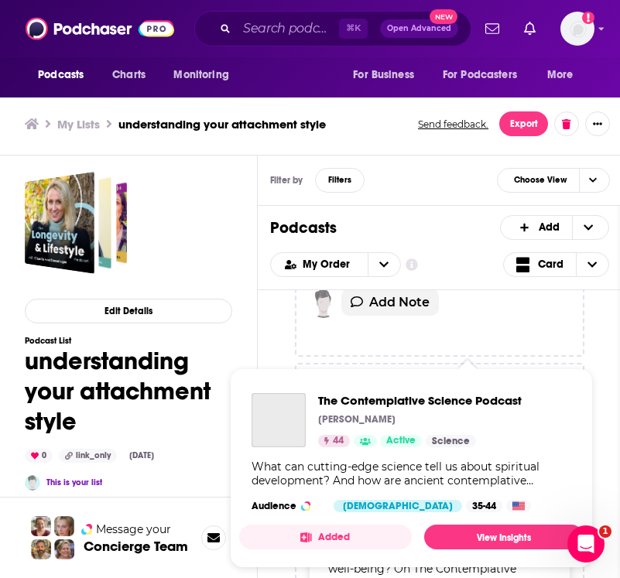
click at [457, 411] on div "Podcasts Charts Monitoring ⌘ K Open Advanced New For Business For Podcasters Mo…" at bounding box center [310, 286] width 620 height 583
click at [435, 403] on span "The Contemplative Science Podcast" at bounding box center [420, 400] width 204 height 15
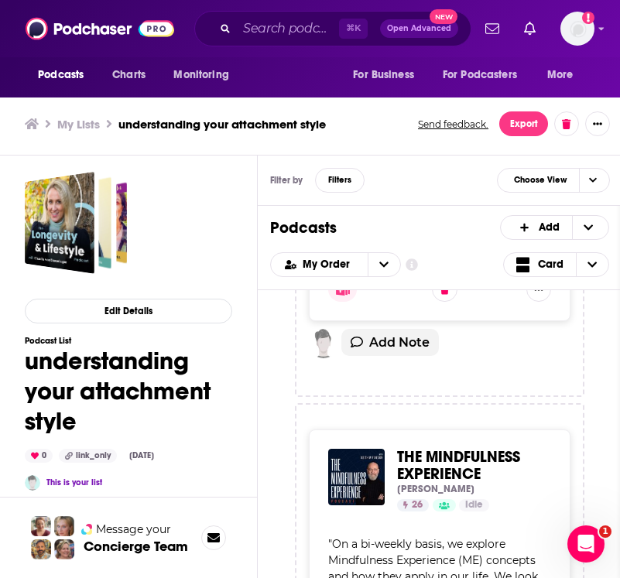
scroll to position [3412, 0]
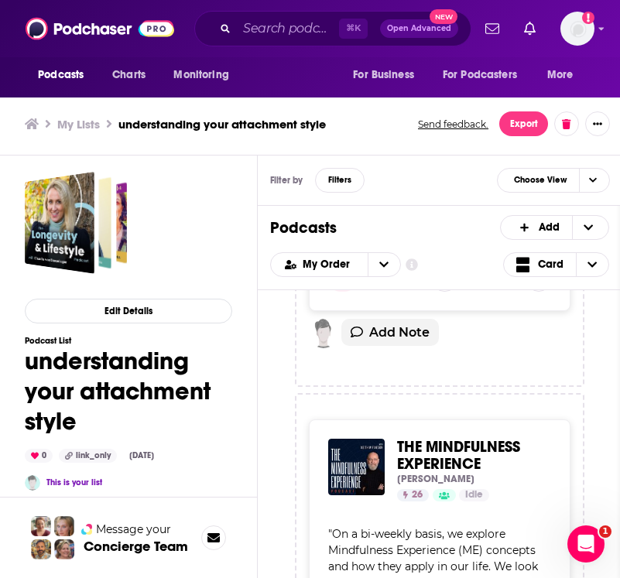
click at [419, 437] on span "THE MINDFULNESS EXPERIENCE" at bounding box center [458, 455] width 123 height 36
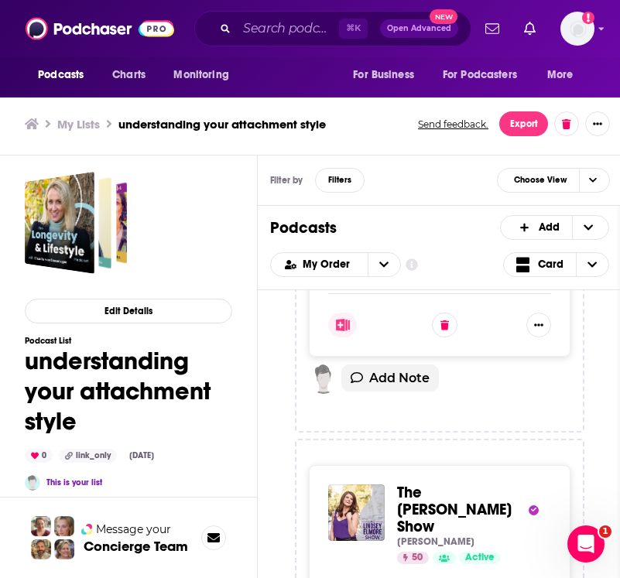
scroll to position [3851, 0]
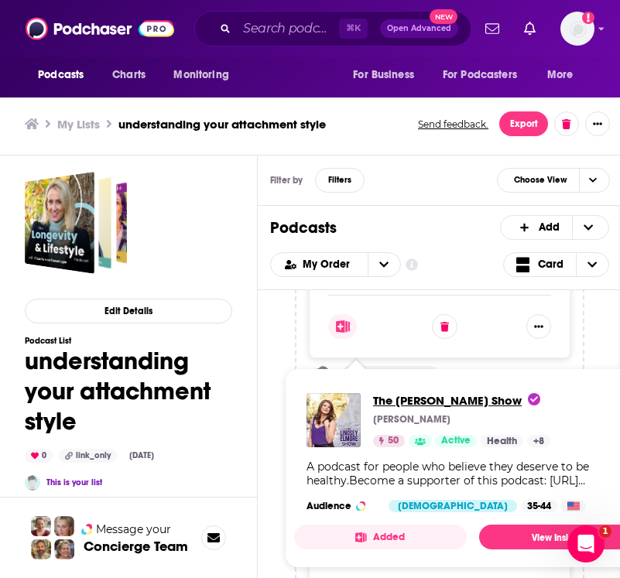
click at [425, 396] on span "The Lindsey Elmore Show" at bounding box center [456, 400] width 167 height 15
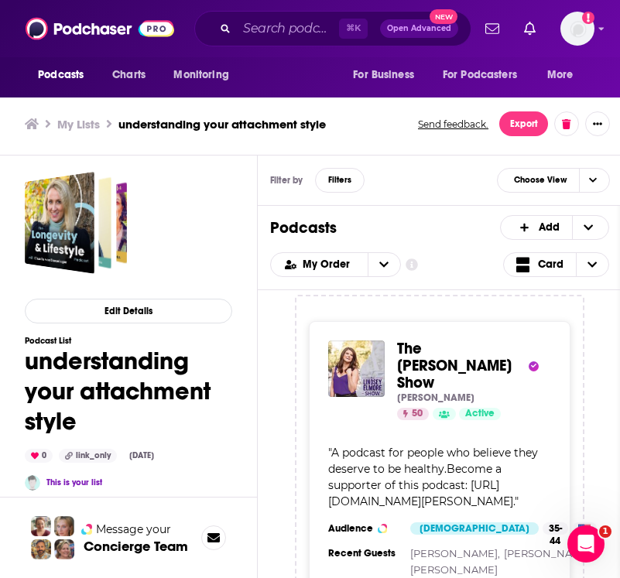
scroll to position [4000, 0]
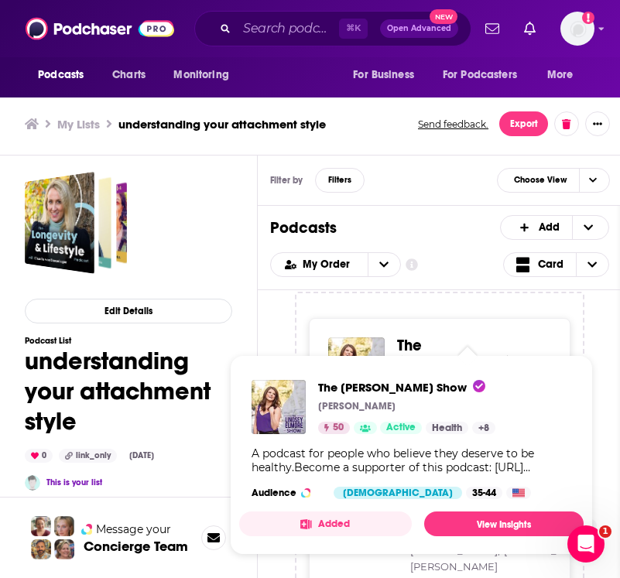
click at [407, 336] on span "The Lindsey Elmore Show" at bounding box center [454, 362] width 115 height 53
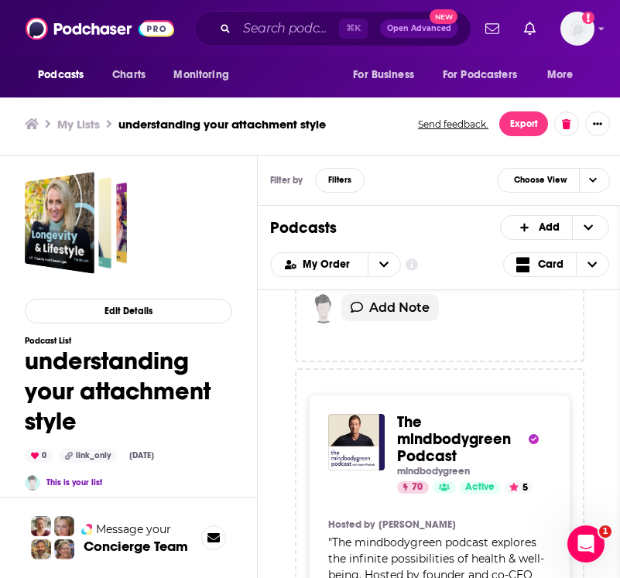
scroll to position [4368, 0]
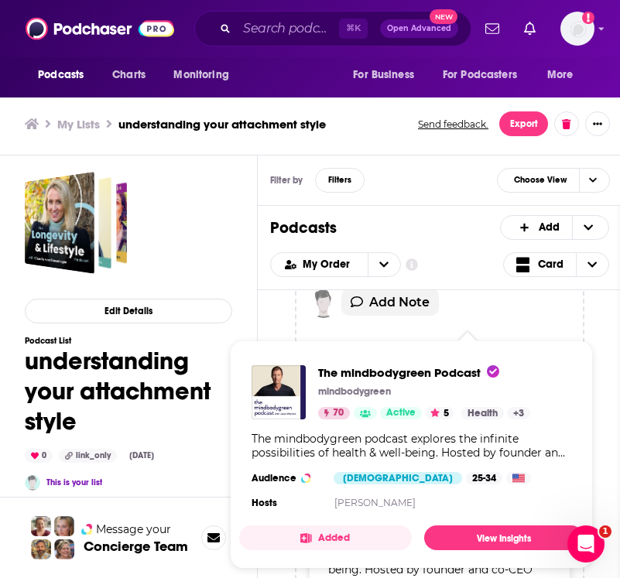
click at [406, 405] on div "The mindbodygreen Podcast mindbodygreen 70 Active 5 Categories Health + 3 Healt…" at bounding box center [424, 392] width 212 height 54
click at [407, 376] on span "The mindbodygreen Podcast" at bounding box center [408, 372] width 181 height 15
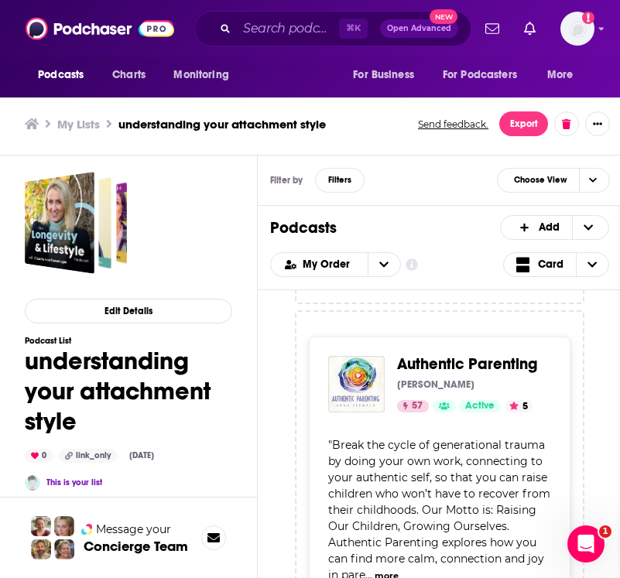
scroll to position [4965, 0]
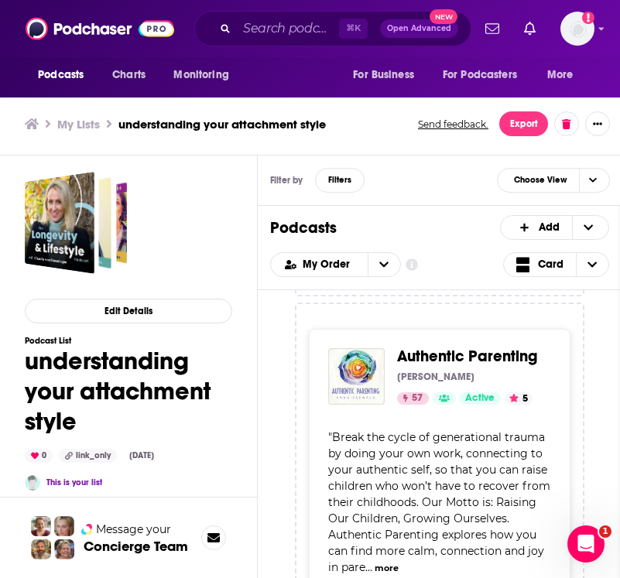
click at [418, 347] on span "Authentic Parenting" at bounding box center [467, 356] width 140 height 19
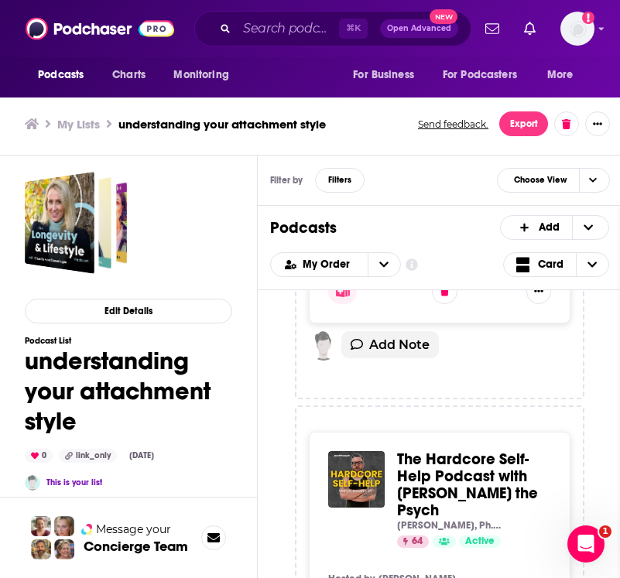
scroll to position [5353, 0]
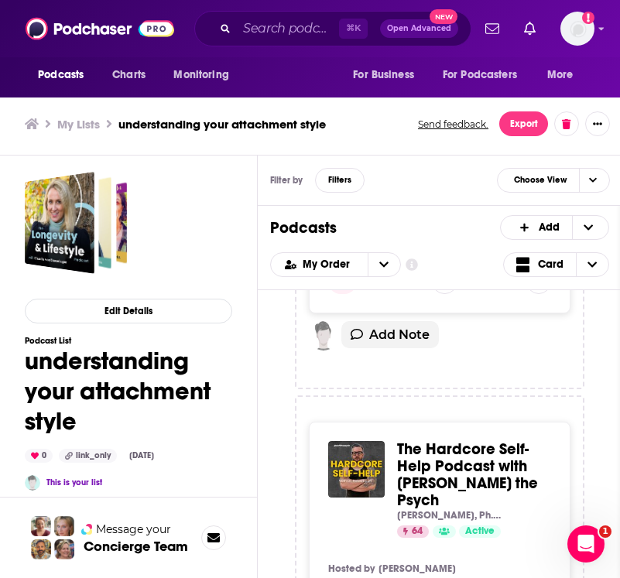
click at [400, 443] on div "Podcasts Charts Monitoring ⌘ K Open Advanced New For Business For Podcasters Mo…" at bounding box center [310, 286] width 620 height 583
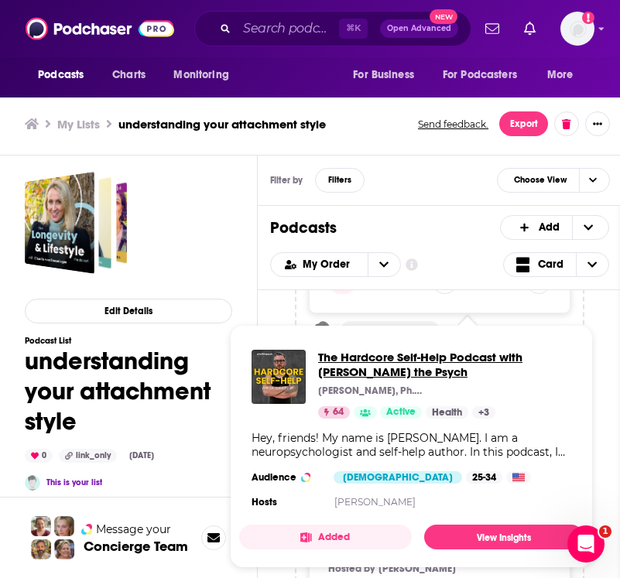
click at [400, 359] on span "The Hardcore Self-Help Podcast with Duff the Psych" at bounding box center [444, 364] width 253 height 29
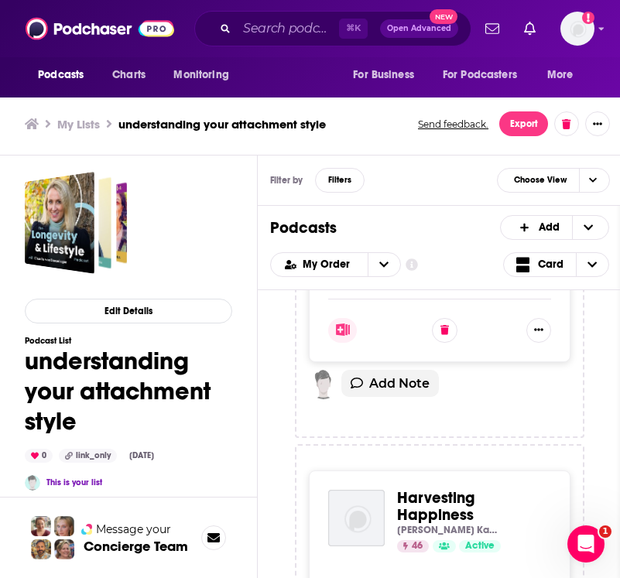
scroll to position [5899, 0]
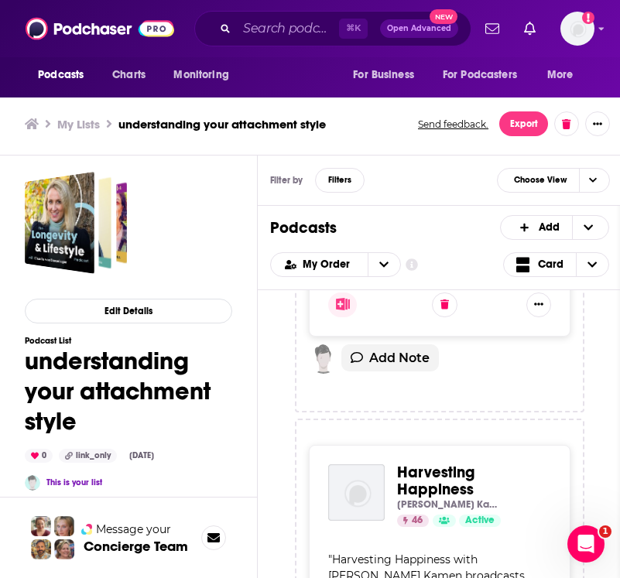
click at [412, 463] on span "Harvesting Happiness" at bounding box center [435, 481] width 77 height 36
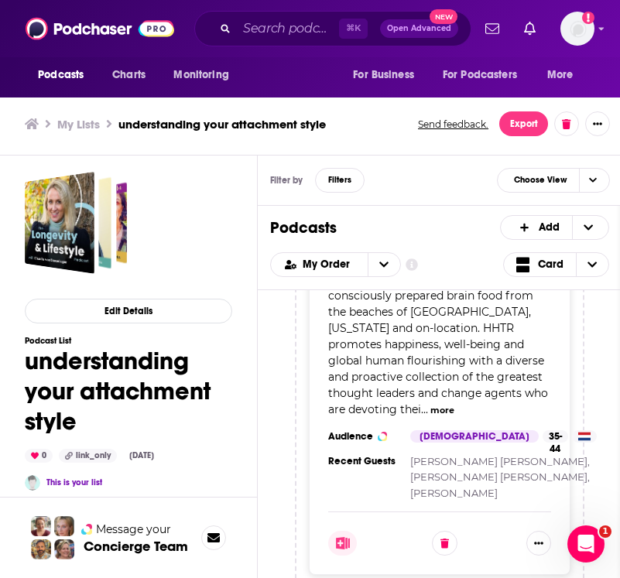
scroll to position [6368, 0]
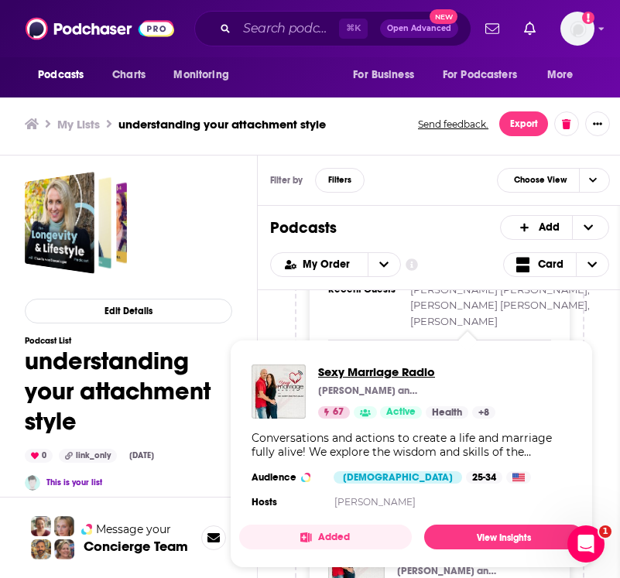
click at [393, 372] on span "Sexy Marriage Radio" at bounding box center [406, 372] width 177 height 15
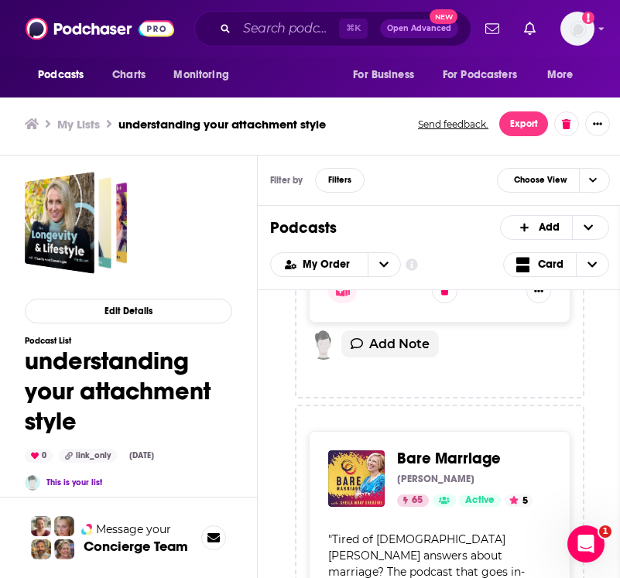
scroll to position [6990, 0]
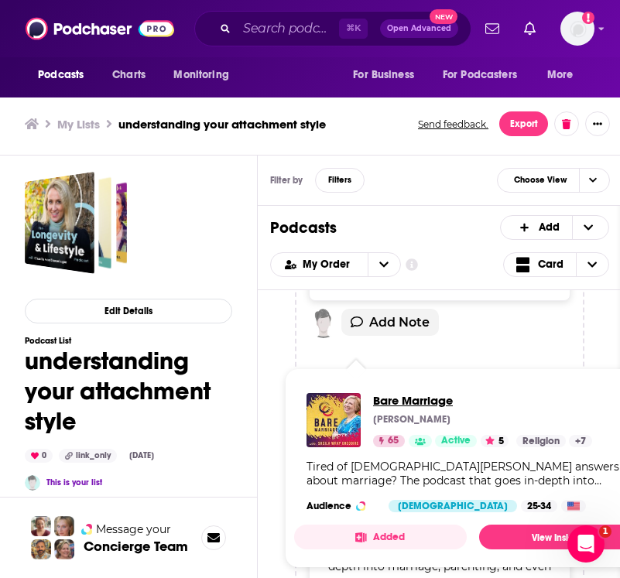
click at [430, 396] on span "Bare Marriage" at bounding box center [482, 400] width 219 height 15
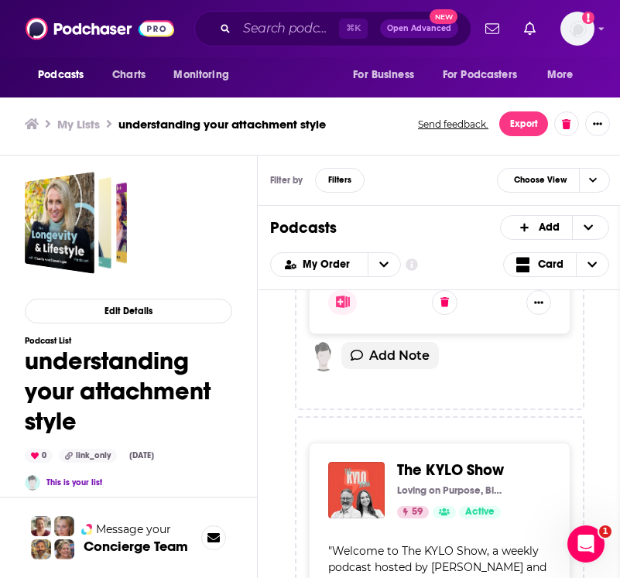
scroll to position [7433, 0]
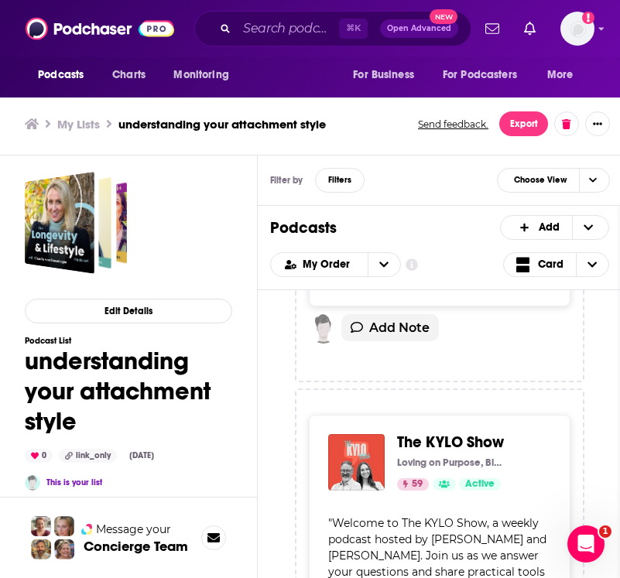
click at [443, 391] on div "Podcasts Charts Monitoring ⌘ K Open Advanced New For Business For Podcasters Mo…" at bounding box center [310, 286] width 620 height 583
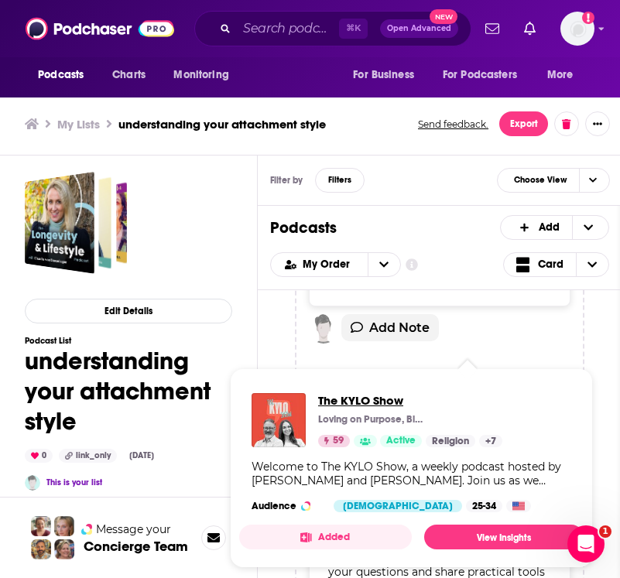
click at [380, 395] on span "The KYLO Show" at bounding box center [410, 400] width 184 height 15
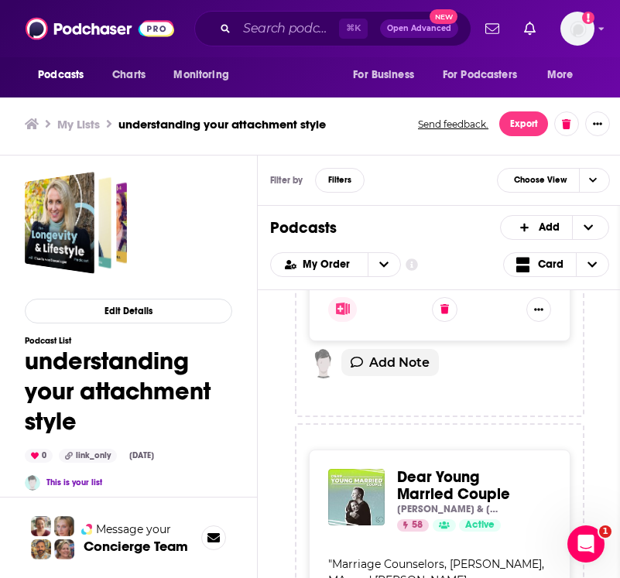
scroll to position [7908, 0]
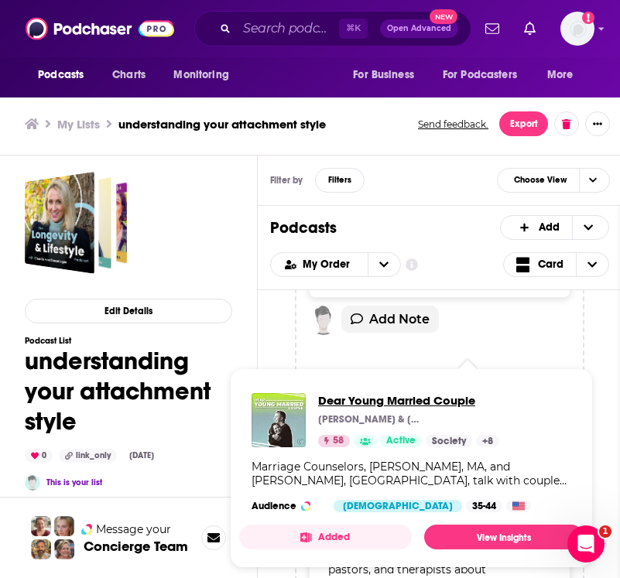
click at [458, 400] on span "Dear Young Married Couple" at bounding box center [408, 400] width 181 height 15
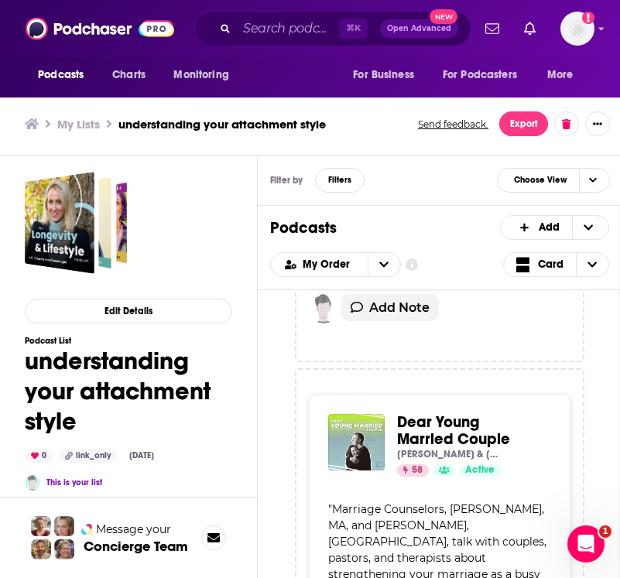
scroll to position [7918, 0]
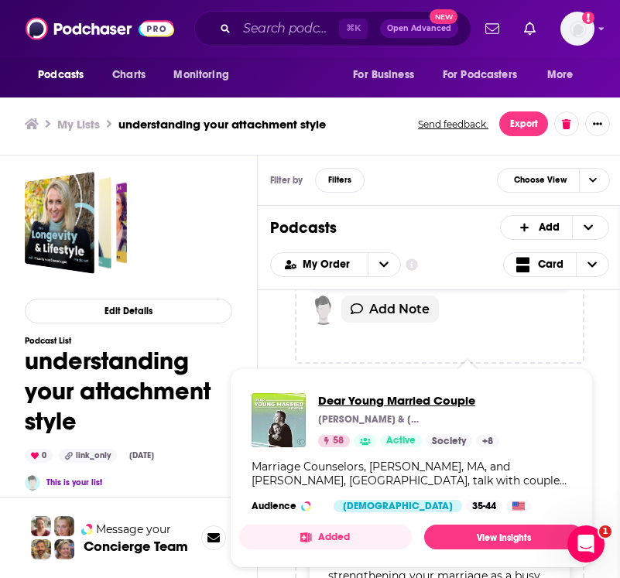
click at [451, 397] on span "Dear Young Married Couple" at bounding box center [408, 400] width 181 height 15
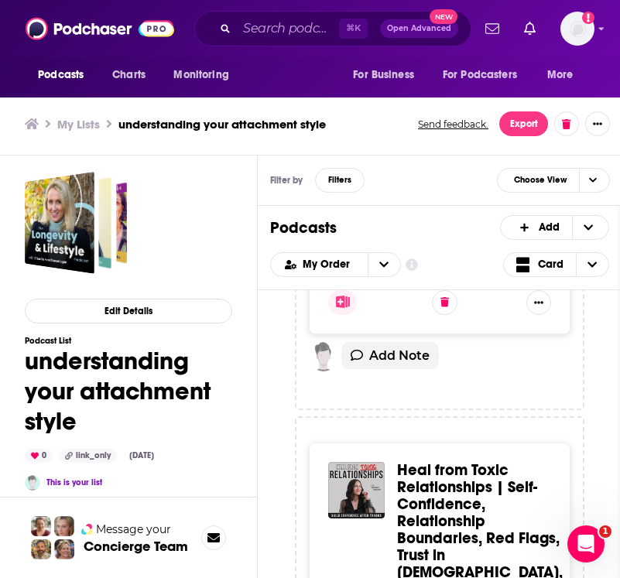
scroll to position [8376, 0]
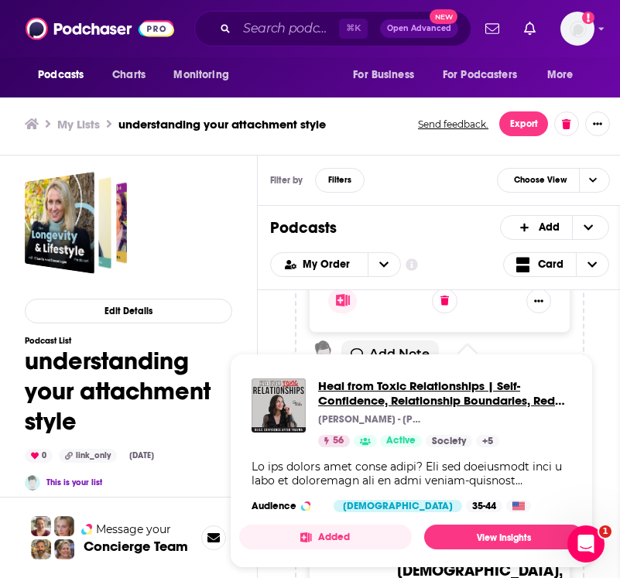
click at [436, 389] on span "Heal from Toxic Relationships | Self-Confidence, Relationship Boundaries, Red F…" at bounding box center [444, 393] width 253 height 29
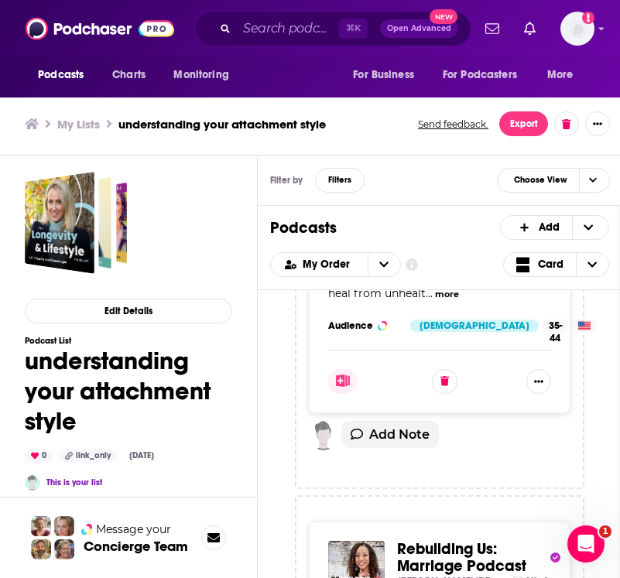
scroll to position [8882, 0]
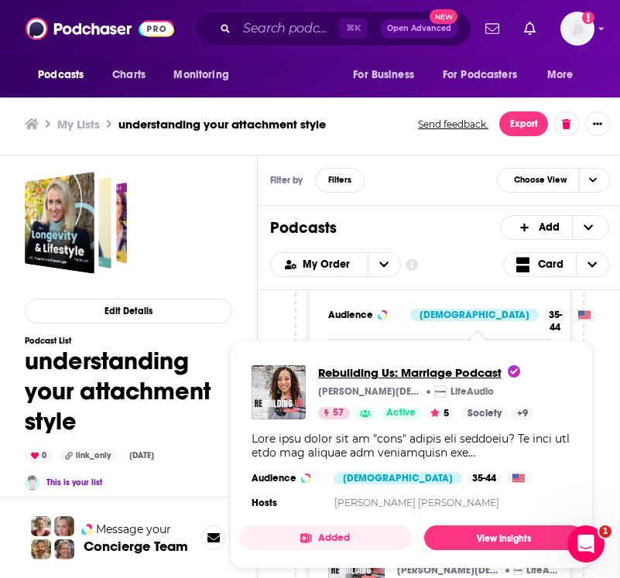
click at [428, 371] on span "Rebuilding Us: Marriage Podcast" at bounding box center [419, 372] width 202 height 15
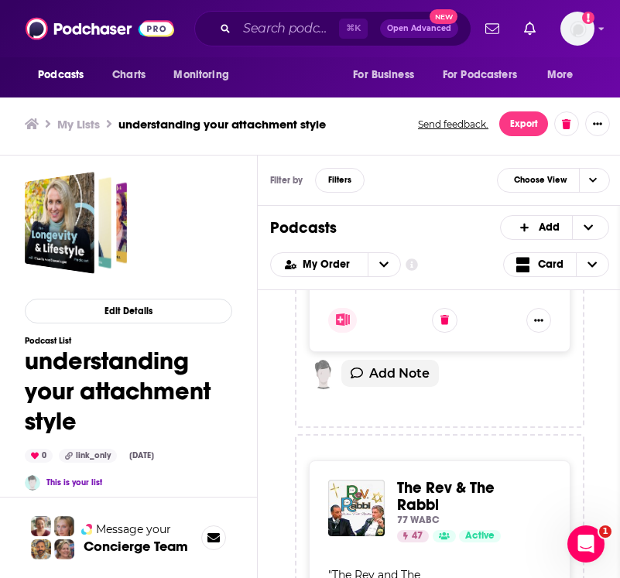
scroll to position [10120, 0]
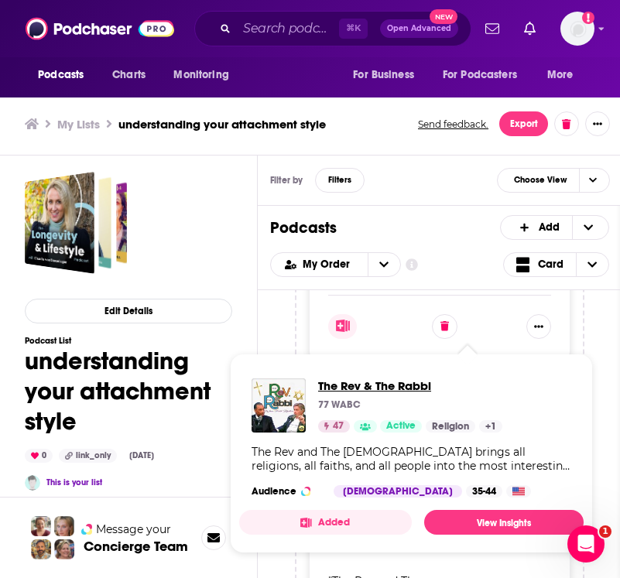
click at [413, 385] on span "The Rev & The Rabbi" at bounding box center [410, 386] width 184 height 15
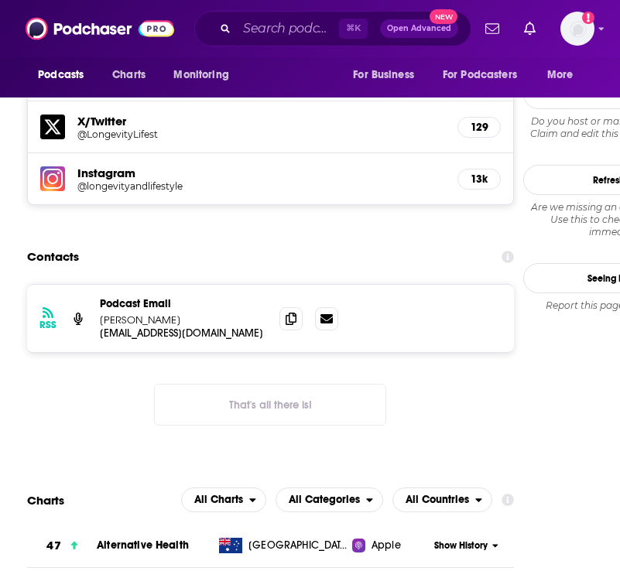
scroll to position [1507, 0]
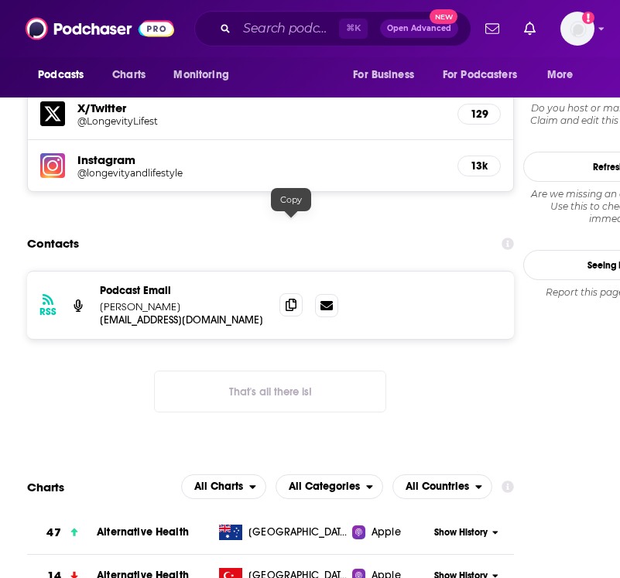
click at [295, 299] on icon at bounding box center [291, 305] width 11 height 12
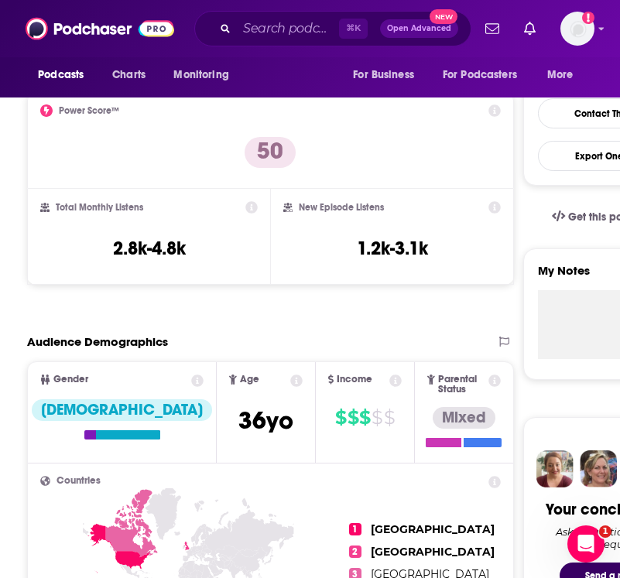
scroll to position [0, 0]
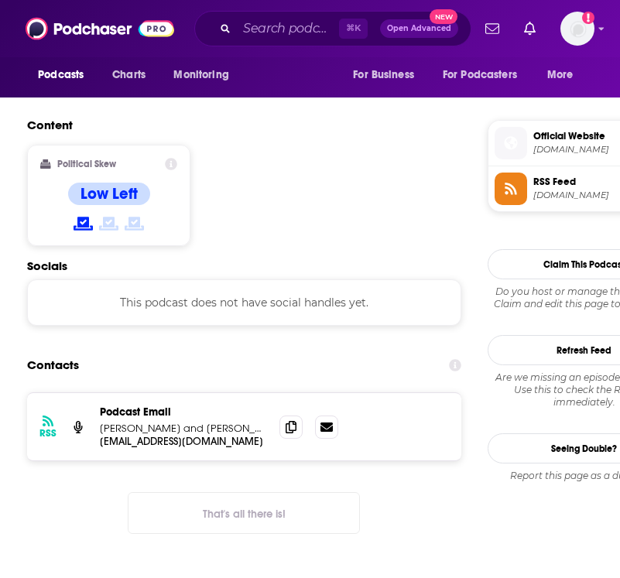
scroll to position [1160, 0]
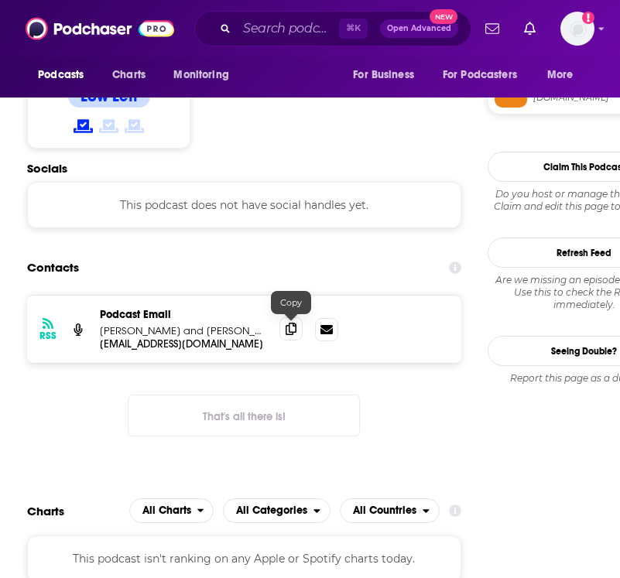
click at [293, 338] on span at bounding box center [291, 328] width 23 height 23
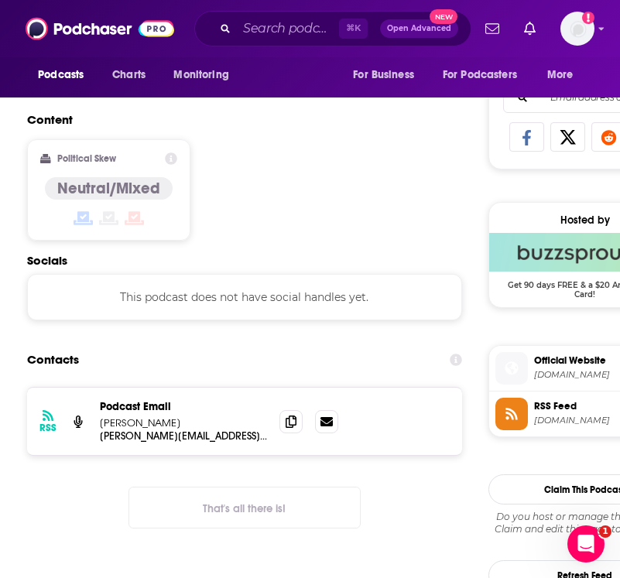
scroll to position [992, 0]
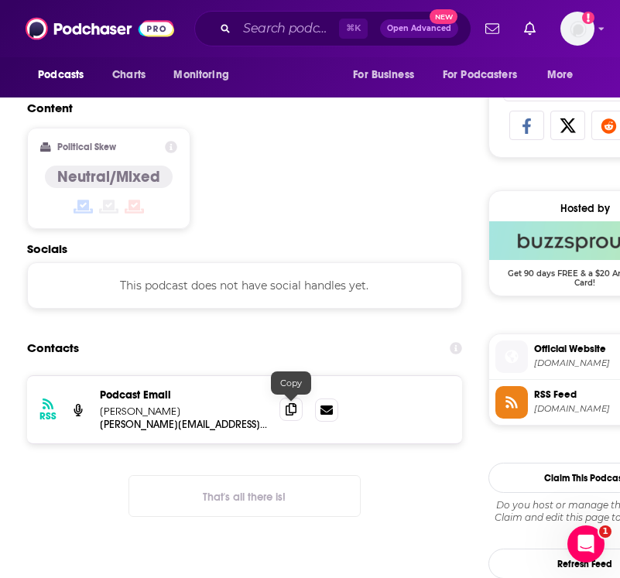
click at [291, 413] on icon at bounding box center [291, 409] width 11 height 12
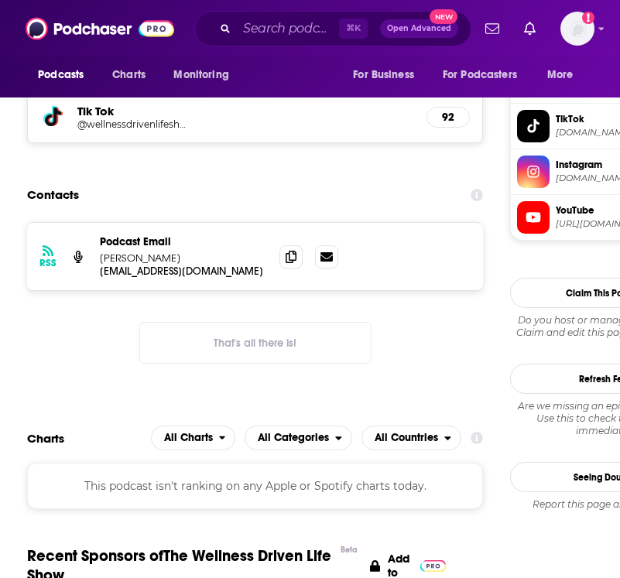
scroll to position [1353, 0]
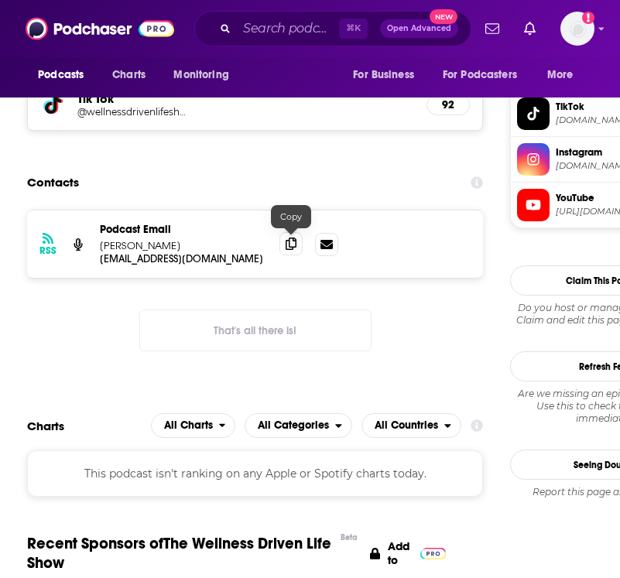
click at [298, 244] on span at bounding box center [291, 243] width 23 height 23
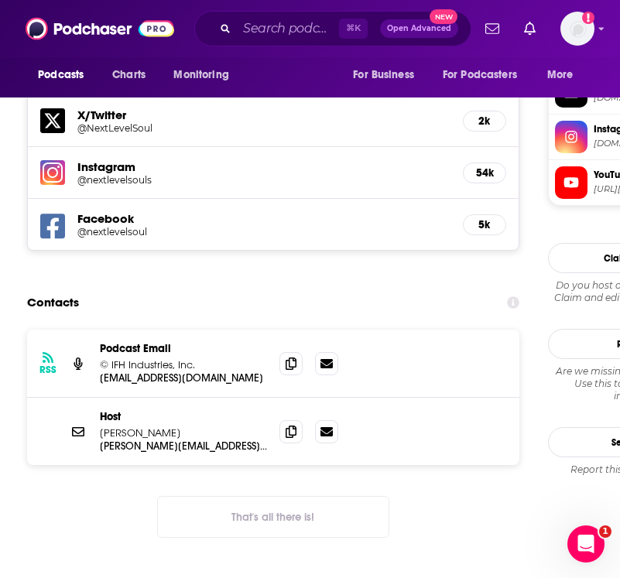
scroll to position [1519, 0]
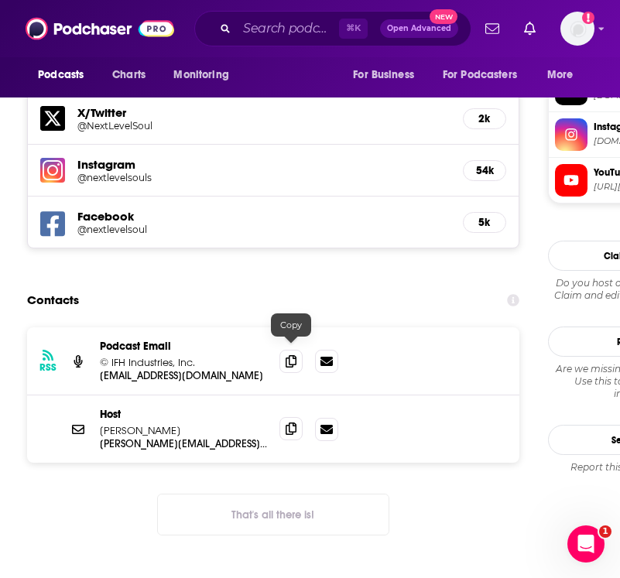
click at [290, 423] on icon at bounding box center [291, 429] width 11 height 12
click at [291, 355] on icon at bounding box center [291, 361] width 11 height 12
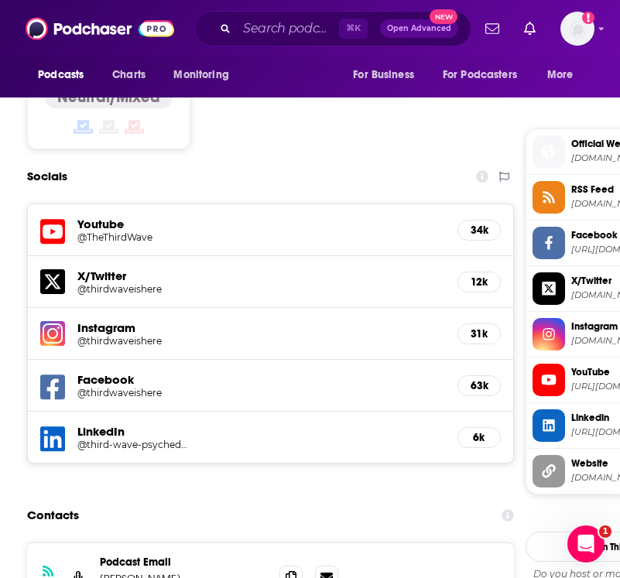
scroll to position [1478, 0]
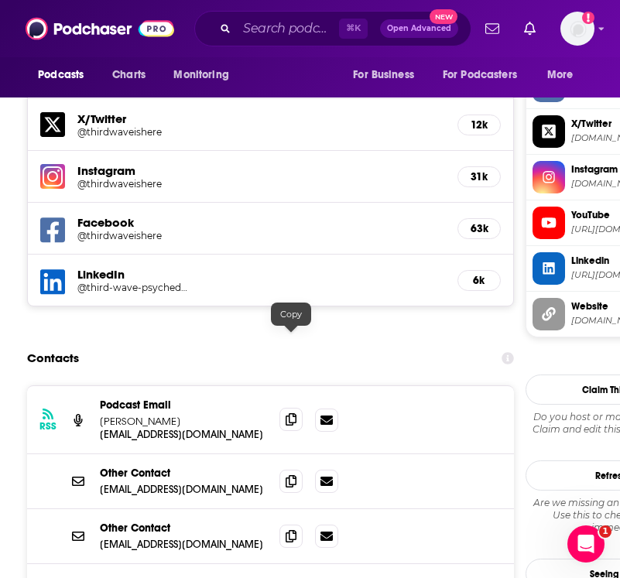
click at [294, 413] on icon at bounding box center [291, 419] width 11 height 12
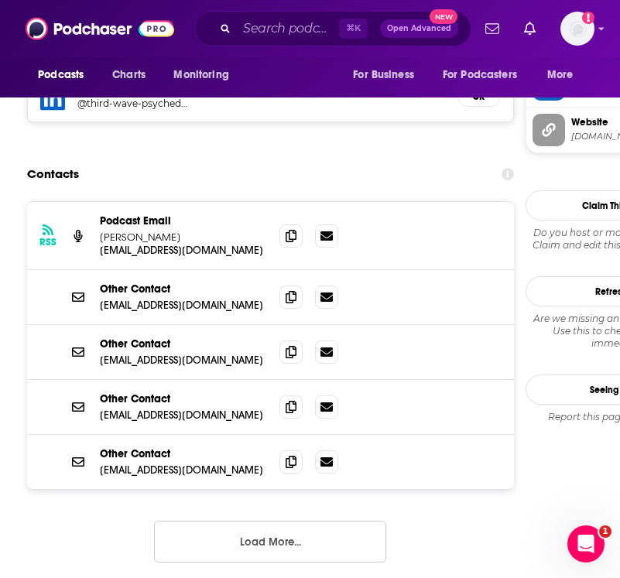
scroll to position [1676, 0]
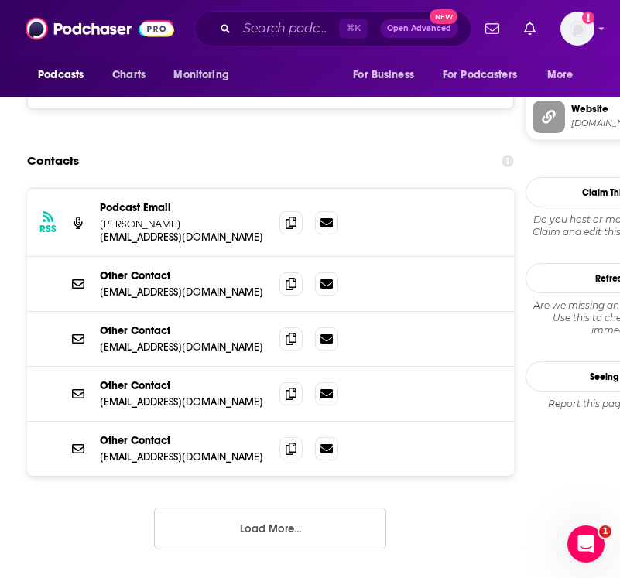
click at [276, 508] on button "Load More..." at bounding box center [270, 529] width 232 height 42
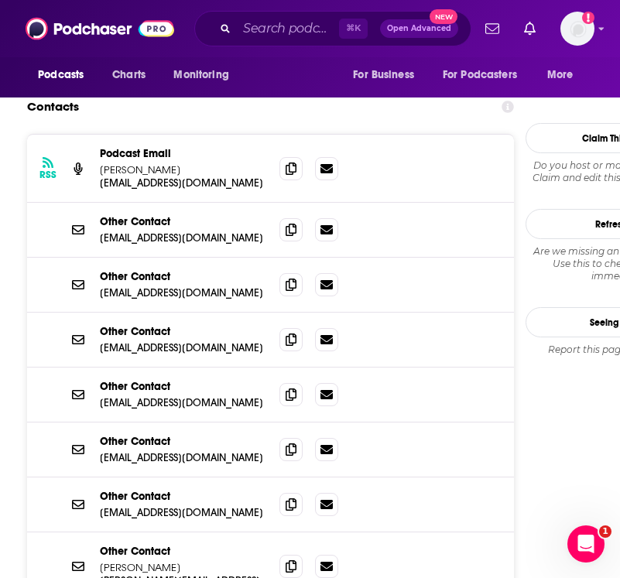
scroll to position [1734, 0]
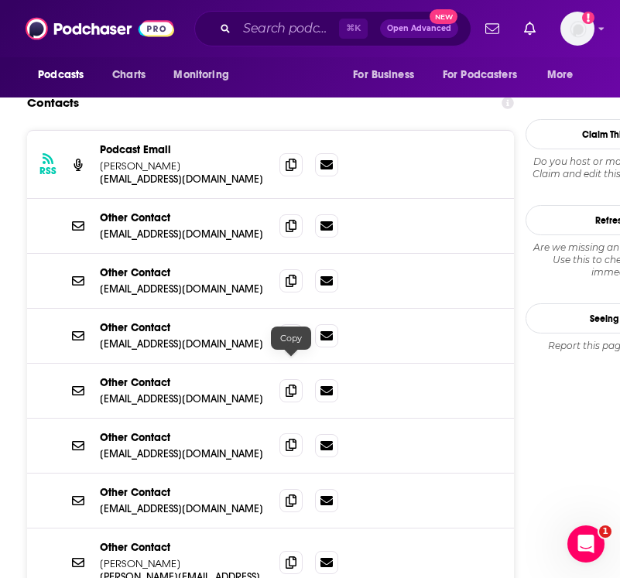
click at [284, 434] on span at bounding box center [291, 445] width 23 height 23
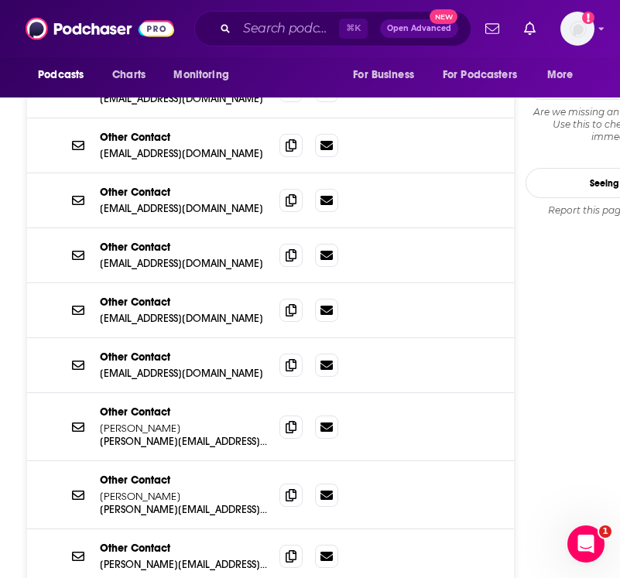
scroll to position [1873, 0]
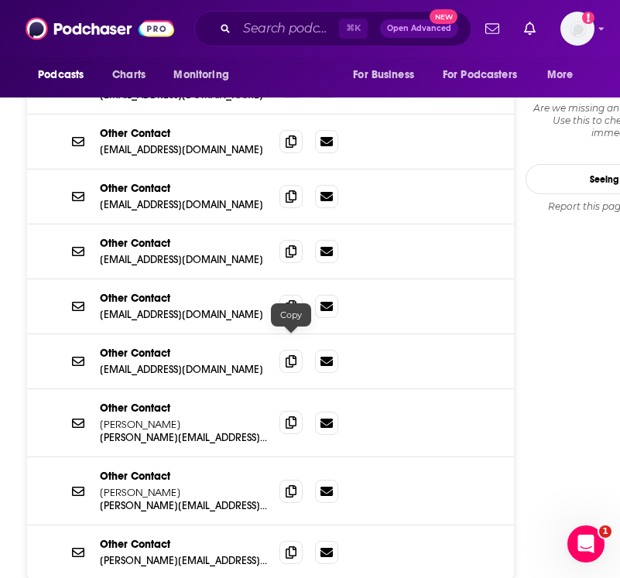
click at [291, 411] on span at bounding box center [291, 422] width 23 height 23
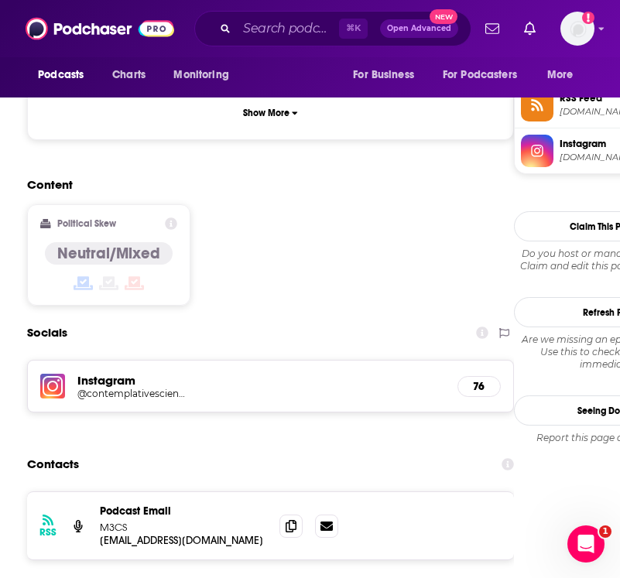
scroll to position [1158, 0]
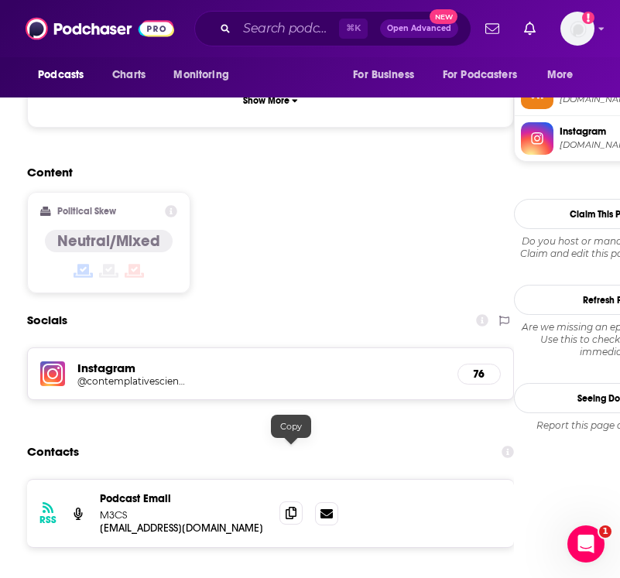
click at [285, 502] on span at bounding box center [291, 513] width 23 height 23
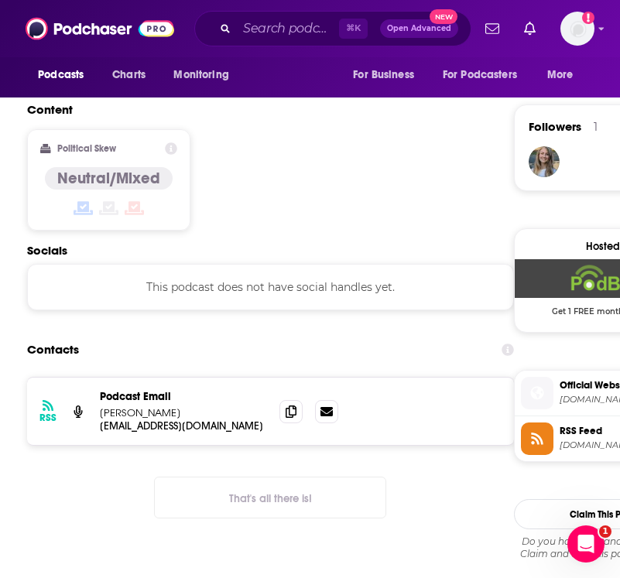
scroll to position [1079, 0]
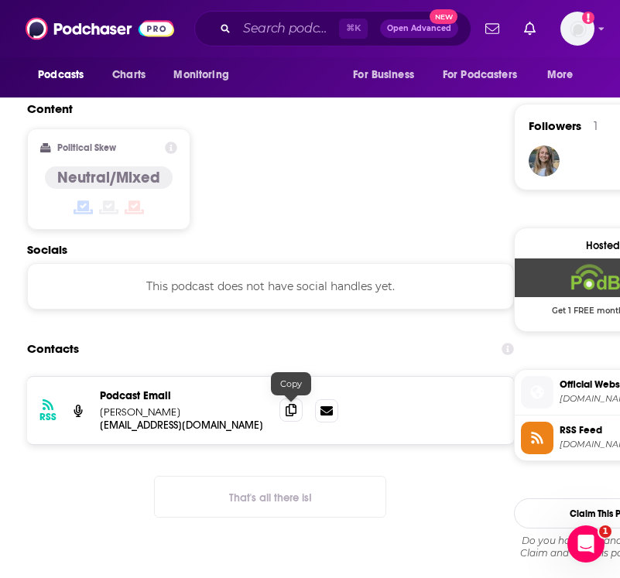
click at [283, 418] on span at bounding box center [291, 410] width 23 height 23
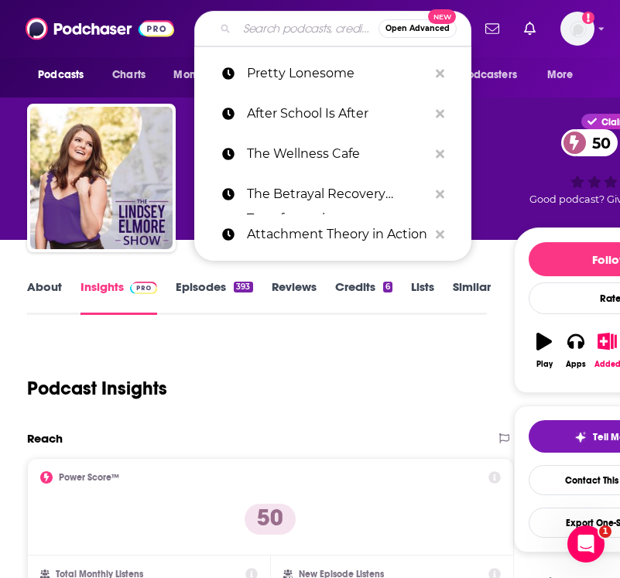
click at [319, 21] on input "Search podcasts, credits, & more..." at bounding box center [308, 28] width 142 height 25
paste input "The mindbodygreen Podcast"
type input "The mindbodygreen Podcast"
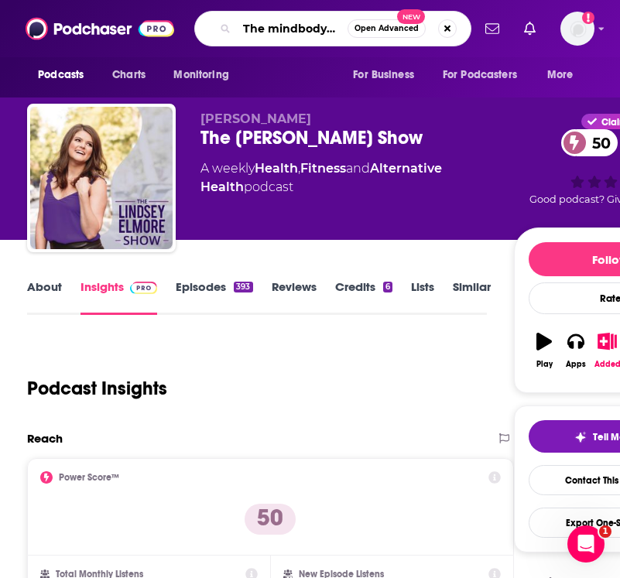
scroll to position [0, 67]
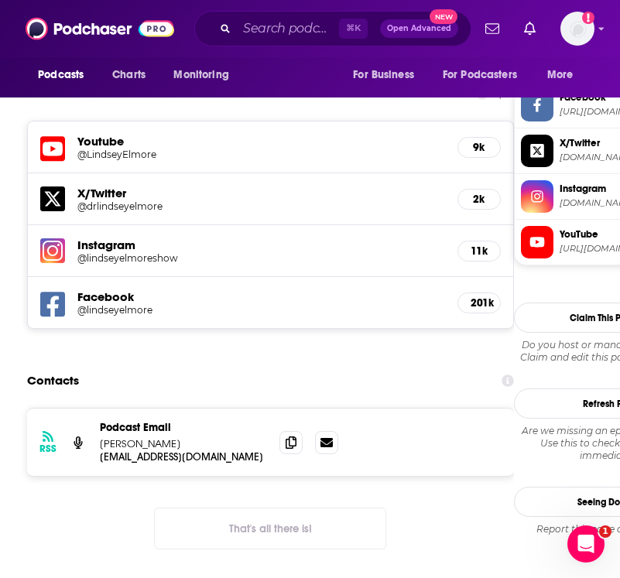
scroll to position [1460, 0]
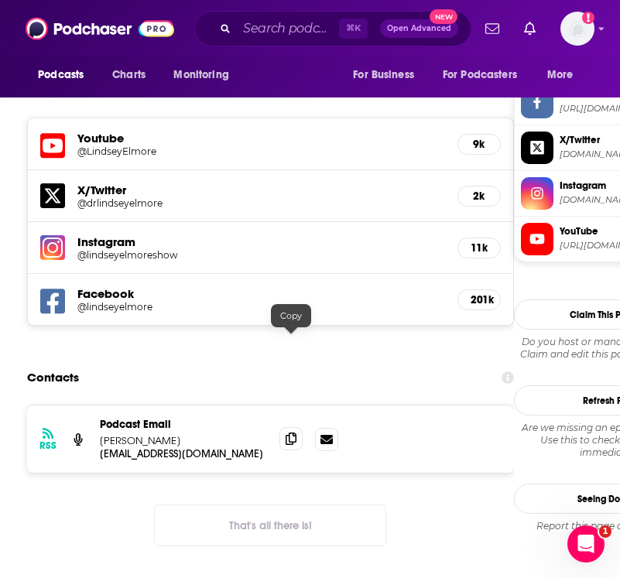
click at [300, 427] on span at bounding box center [291, 438] width 23 height 23
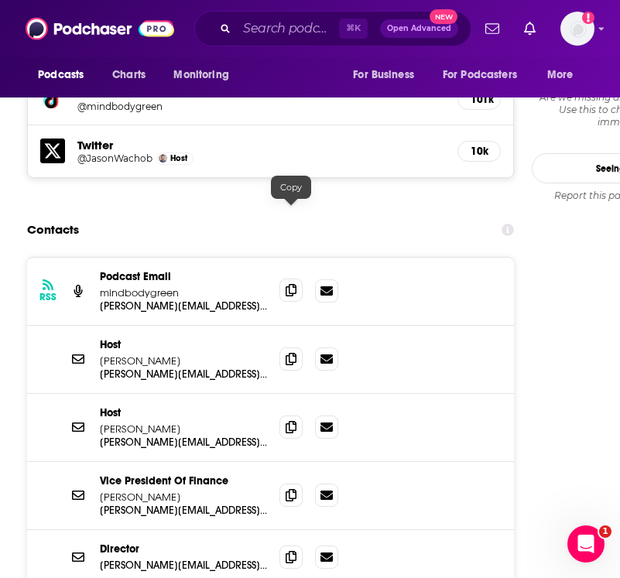
click at [286, 284] on icon at bounding box center [291, 290] width 11 height 12
click at [293, 352] on icon at bounding box center [291, 358] width 11 height 12
click at [290, 420] on icon at bounding box center [291, 426] width 11 height 12
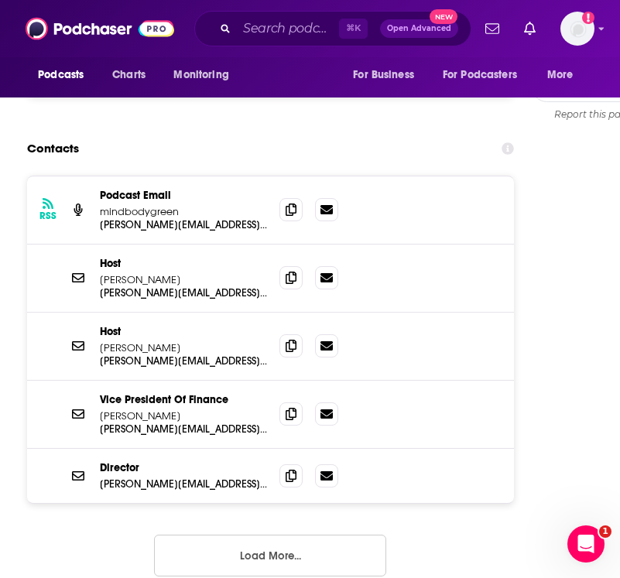
scroll to position [1789, 0]
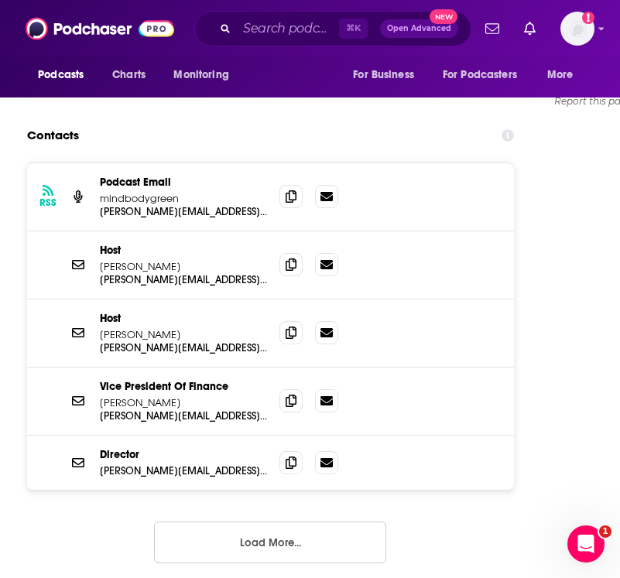
click at [333, 522] on button "Load More..." at bounding box center [270, 543] width 232 height 42
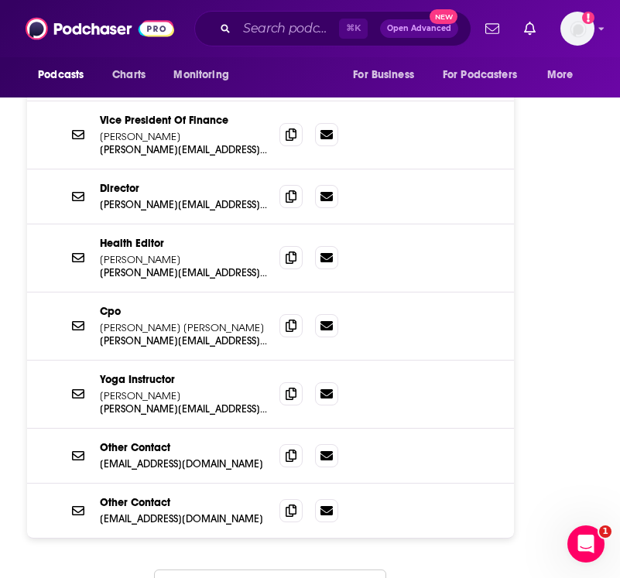
scroll to position [2059, 0]
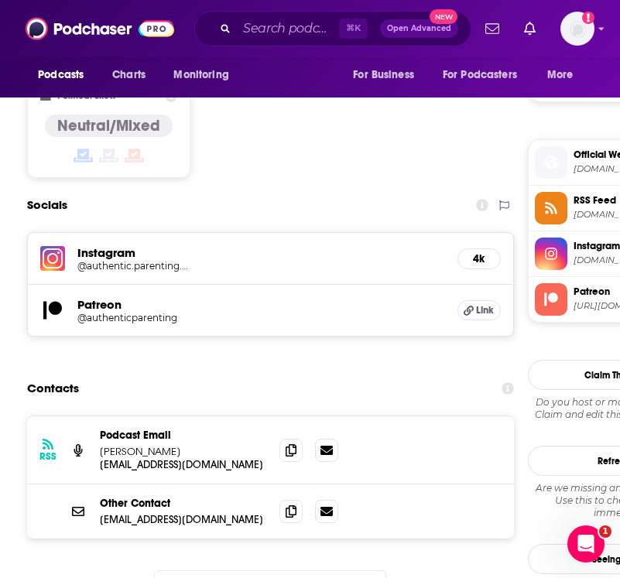
scroll to position [1463, 0]
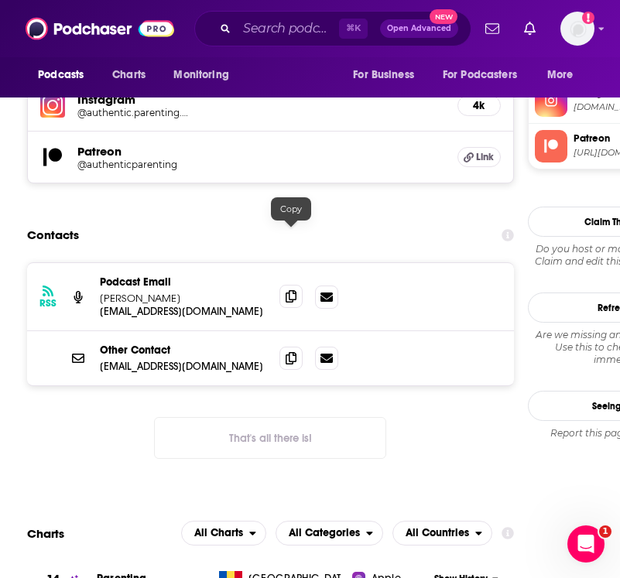
click at [297, 285] on span at bounding box center [291, 296] width 23 height 23
click at [297, 346] on span at bounding box center [291, 357] width 23 height 23
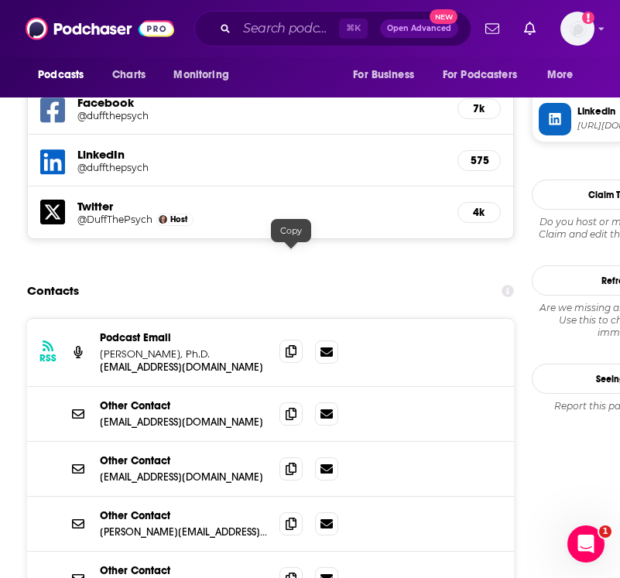
click at [293, 345] on icon at bounding box center [291, 351] width 11 height 12
click at [288, 457] on span at bounding box center [291, 468] width 23 height 23
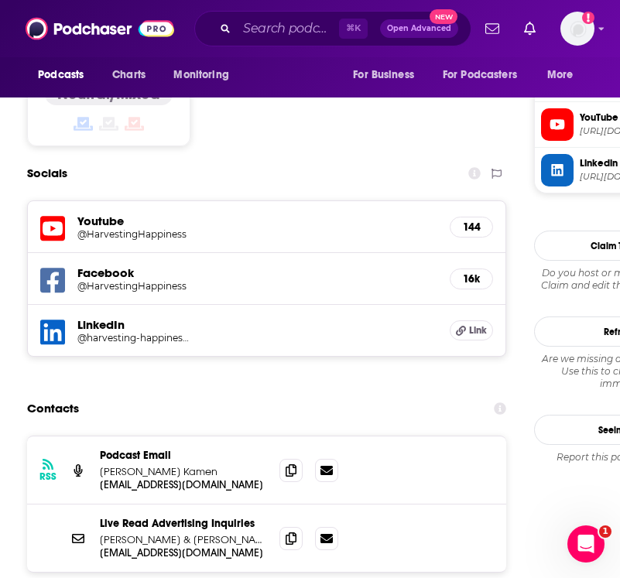
scroll to position [1350, 0]
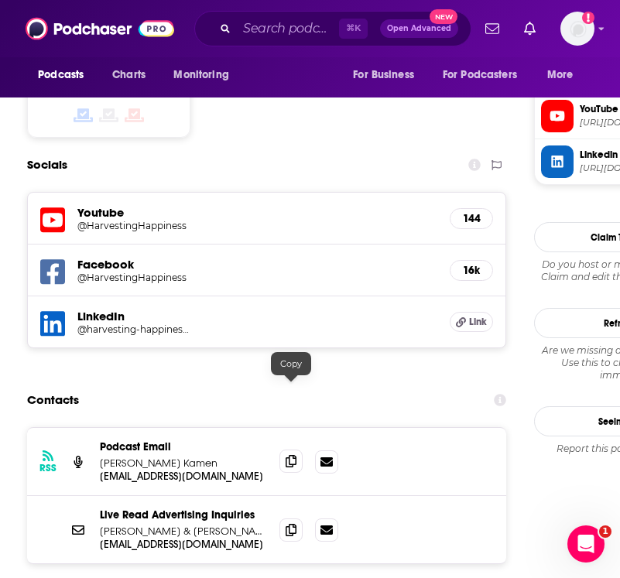
click at [295, 455] on icon at bounding box center [291, 461] width 11 height 12
click at [292, 523] on icon at bounding box center [291, 529] width 11 height 12
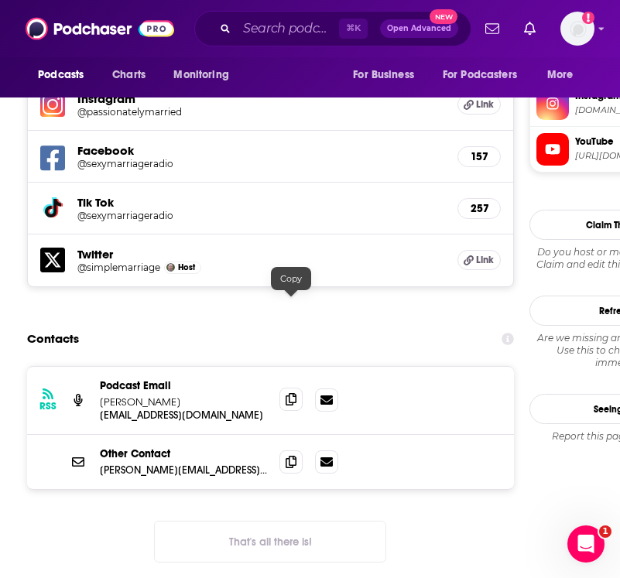
click at [292, 393] on icon at bounding box center [291, 399] width 11 height 12
click at [291, 455] on icon at bounding box center [291, 461] width 11 height 12
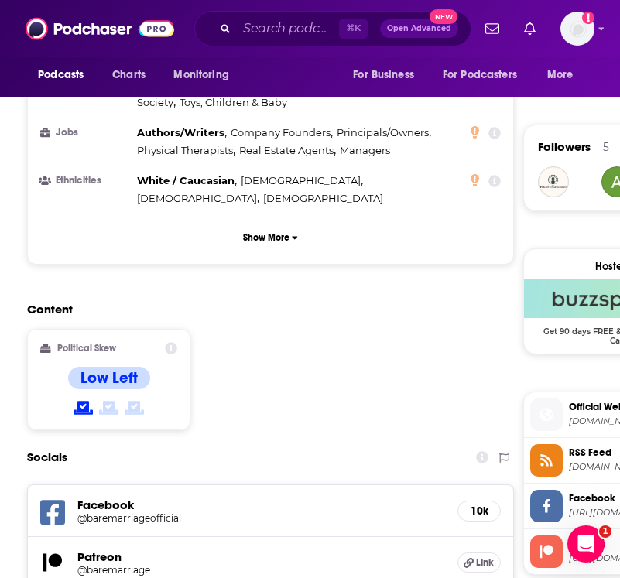
scroll to position [1280, 0]
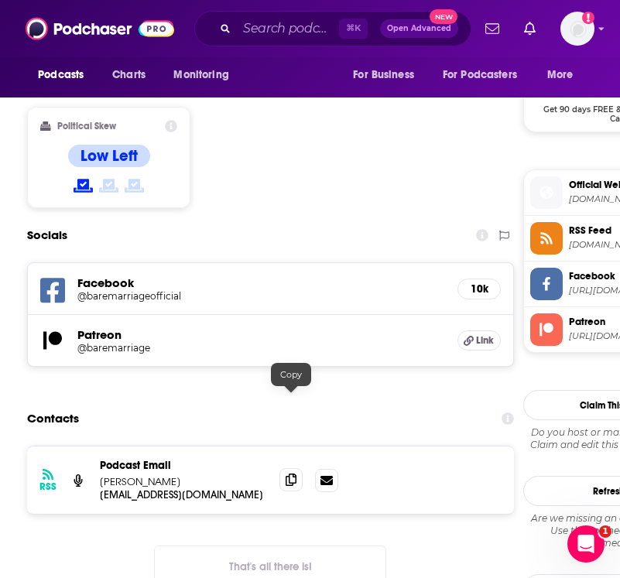
click at [297, 474] on icon at bounding box center [291, 480] width 11 height 12
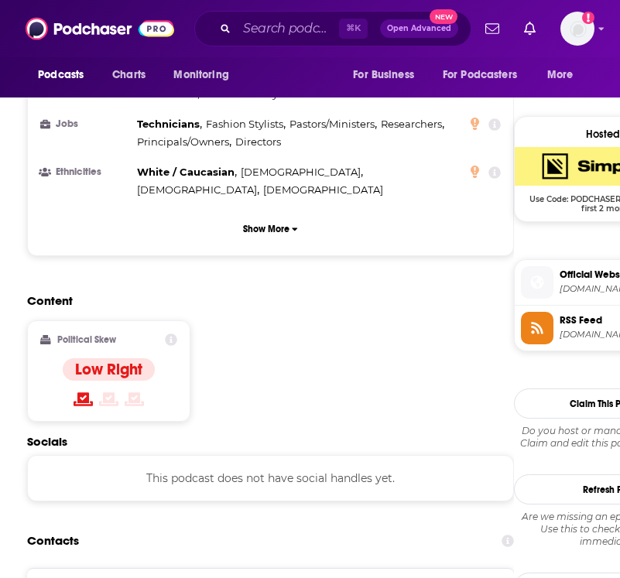
scroll to position [1365, 0]
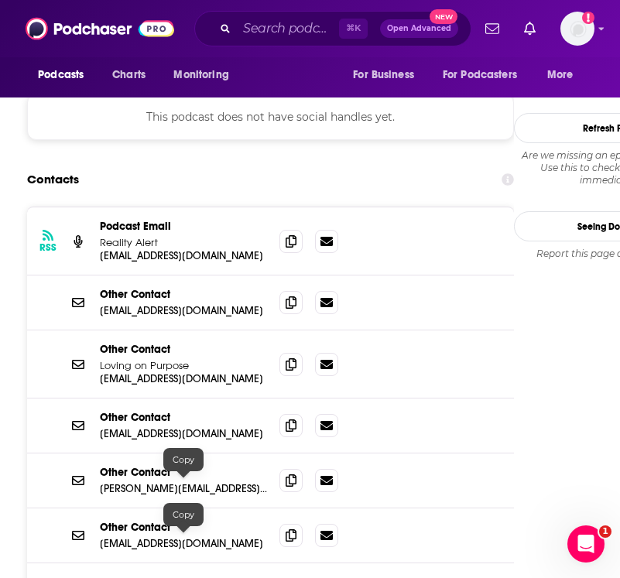
scroll to position [1396, 0]
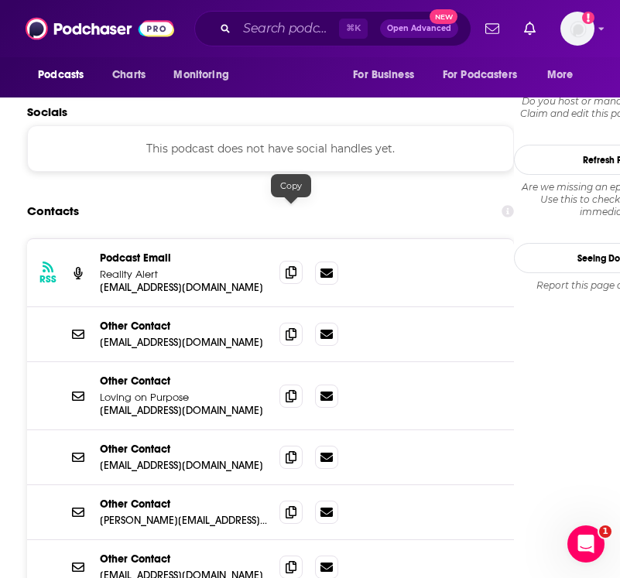
click at [290, 261] on span at bounding box center [291, 272] width 23 height 23
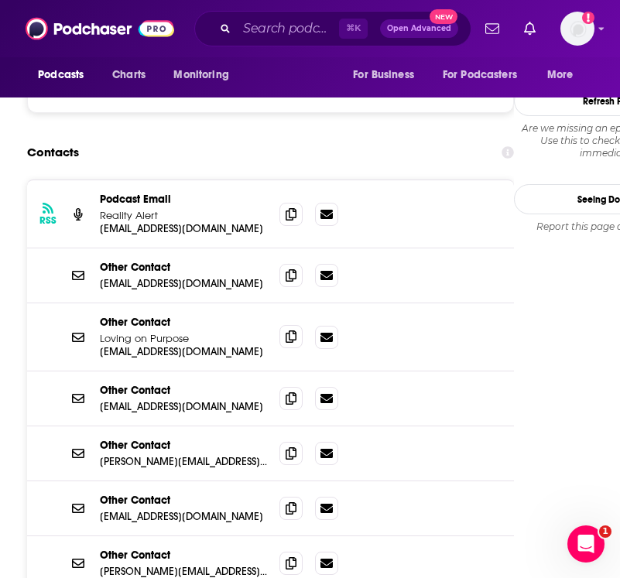
scroll to position [1444, 0]
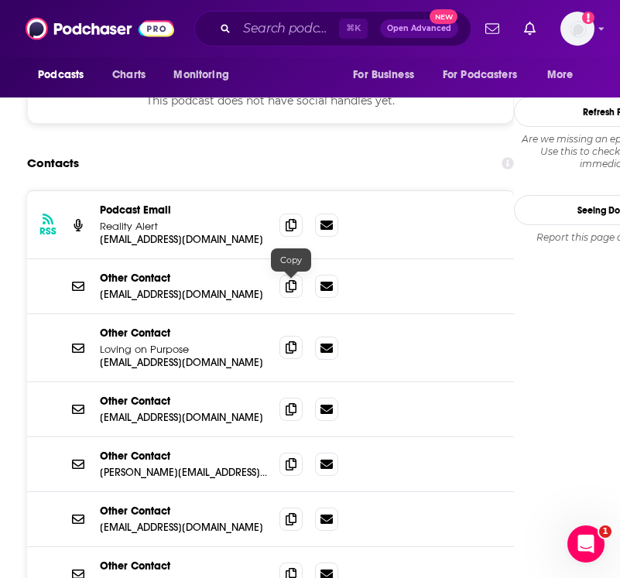
click at [297, 336] on span at bounding box center [291, 347] width 23 height 23
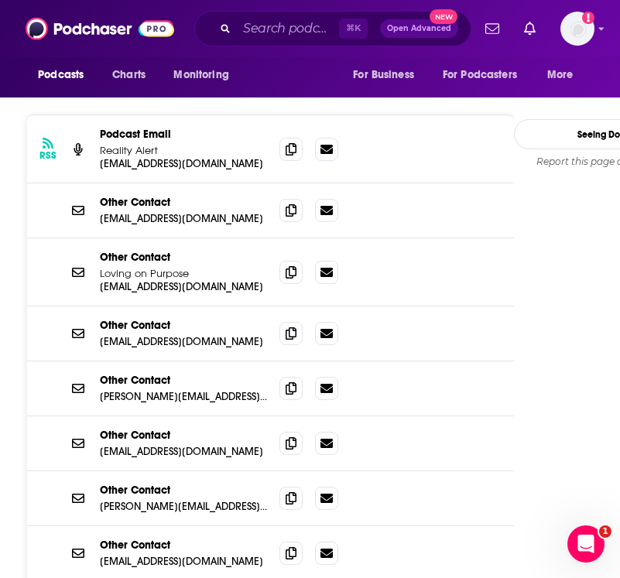
scroll to position [1521, 0]
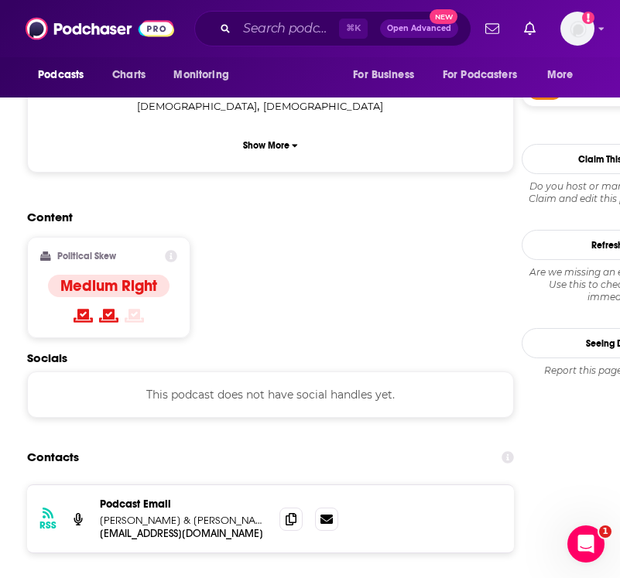
scroll to position [1196, 0]
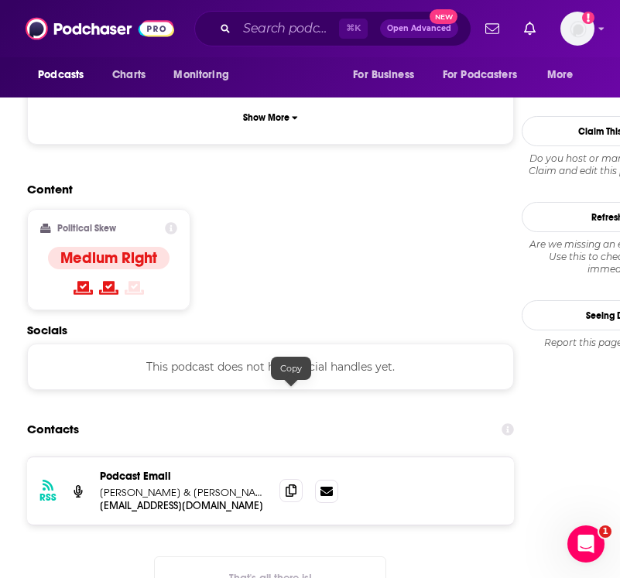
click at [287, 479] on span at bounding box center [291, 490] width 23 height 23
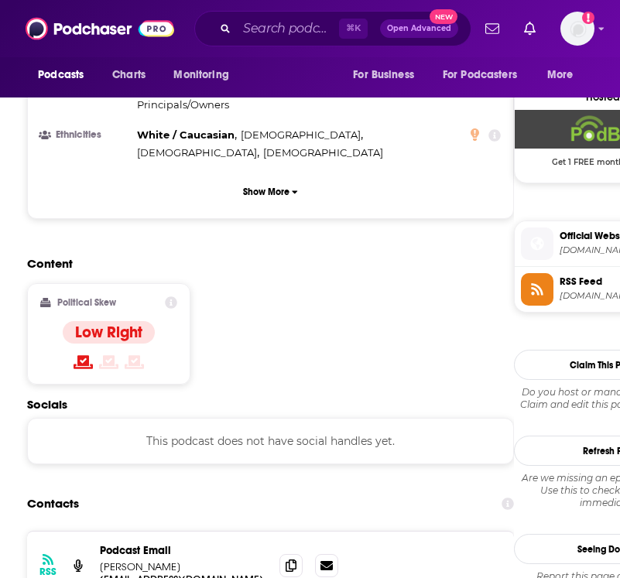
scroll to position [1162, 0]
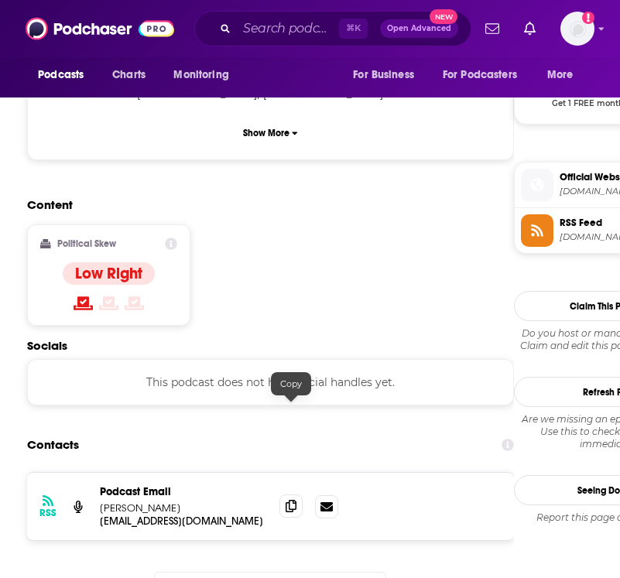
click at [292, 500] on icon at bounding box center [291, 506] width 11 height 12
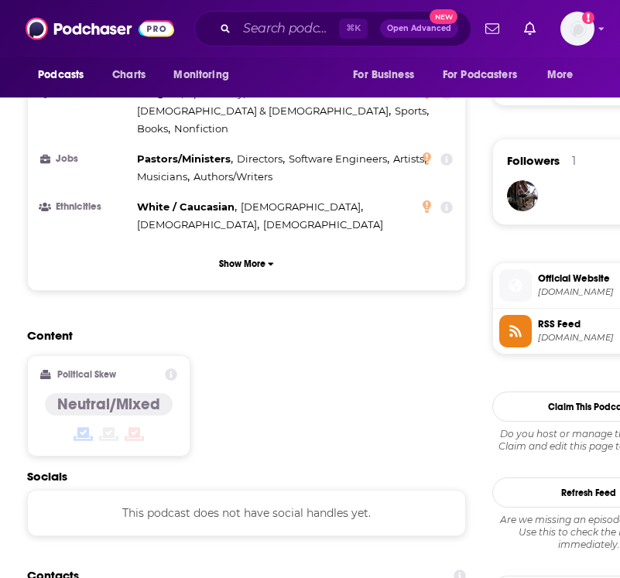
scroll to position [1199, 0]
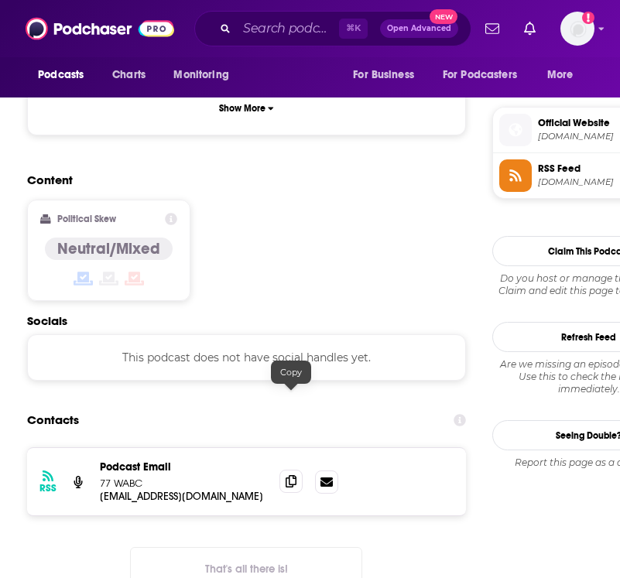
click at [287, 475] on icon at bounding box center [291, 481] width 11 height 12
